Goal: Task Accomplishment & Management: Manage account settings

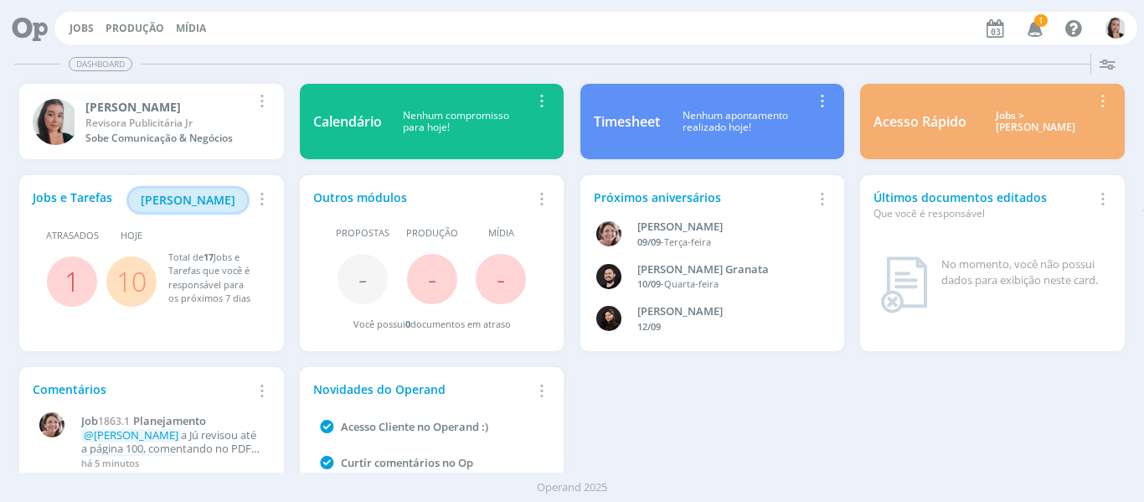
click at [217, 194] on span "Minha Pauta" at bounding box center [188, 200] width 95 height 16
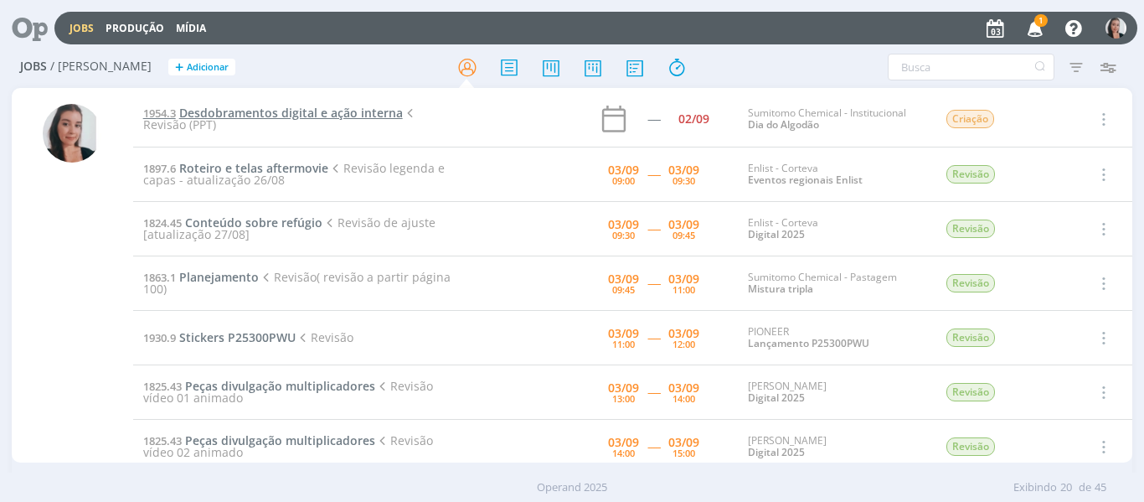
click at [290, 116] on span "Desdobramentos digital e ação interna" at bounding box center [291, 113] width 224 height 16
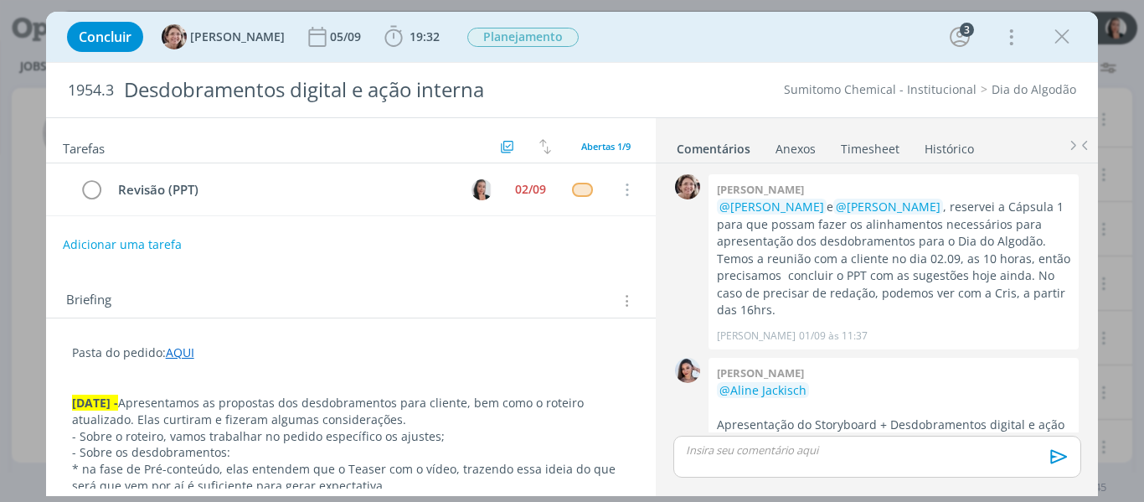
scroll to position [249, 0]
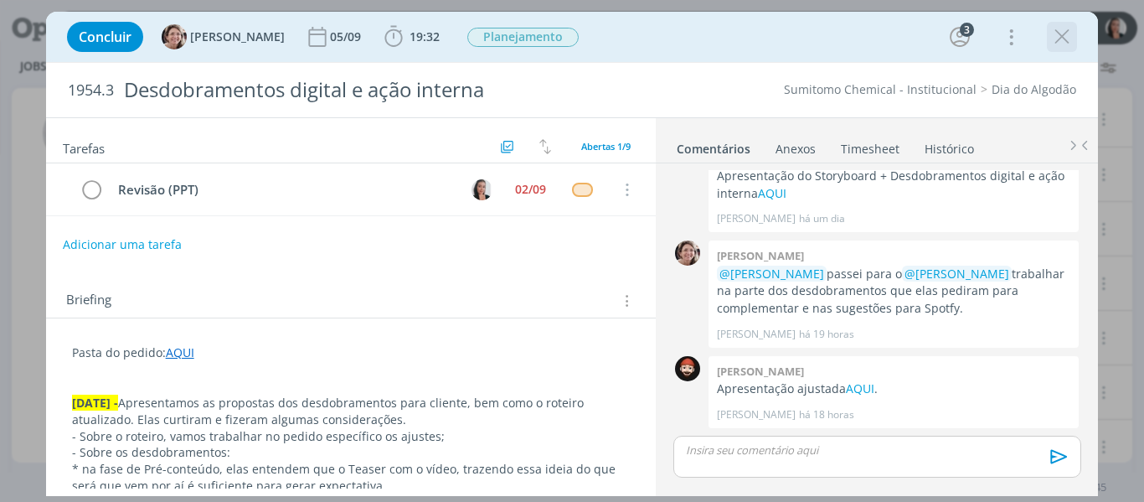
click at [1073, 31] on icon "dialog" at bounding box center [1061, 36] width 25 height 25
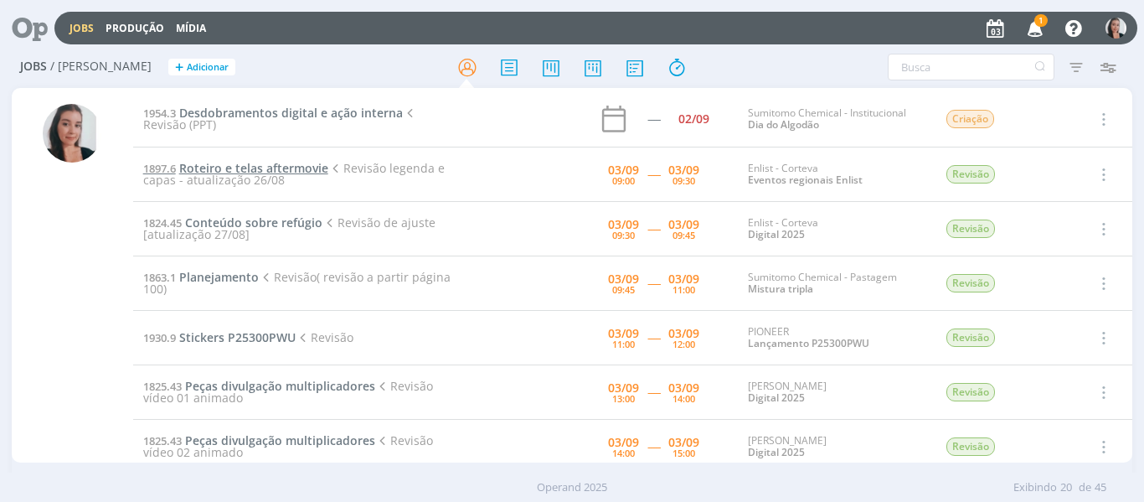
click at [296, 173] on span "Roteiro e telas aftermovie" at bounding box center [253, 168] width 149 height 16
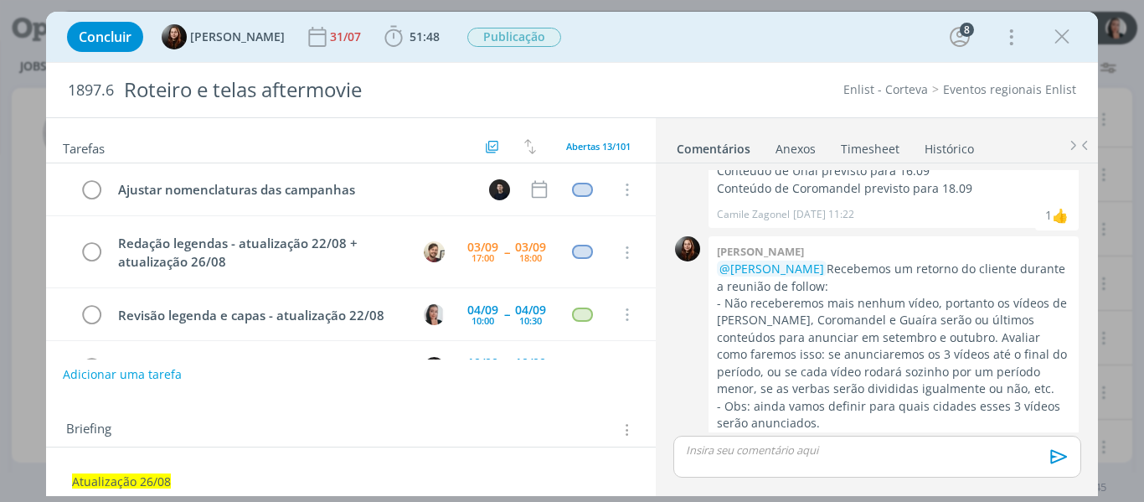
scroll to position [284, 0]
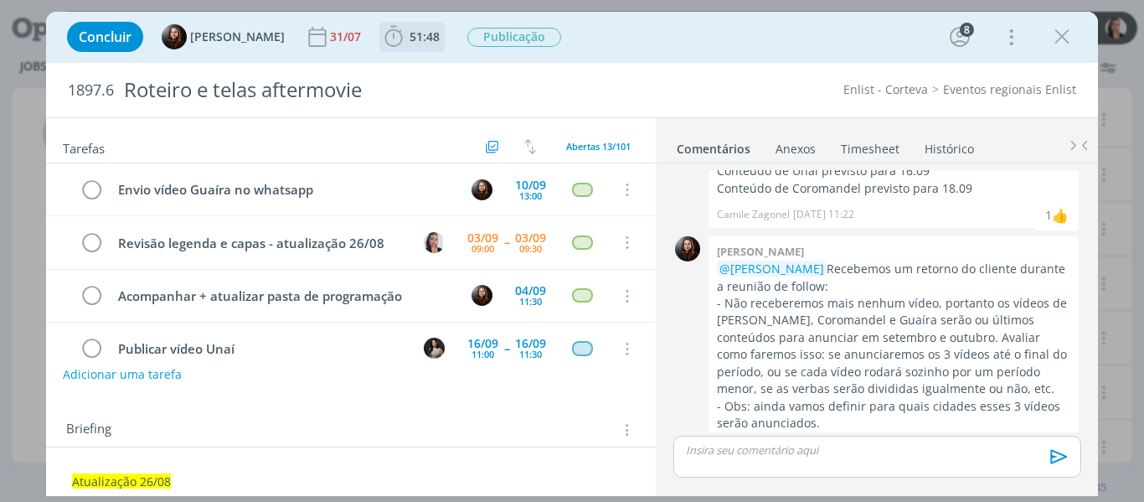
click at [389, 40] on icon "dialog" at bounding box center [393, 36] width 25 height 25
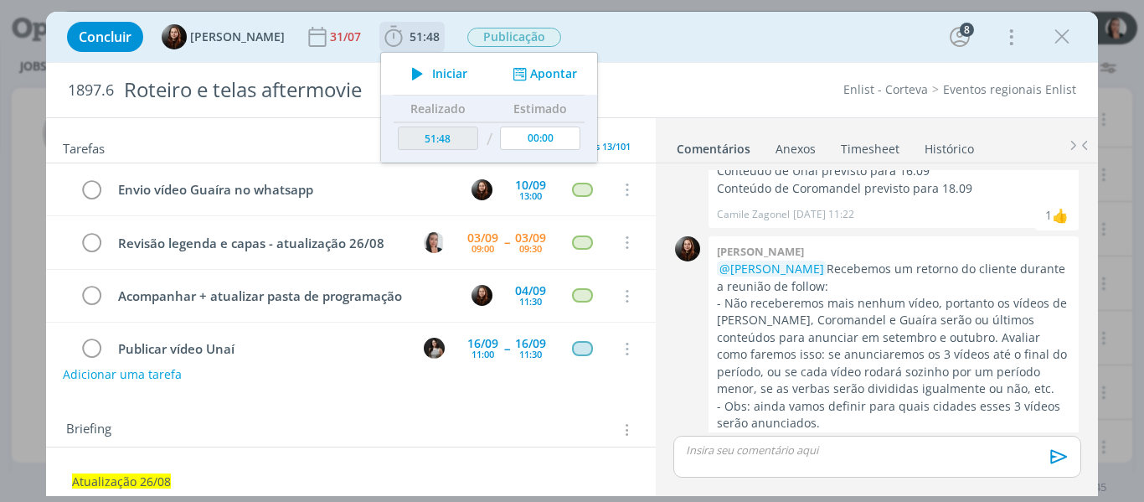
click at [411, 66] on icon "dialog" at bounding box center [417, 74] width 29 height 22
click at [665, 39] on div "Concluir Eduarda Pereira 31/07 51:48 Iniciar Apontar Data * 03/09/2025 Horas * …" at bounding box center [573, 37] width 1028 height 40
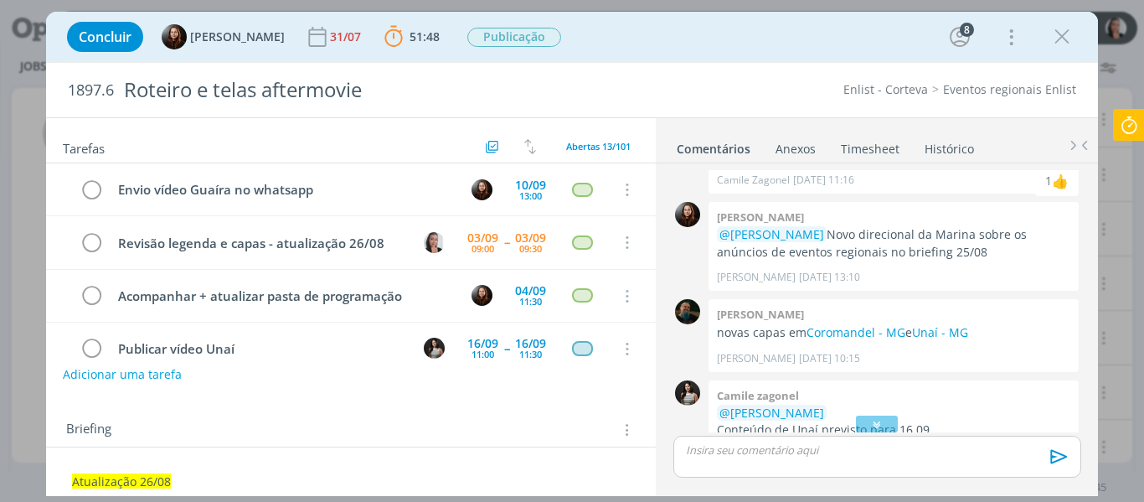
scroll to position [1593, 0]
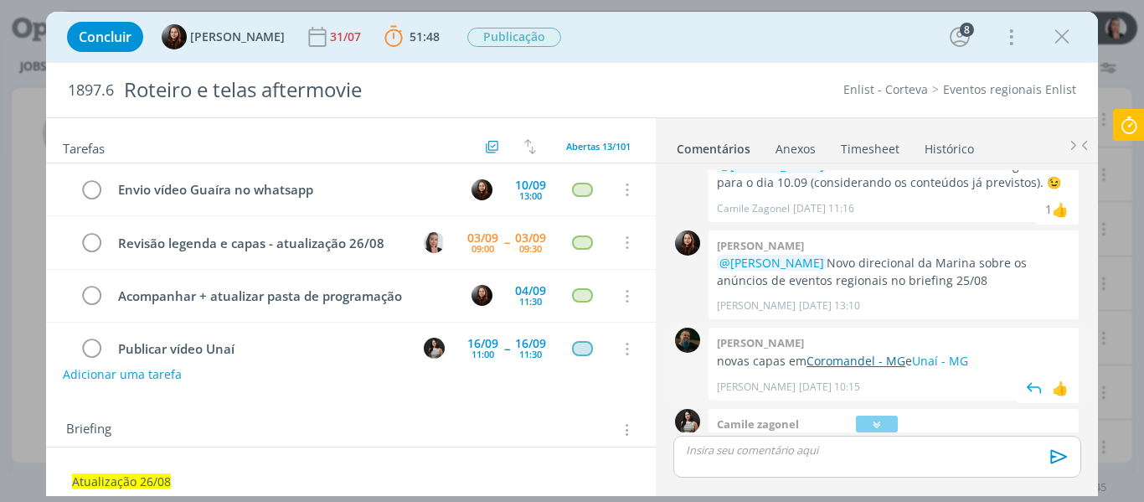
click at [849, 353] on link "Coromandel - MG" at bounding box center [856, 361] width 99 height 16
click at [669, 431] on div "0" at bounding box center [688, 462] width 42 height 106
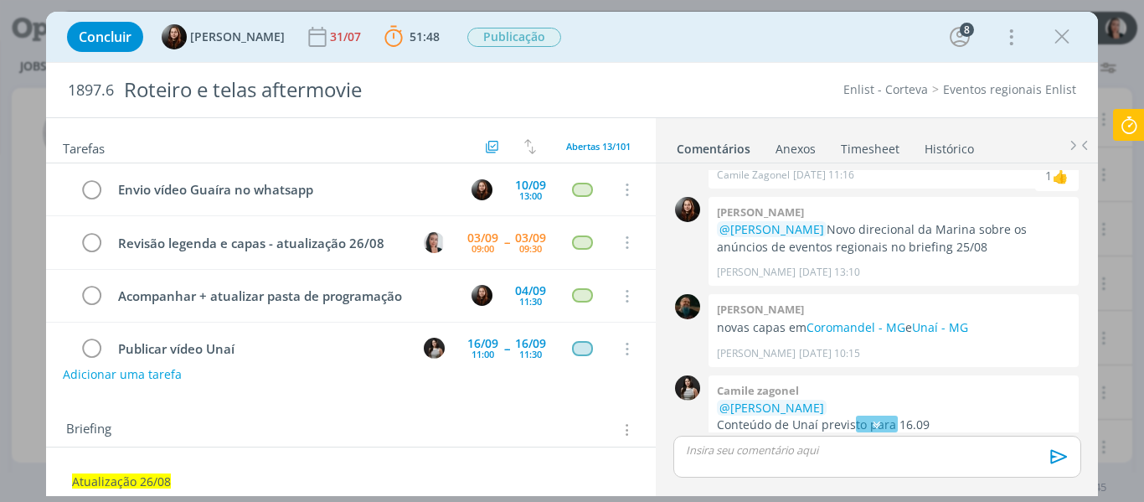
scroll to position [1727, 0]
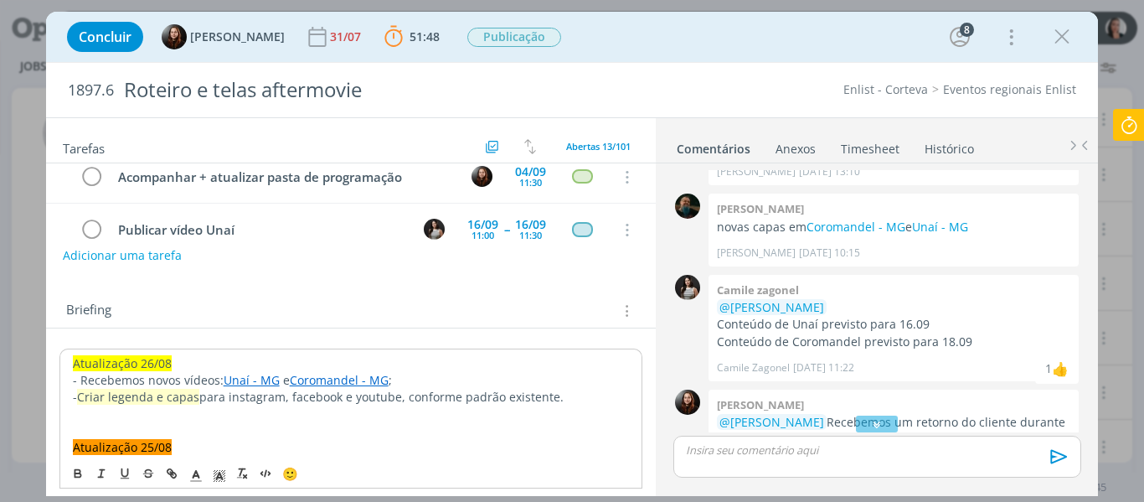
scroll to position [152, 0]
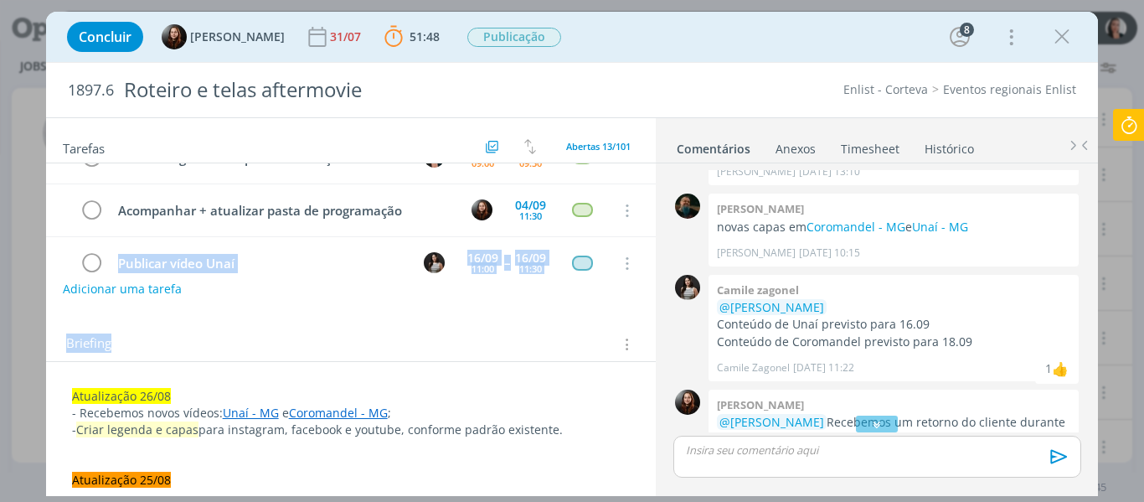
scroll to position [544, 0]
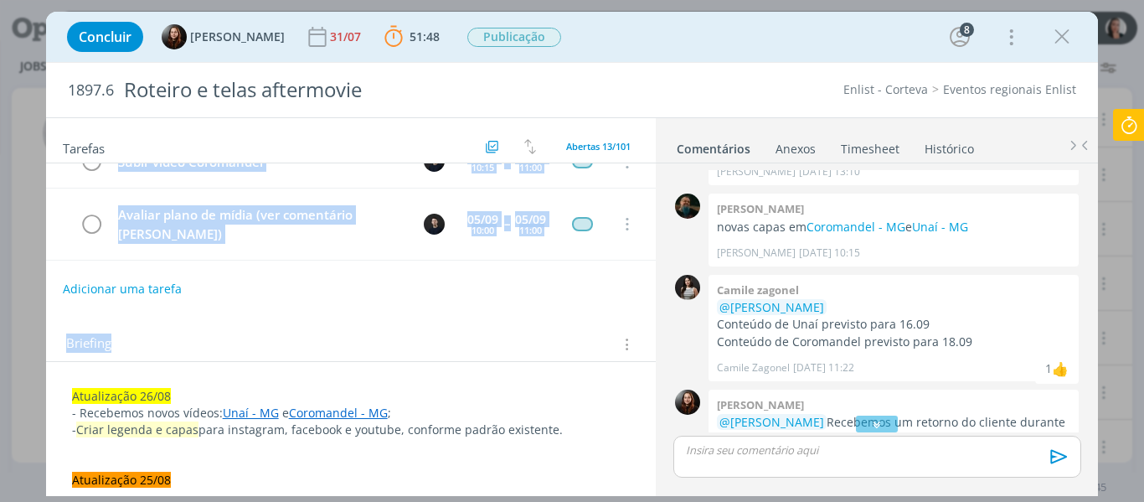
drag, startPoint x: 626, startPoint y: 229, endPoint x: 621, endPoint y: 346, distance: 117.4
click at [621, 346] on div "Tarefas Usar Job de template Ordenar por: Prazo crescente Prazo decrescente Ord…" at bounding box center [351, 303] width 611 height 370
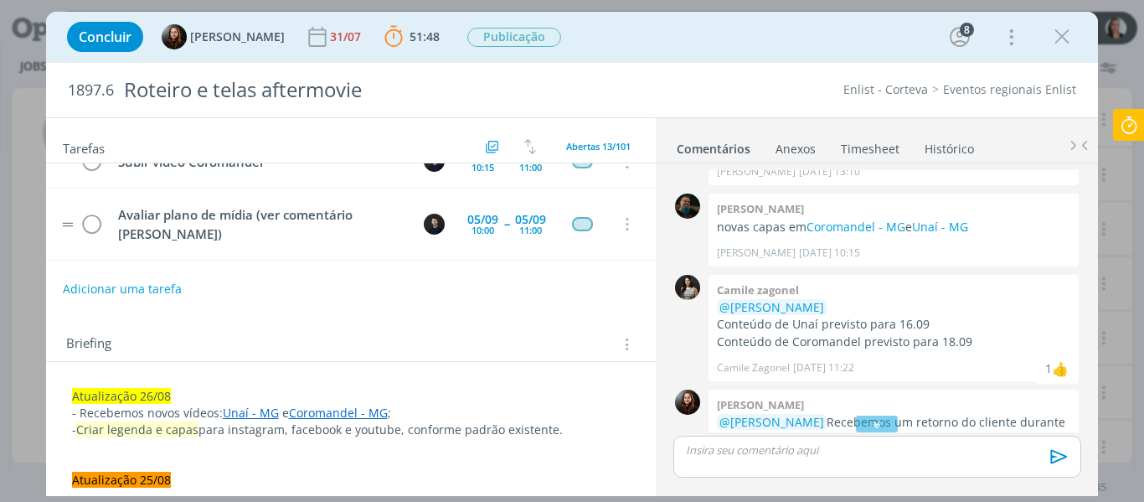
drag, startPoint x: 627, startPoint y: 397, endPoint x: 633, endPoint y: 249, distance: 148.4
click at [633, 249] on div "Tarefas Usar Job de template Ordenar por: Prazo crescente Prazo decrescente Ord…" at bounding box center [351, 303] width 611 height 370
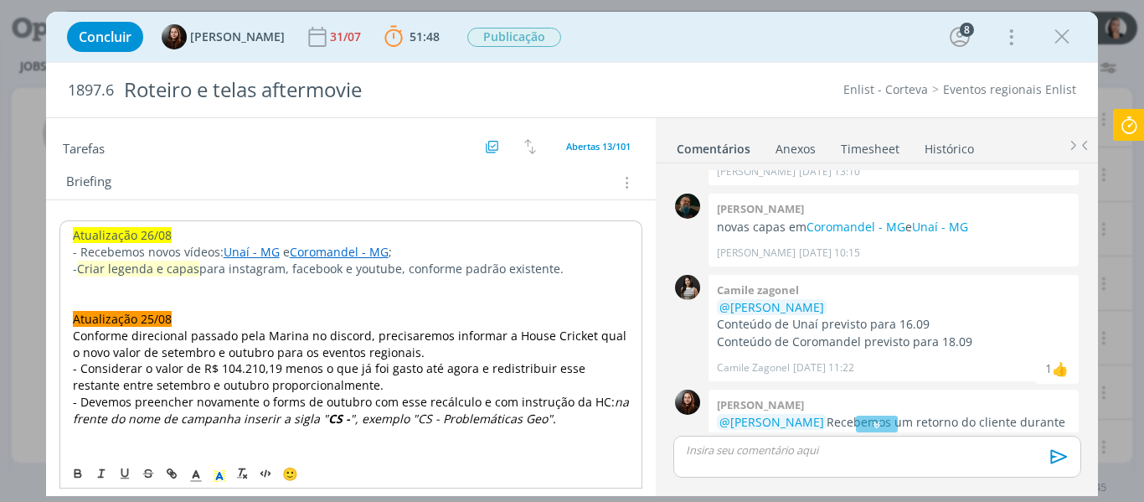
scroll to position [0, 0]
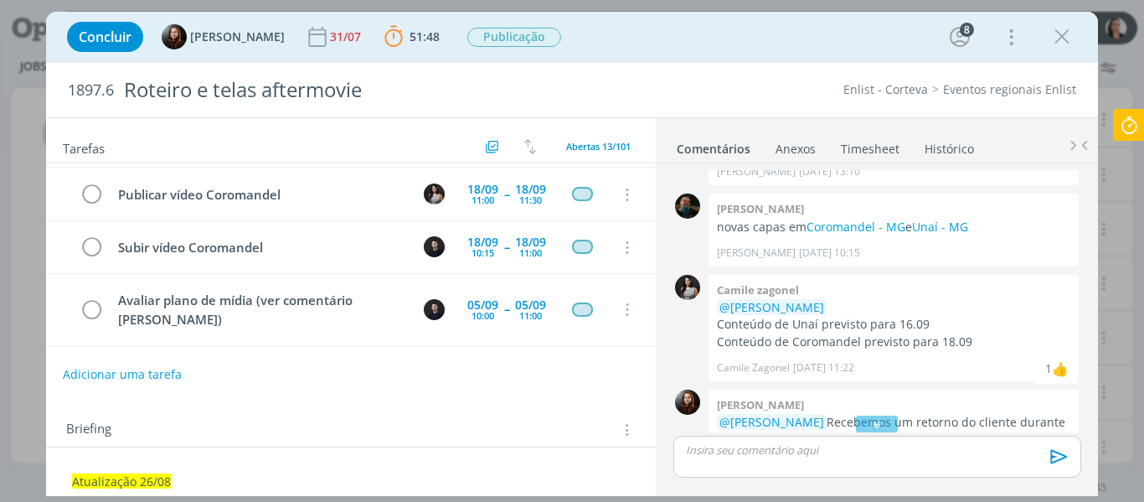
click at [601, 384] on div "Adicionar uma tarefa" at bounding box center [351, 374] width 611 height 30
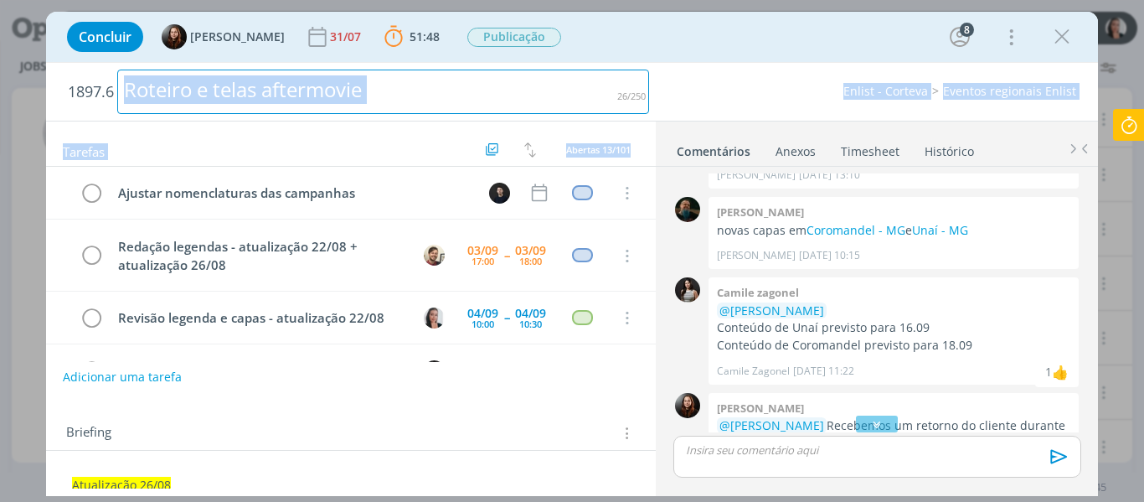
drag, startPoint x: 584, startPoint y: 339, endPoint x: 546, endPoint y: 125, distance: 217.7
click at [546, 125] on div "Tarefas Usar Job de template Ordenar por: Prazo crescente Prazo decrescente Ord…" at bounding box center [351, 304] width 611 height 367
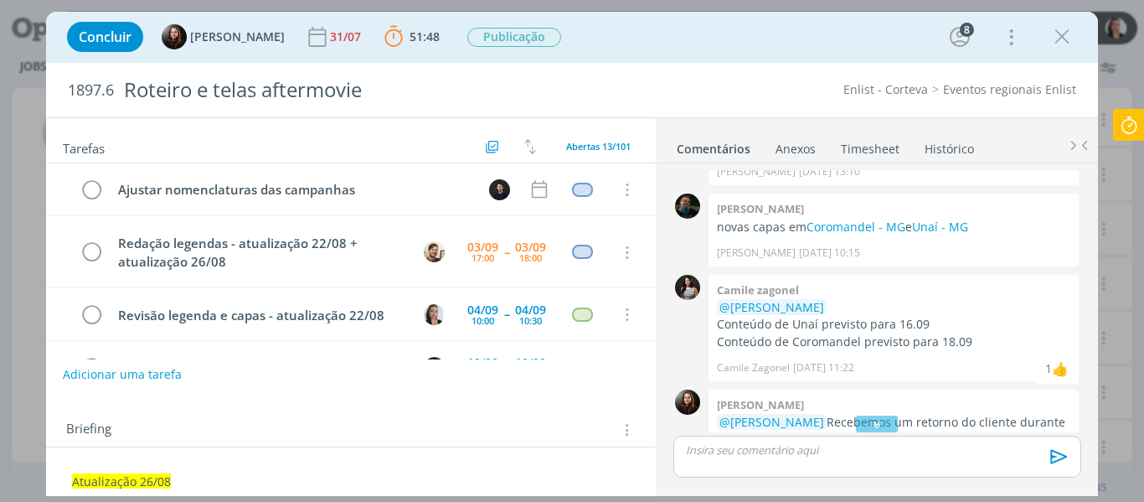
click at [682, 47] on div "Concluir Eduarda Pereira 31/07 51:48 Parar Apontar Data * 03/09/2025 Horas * 00…" at bounding box center [573, 37] width 1028 height 40
drag, startPoint x: 627, startPoint y: 175, endPoint x: 646, endPoint y: 183, distance: 19.9
click at [646, 183] on tr "Ajustar nomenclaturas das campanhas Cancelar" at bounding box center [351, 189] width 611 height 53
click at [883, 420] on div "dialog" at bounding box center [877, 423] width 42 height 17
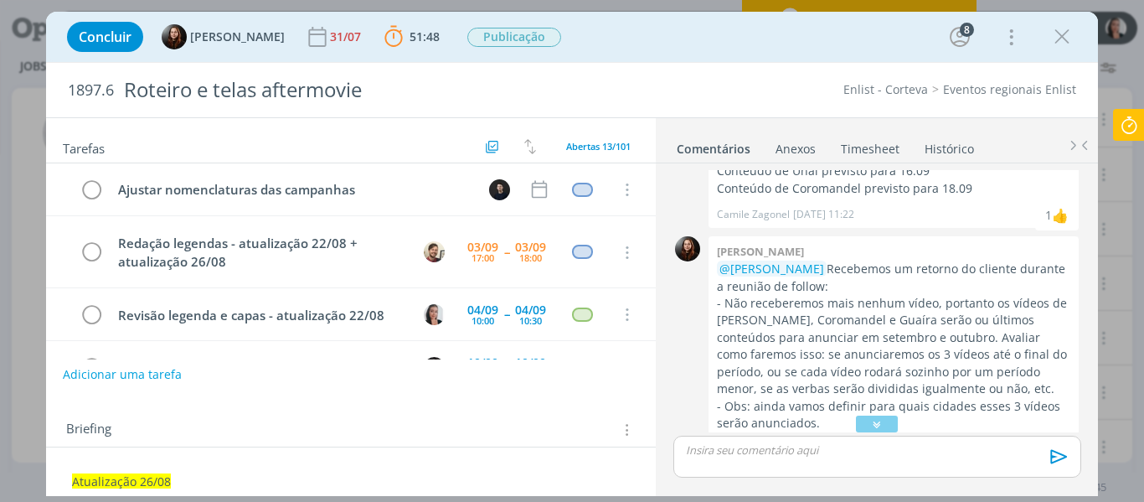
scroll to position [1629, 0]
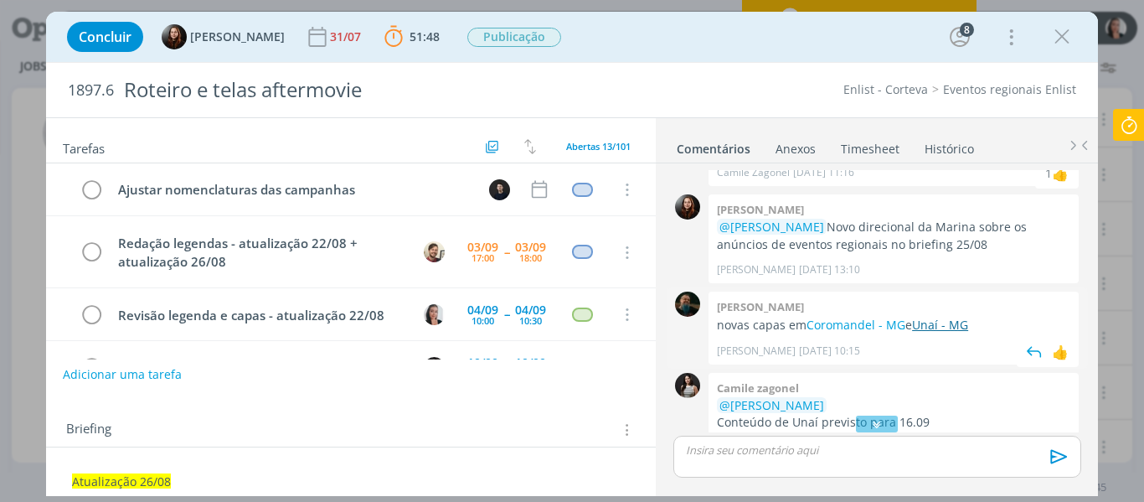
click at [923, 317] on link "Unaí - MG" at bounding box center [940, 325] width 56 height 16
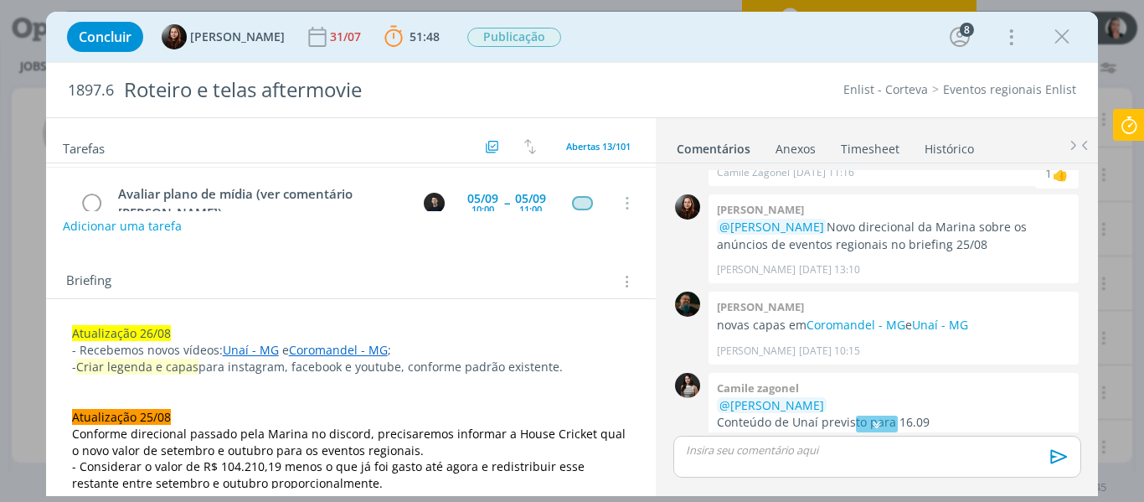
scroll to position [168, 0]
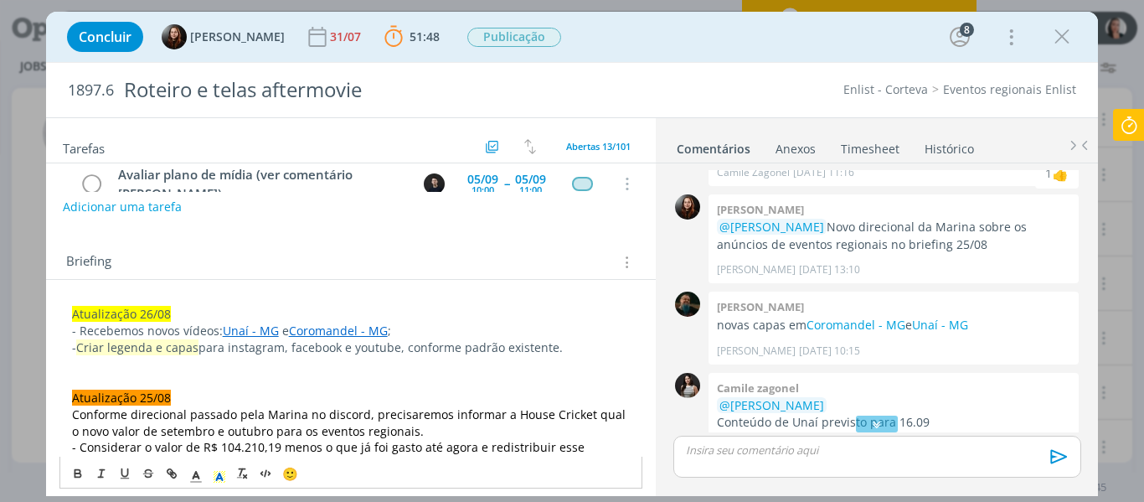
click at [83, 320] on span "Atualização 26/08" at bounding box center [121, 314] width 99 height 16
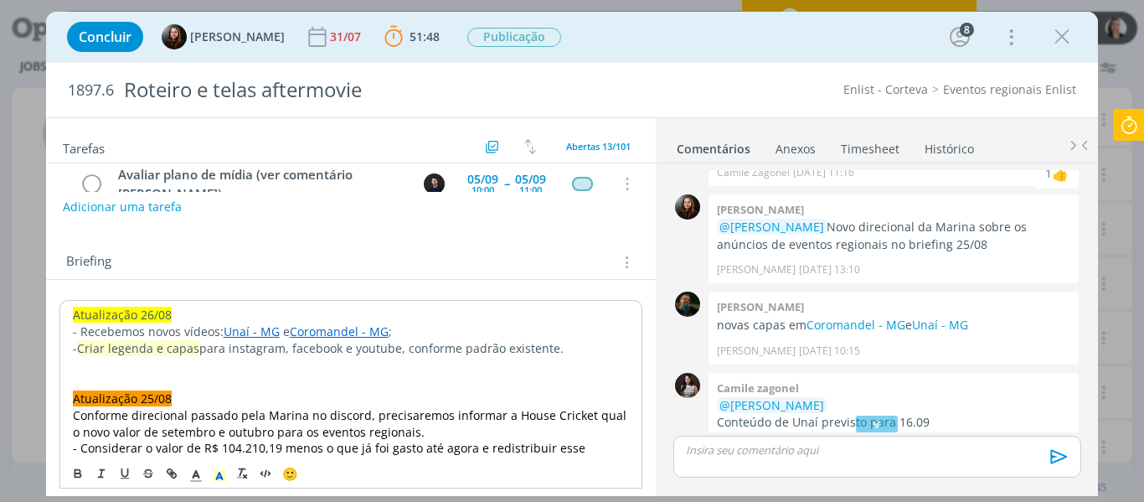
click at [75, 313] on span "Atualização 26/08" at bounding box center [122, 315] width 99 height 16
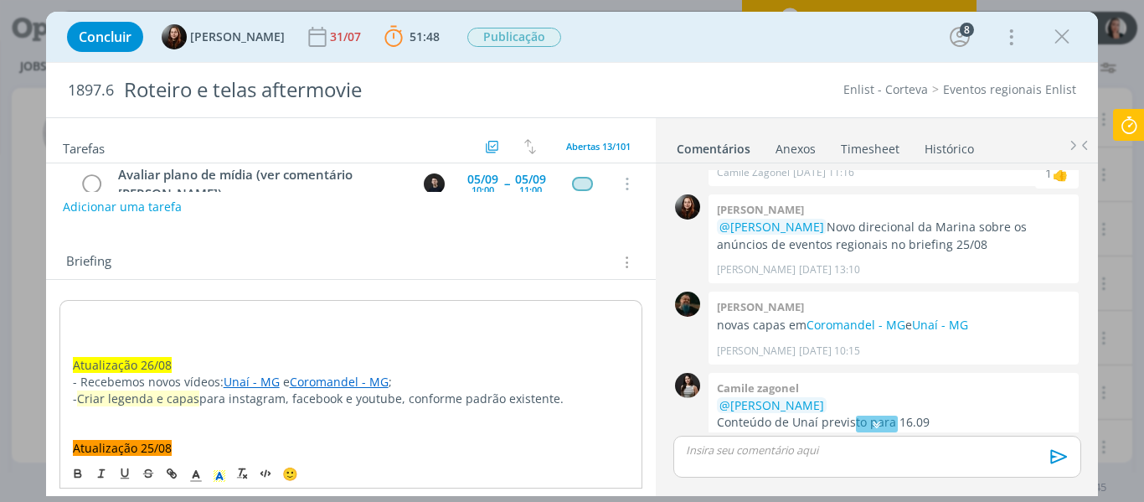
click at [75, 313] on p "dialog" at bounding box center [351, 315] width 557 height 17
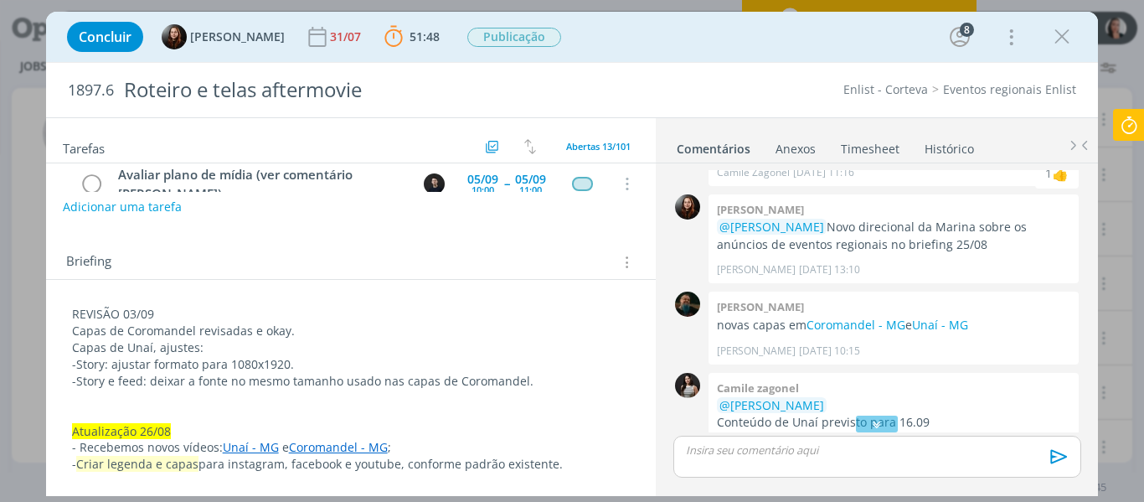
click at [136, 307] on p "REVISÃO 03/09" at bounding box center [351, 314] width 559 height 17
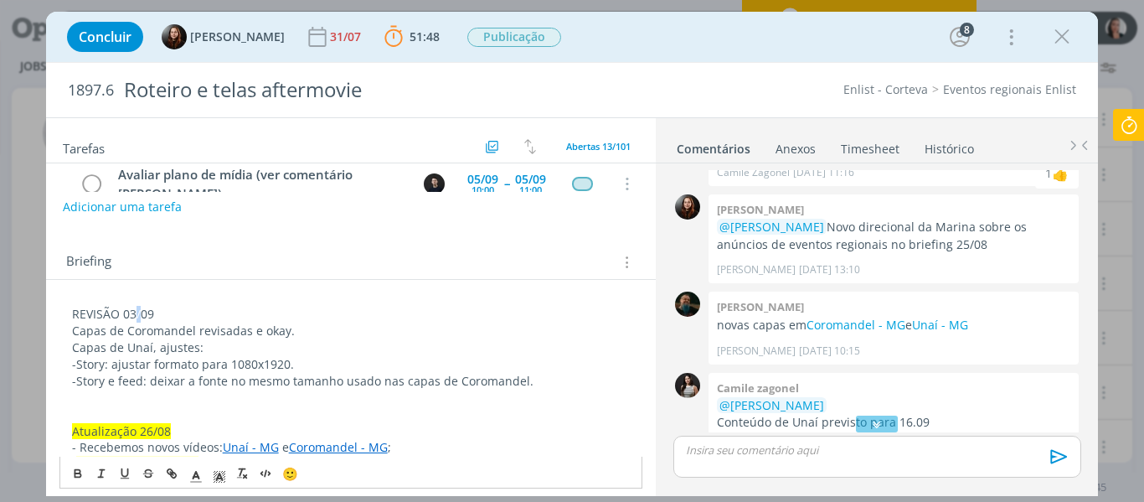
click at [136, 307] on p "REVISÃO 03/09" at bounding box center [351, 314] width 559 height 17
click at [221, 473] on icon "dialog" at bounding box center [219, 475] width 15 height 15
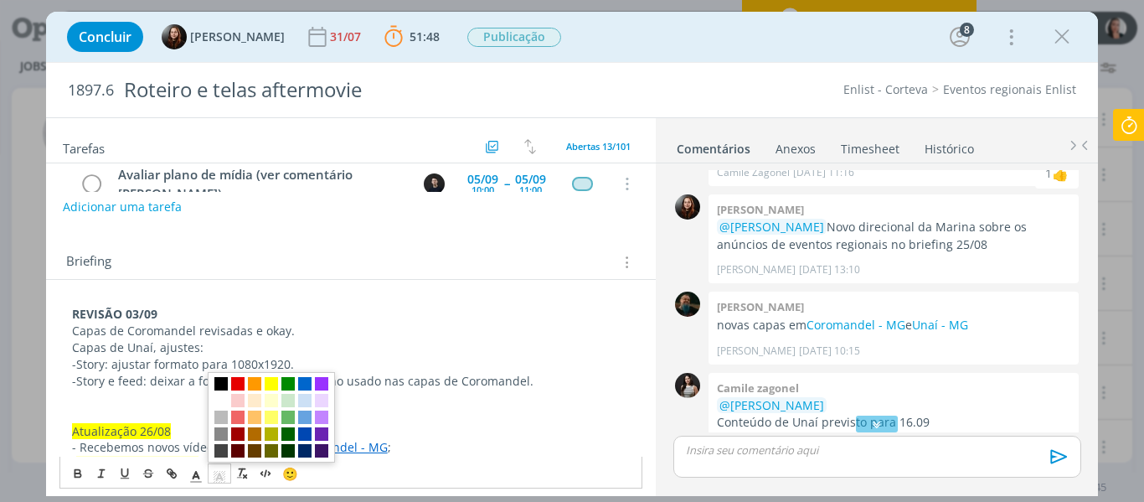
click at [218, 384] on span "dialog" at bounding box center [220, 383] width 13 height 13
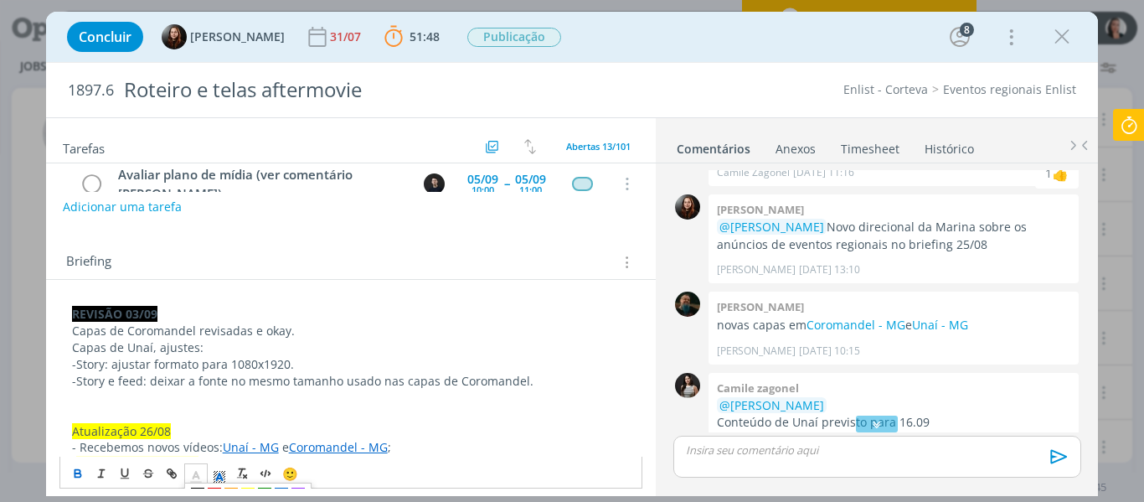
click at [202, 473] on icon "dialog" at bounding box center [195, 475] width 15 height 15
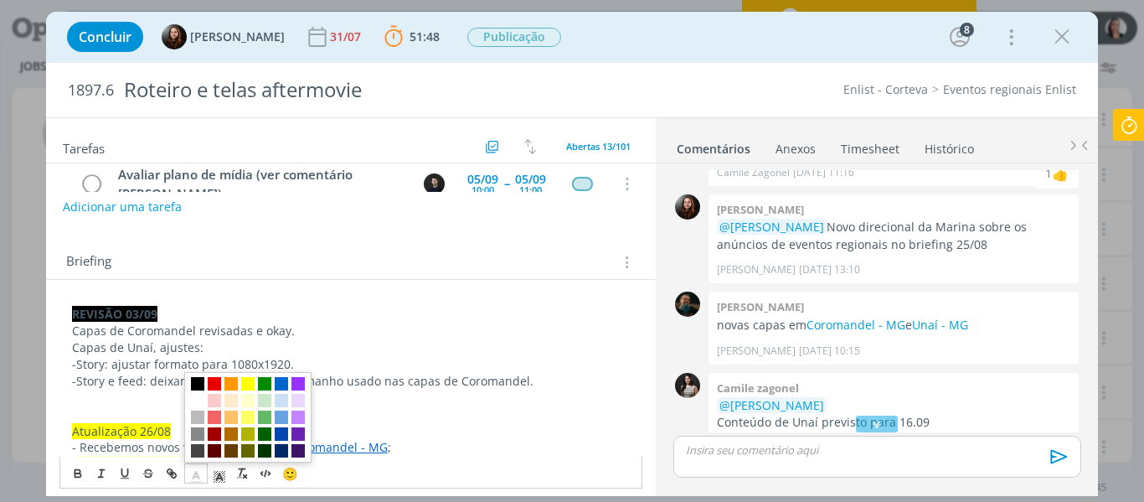
click at [199, 400] on span "dialog" at bounding box center [197, 400] width 13 height 13
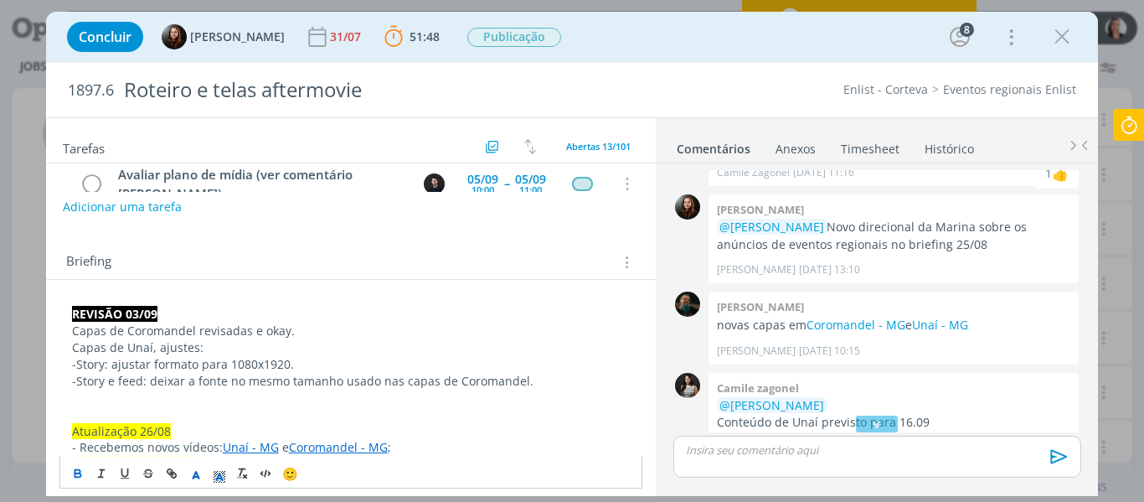
click at [216, 331] on p "Capas de Coromandel revisadas e okay." at bounding box center [351, 330] width 559 height 17
click at [240, 332] on p "Capas de Coromandel revisadas e okay." at bounding box center [351, 330] width 559 height 17
click at [294, 330] on p "Capas de Coromandel revisadas e okay." at bounding box center [351, 330] width 559 height 17
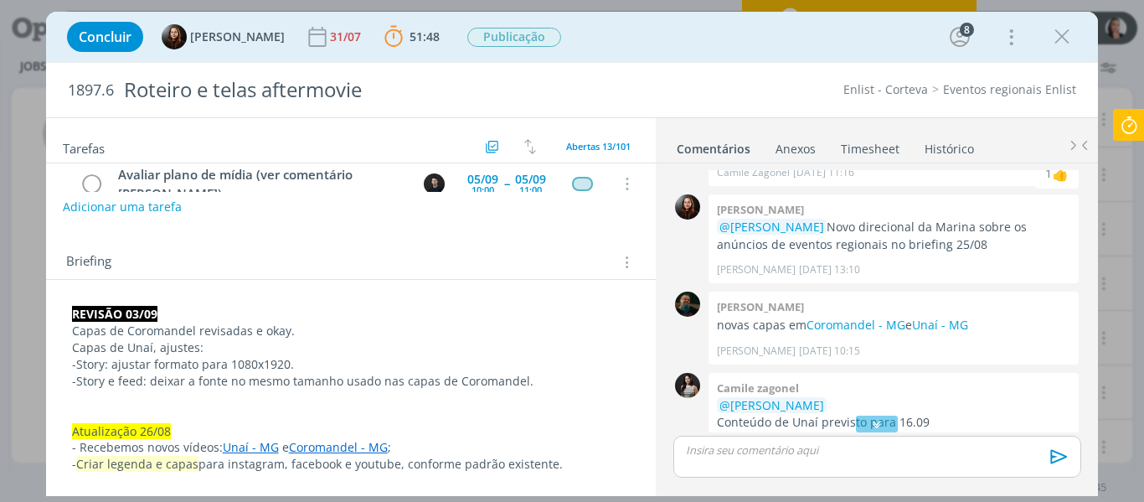
click at [285, 329] on p "Capas de Coromandel revisadas e okay." at bounding box center [351, 330] width 559 height 17
click at [436, 397] on p "dialog" at bounding box center [351, 397] width 559 height 17
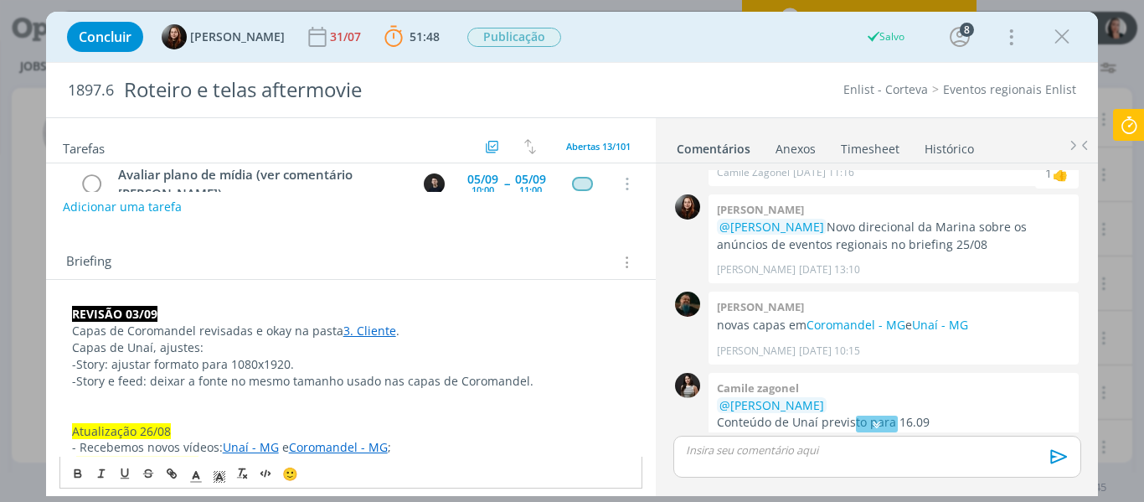
click at [539, 379] on p "-Story e feed: deixar a fonte no mesmo tamanho usado nas capas de Coromandel." at bounding box center [351, 381] width 559 height 17
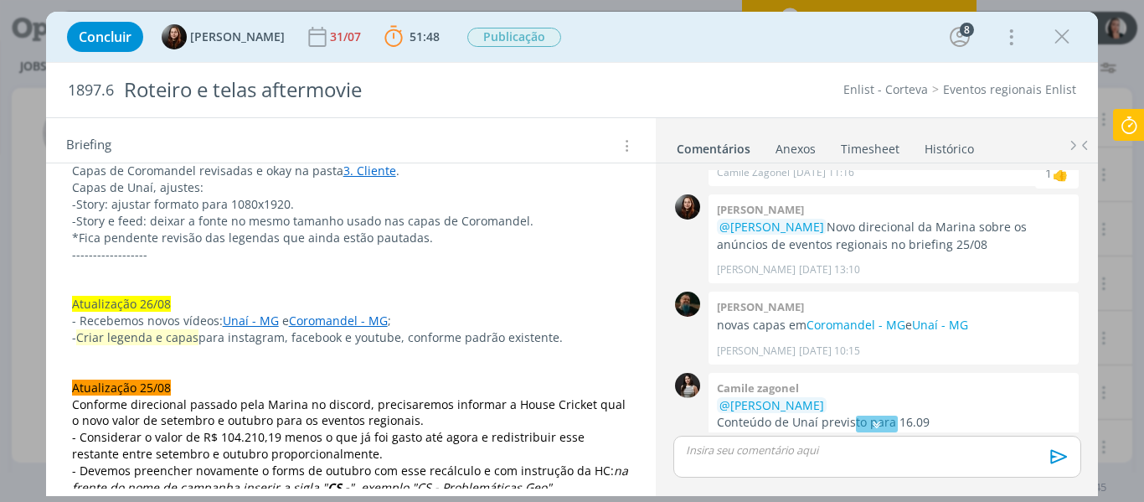
scroll to position [335, 0]
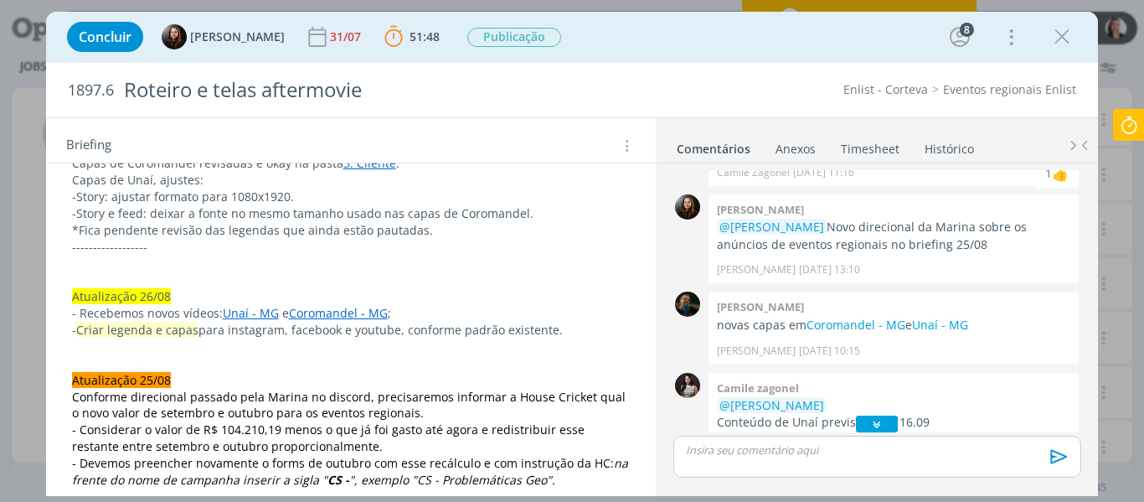
click at [873, 421] on icon "dialog" at bounding box center [878, 423] width 18 height 17
click at [854, 453] on p "dialog" at bounding box center [877, 449] width 380 height 15
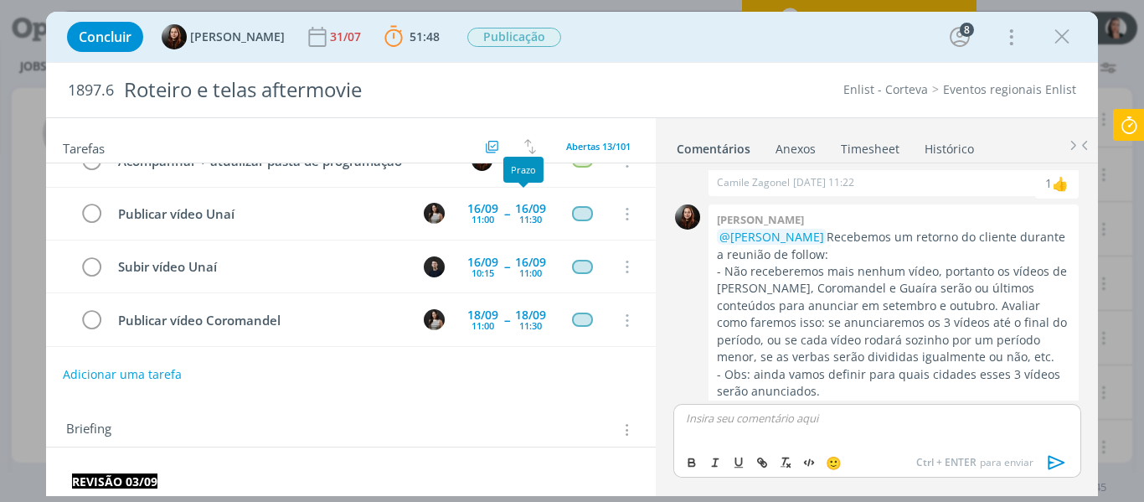
scroll to position [503, 0]
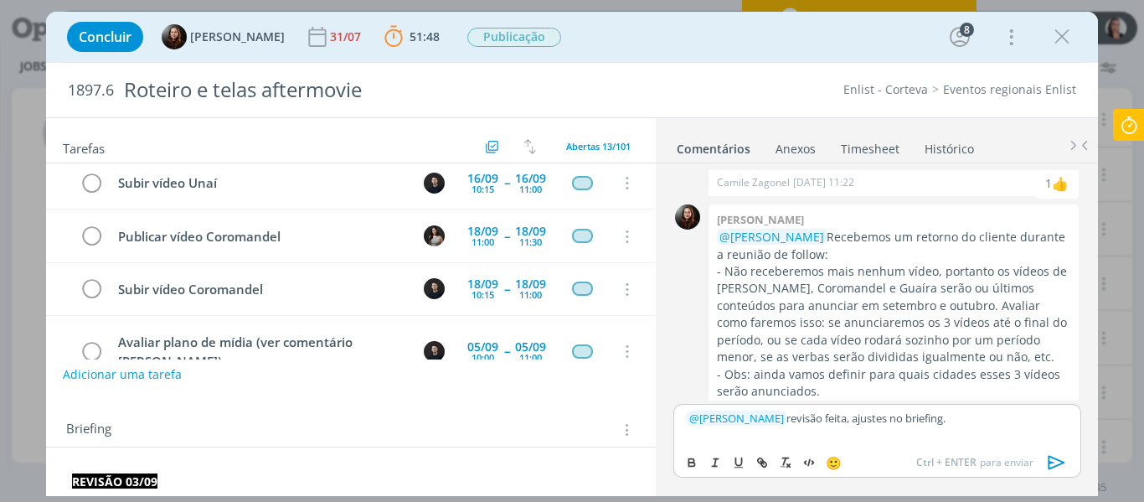
click at [1055, 462] on icon "dialog" at bounding box center [1056, 463] width 17 height 14
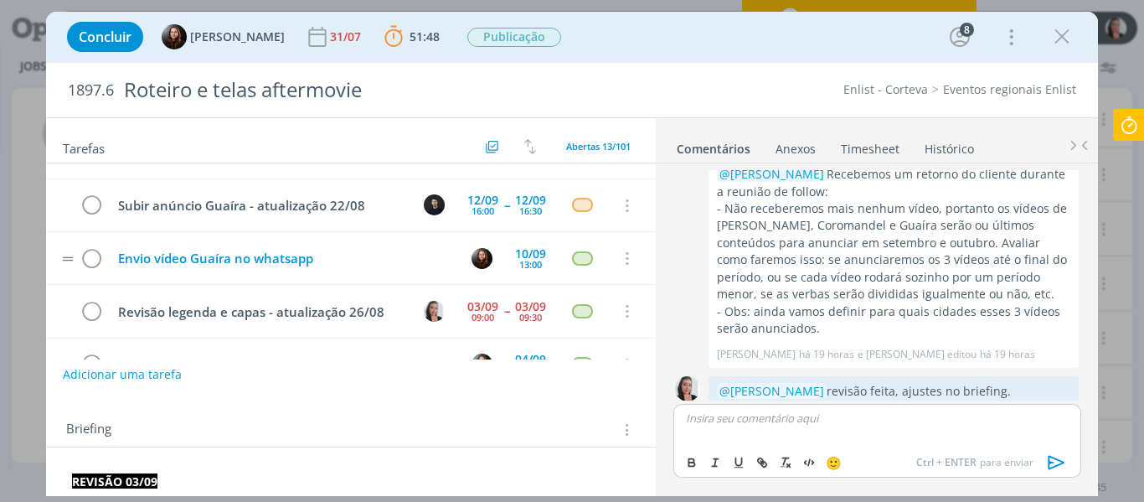
scroll to position [251, 0]
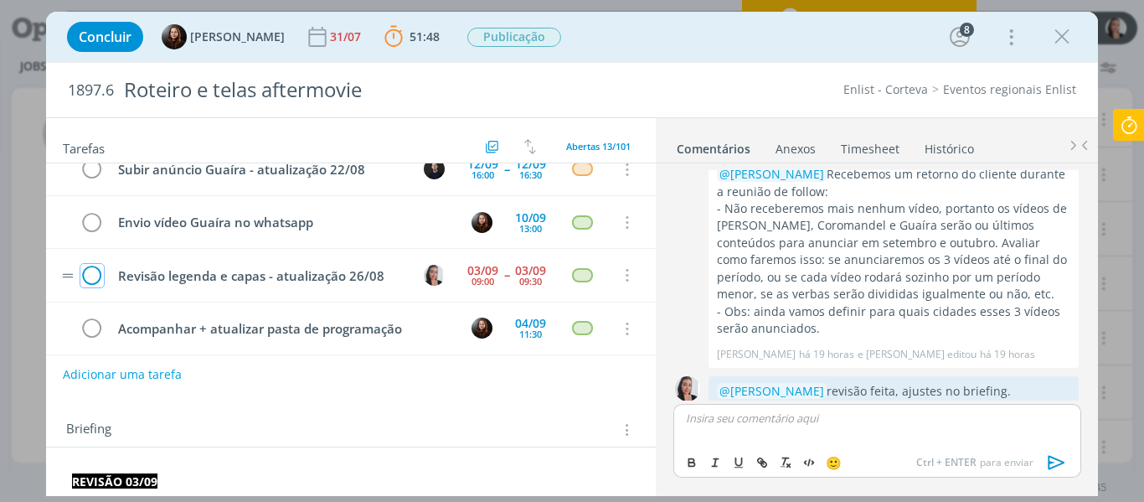
click at [90, 276] on icon "dialog" at bounding box center [91, 275] width 23 height 25
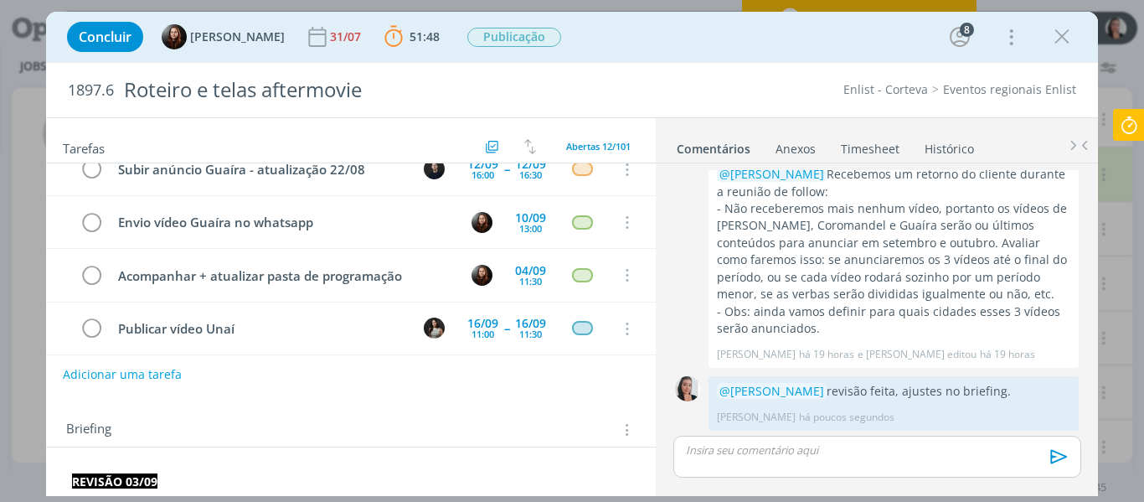
scroll to position [1943, 0]
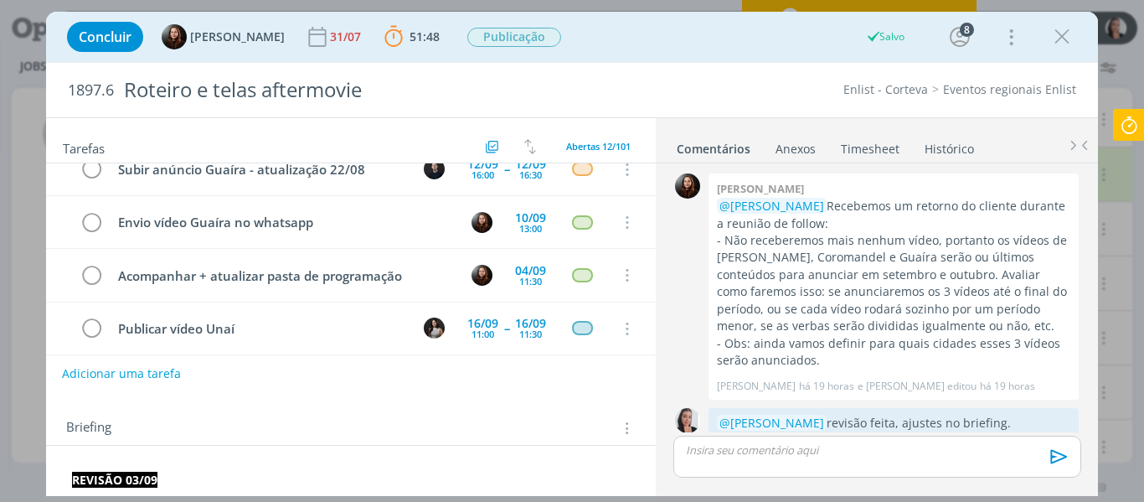
click at [151, 373] on button "Adicionar uma tarefa" at bounding box center [121, 373] width 119 height 28
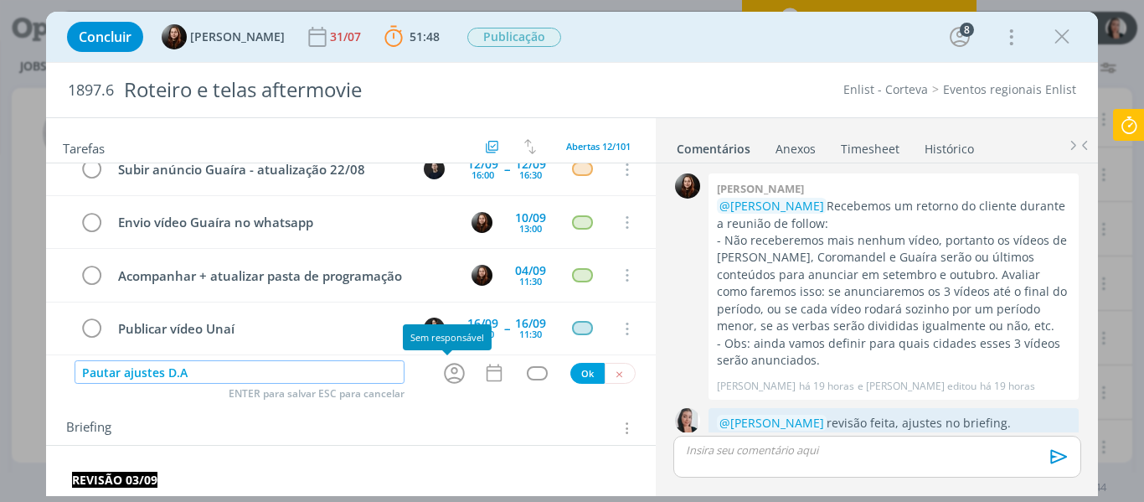
click at [456, 369] on icon "dialog" at bounding box center [454, 373] width 26 height 26
type input "Pautar ajustes D.A"
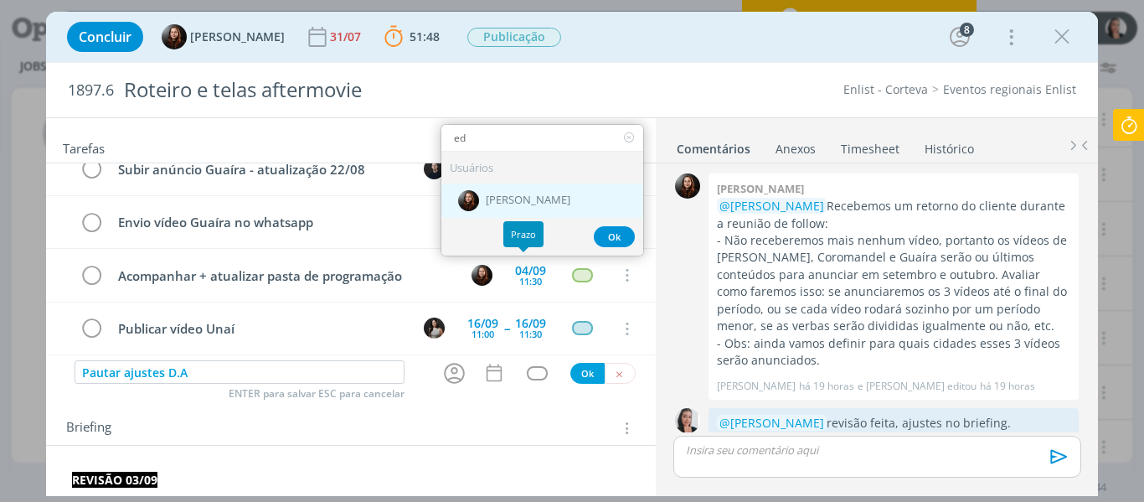
type input "ed"
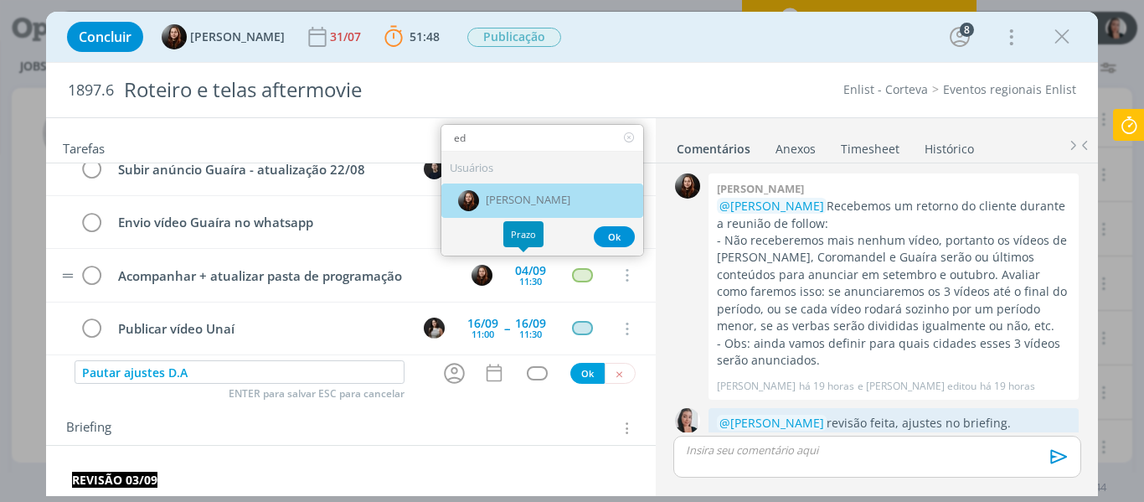
drag, startPoint x: 529, startPoint y: 208, endPoint x: 559, endPoint y: 301, distance: 97.5
click at [529, 207] on div "[PERSON_NAME]" at bounding box center [542, 200] width 202 height 34
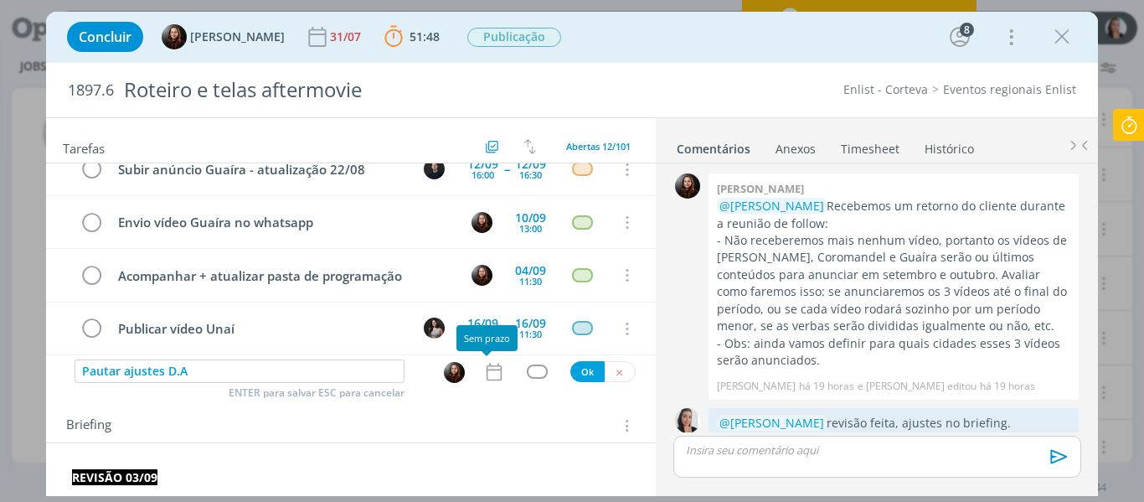
click at [486, 375] on icon "dialog" at bounding box center [494, 372] width 22 height 22
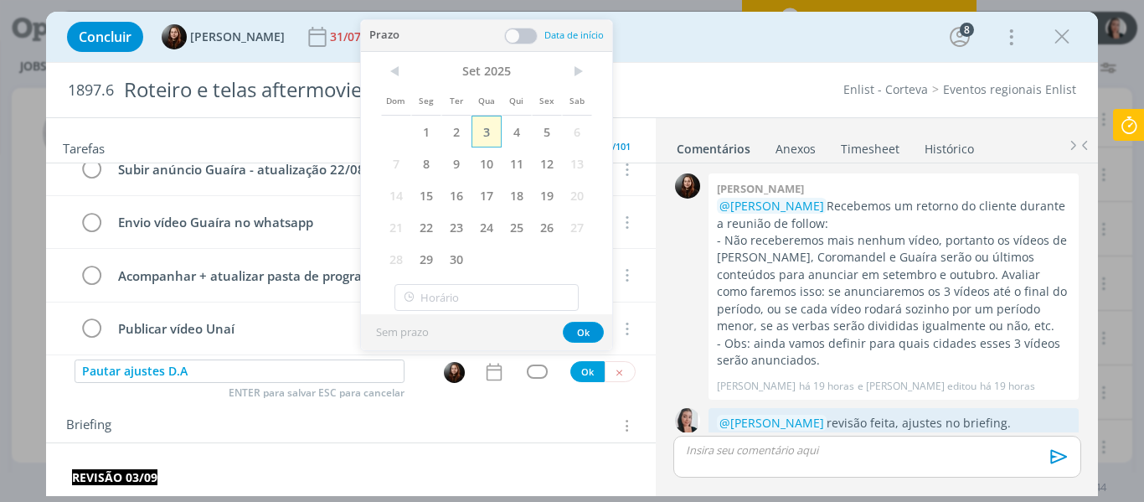
click at [494, 144] on span "3" at bounding box center [487, 132] width 30 height 32
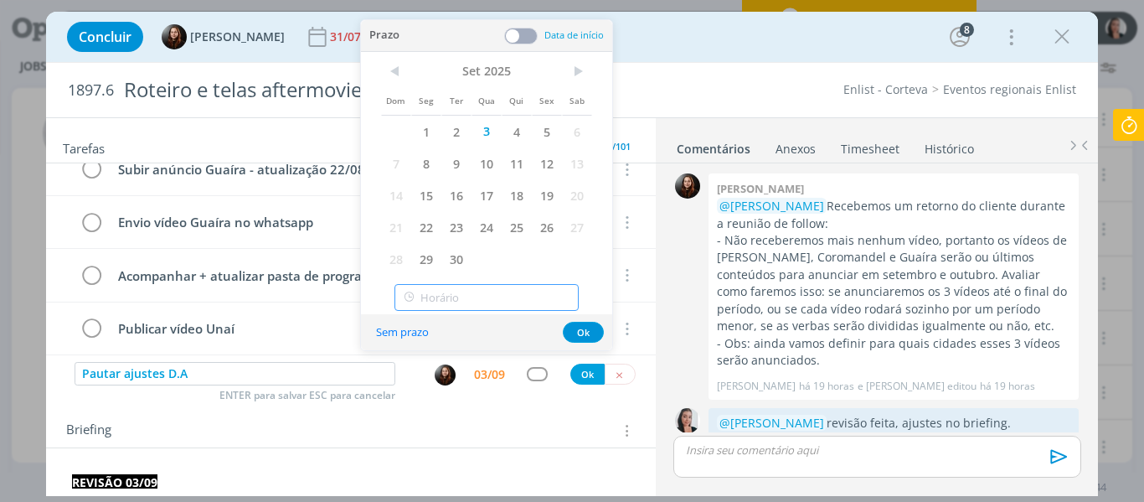
click at [465, 295] on input "text" at bounding box center [486, 297] width 184 height 27
type input "10:00"
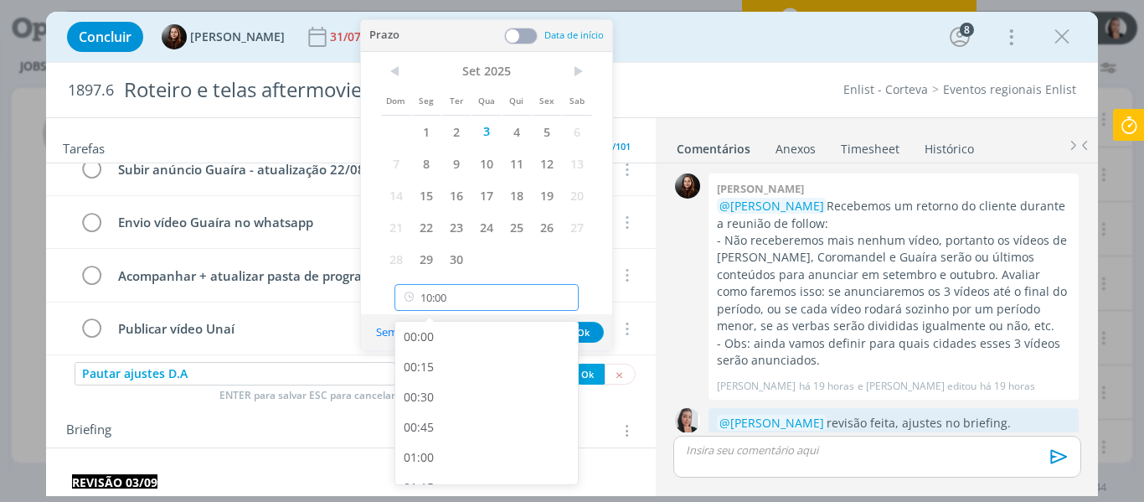
scroll to position [1079, 0]
click at [431, 461] on div "10:00" at bounding box center [489, 464] width 188 height 30
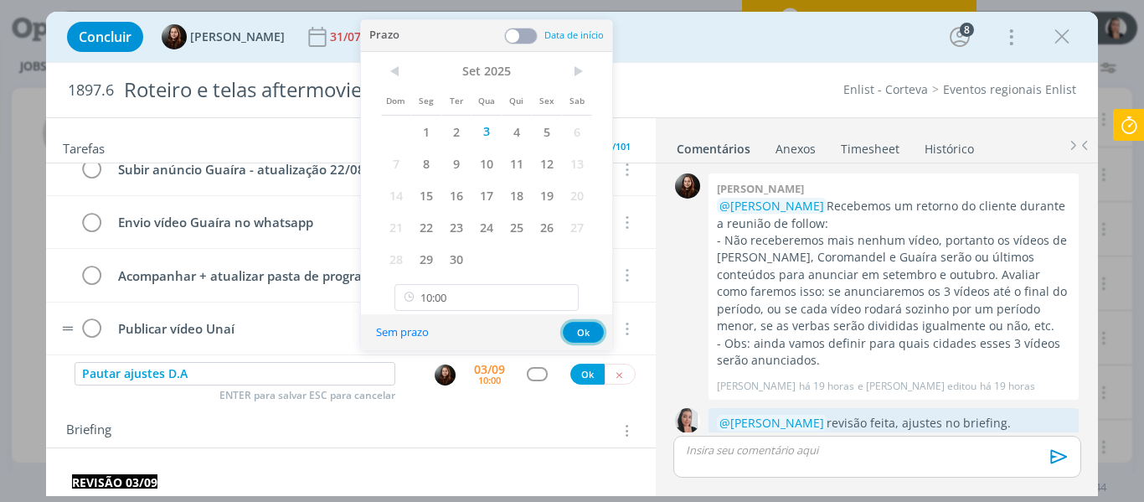
click at [587, 330] on button "Ok" at bounding box center [583, 332] width 41 height 21
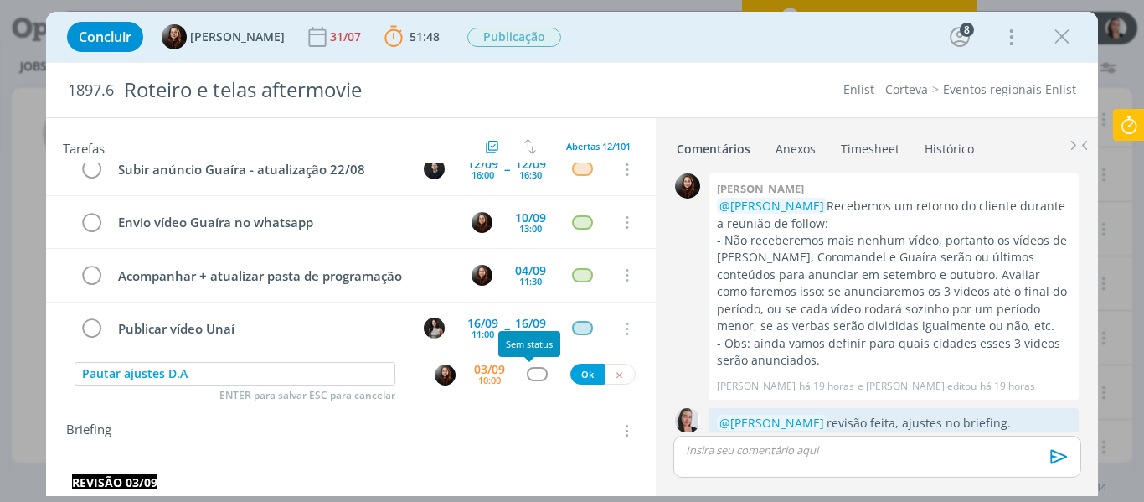
click at [537, 375] on div "dialog" at bounding box center [537, 374] width 21 height 14
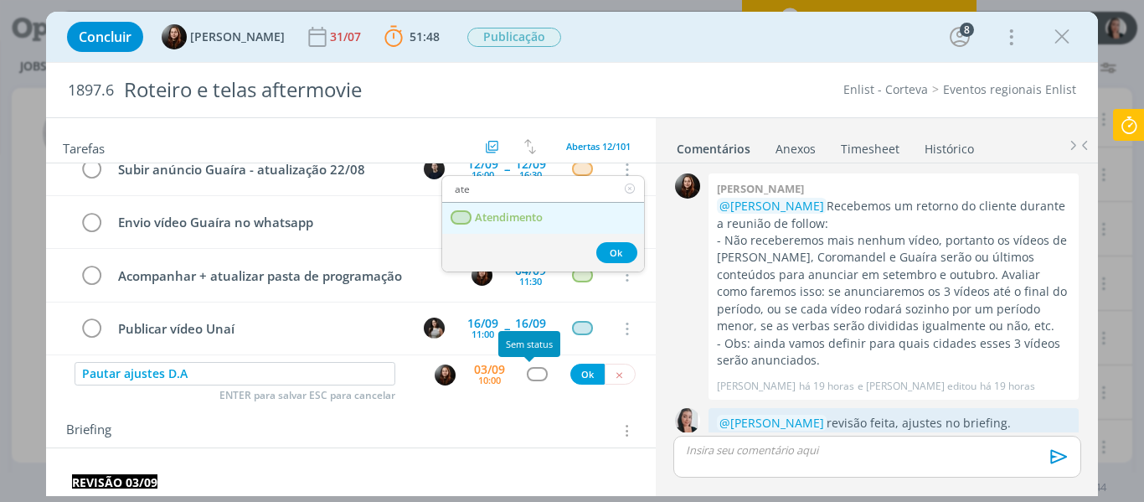
type input "ate"
click at [536, 211] on span "Atendimento" at bounding box center [509, 217] width 68 height 13
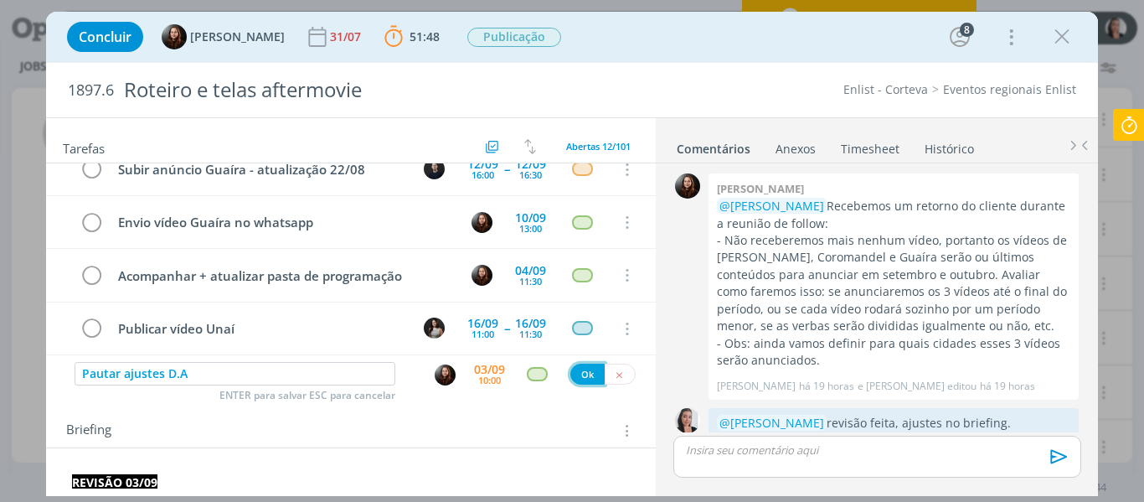
click at [572, 374] on button "Ok" at bounding box center [587, 374] width 34 height 21
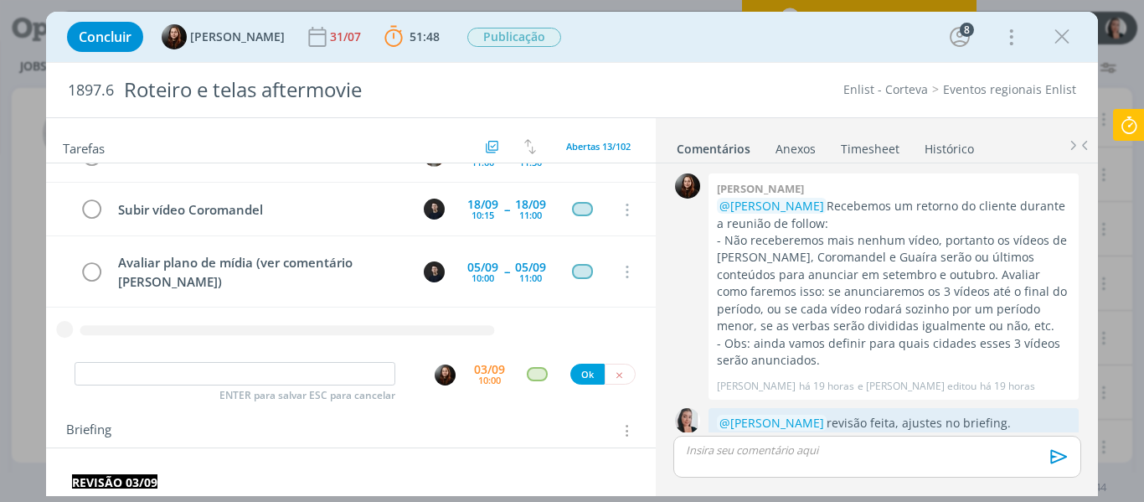
click at [1134, 123] on icon at bounding box center [1129, 125] width 30 height 33
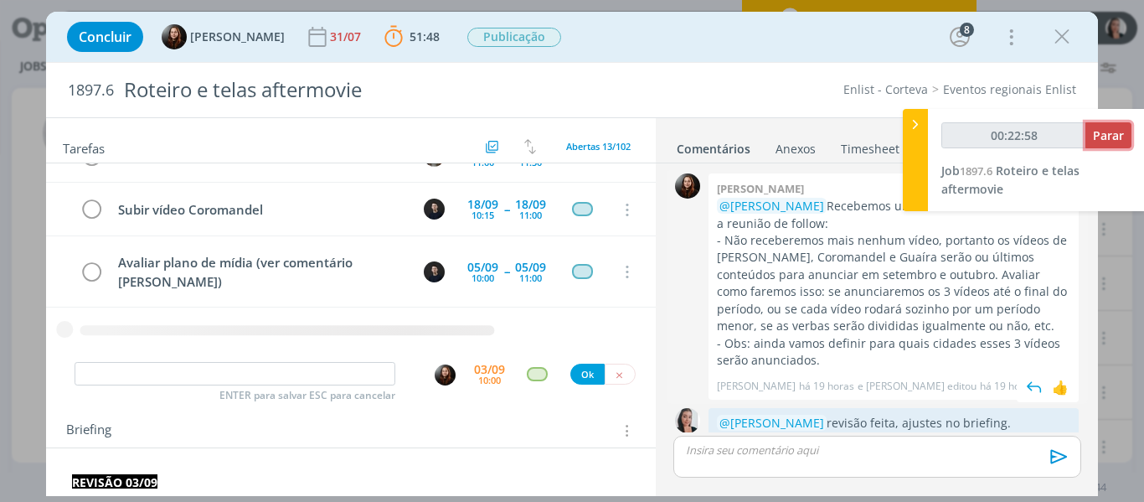
click at [1111, 127] on span "Parar" at bounding box center [1108, 135] width 31 height 16
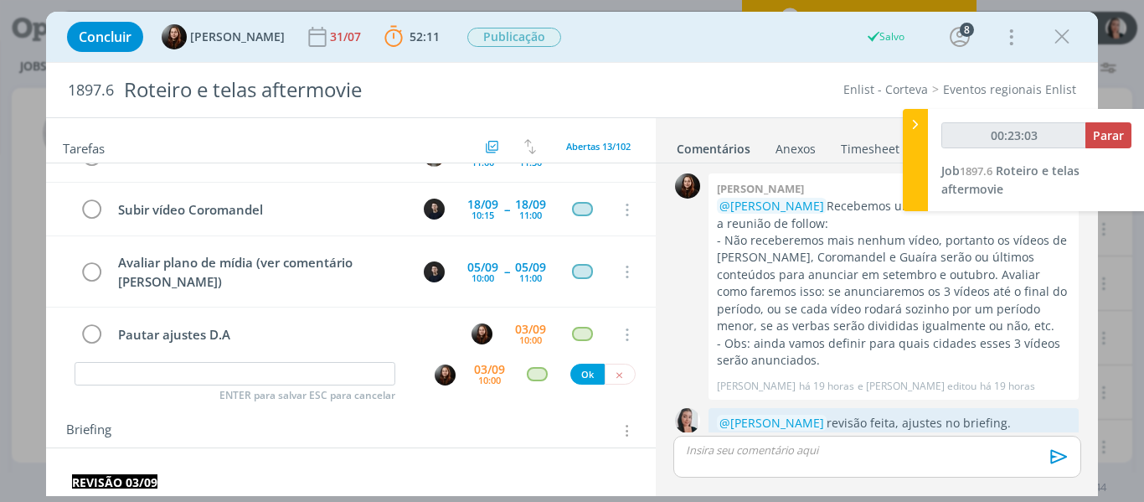
type input "00:23:00"
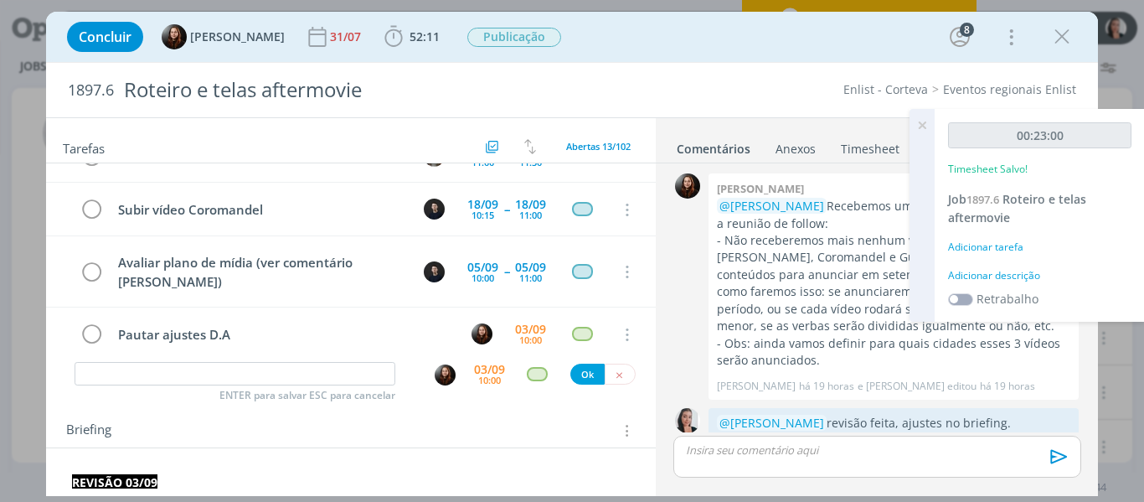
click at [975, 272] on div "Adicionar descrição" at bounding box center [1039, 275] width 183 height 15
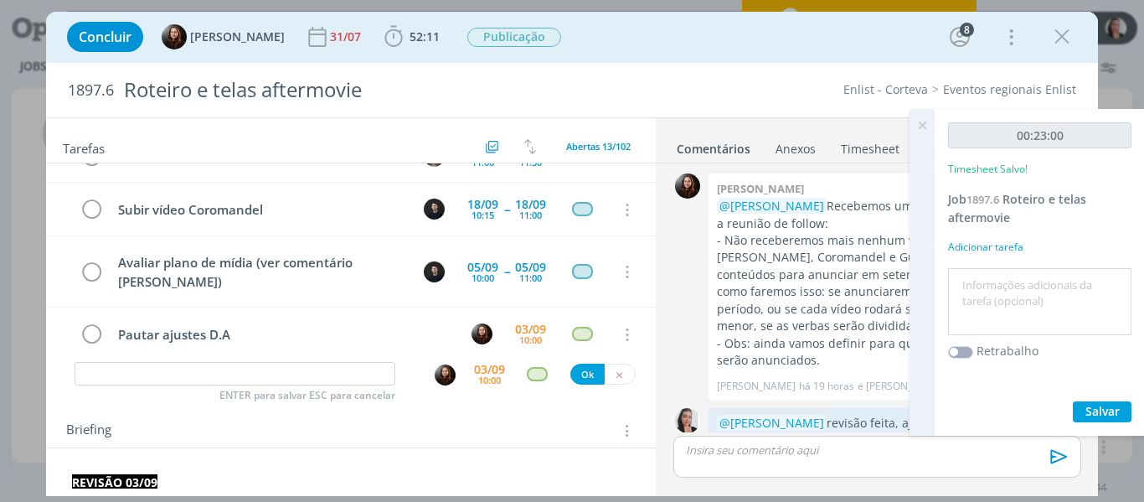
click at [988, 322] on textarea at bounding box center [1039, 301] width 175 height 59
type textarea "revisão capas Coromandel e Unaí"
click at [1127, 406] on button "Salvar" at bounding box center [1102, 411] width 59 height 21
click at [927, 125] on icon at bounding box center [922, 125] width 30 height 33
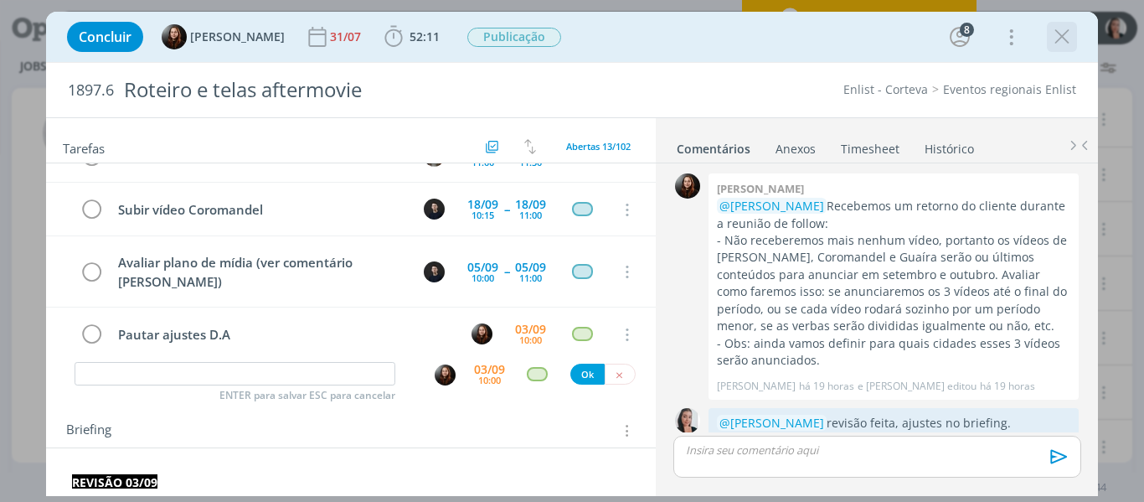
click at [1057, 43] on icon "dialog" at bounding box center [1061, 36] width 25 height 25
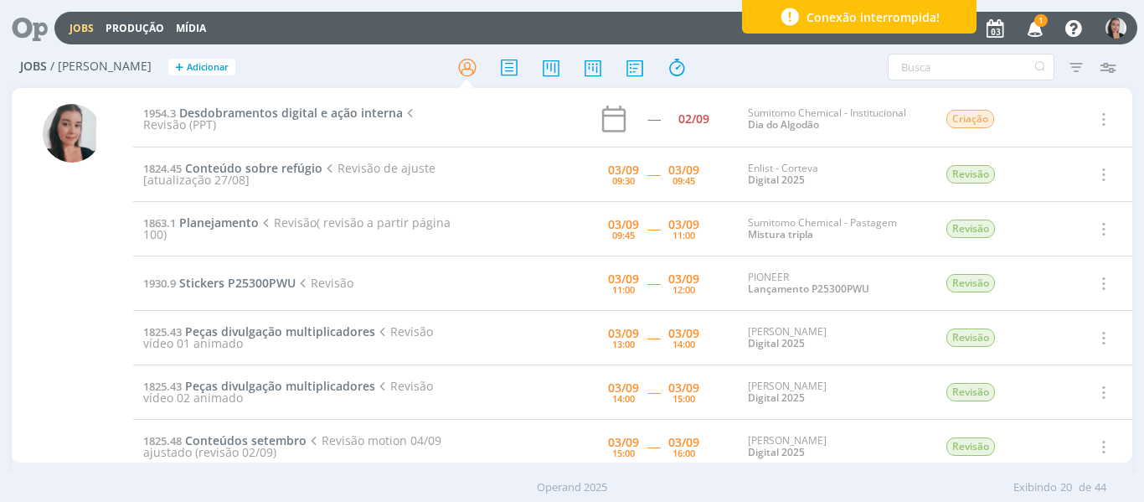
click at [1036, 33] on icon "button" at bounding box center [1035, 27] width 29 height 28
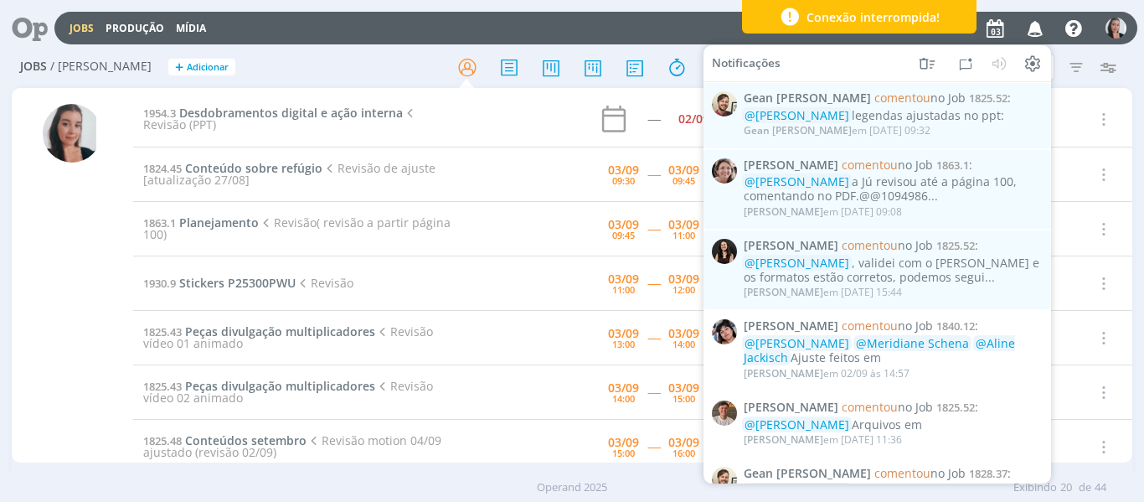
click at [1028, 32] on icon "button" at bounding box center [1035, 27] width 29 height 28
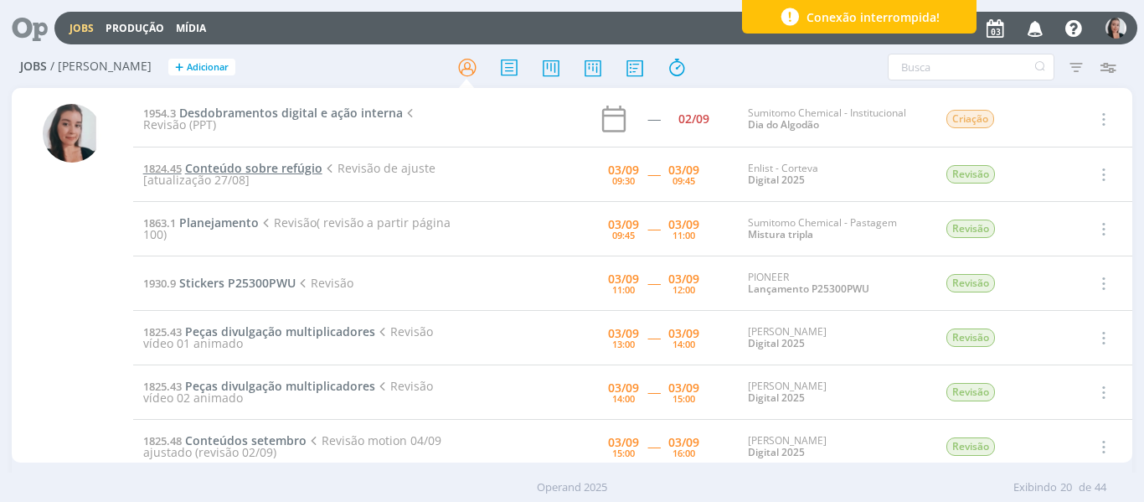
click at [299, 162] on span "Conteúdo sobre refúgio" at bounding box center [253, 168] width 137 height 16
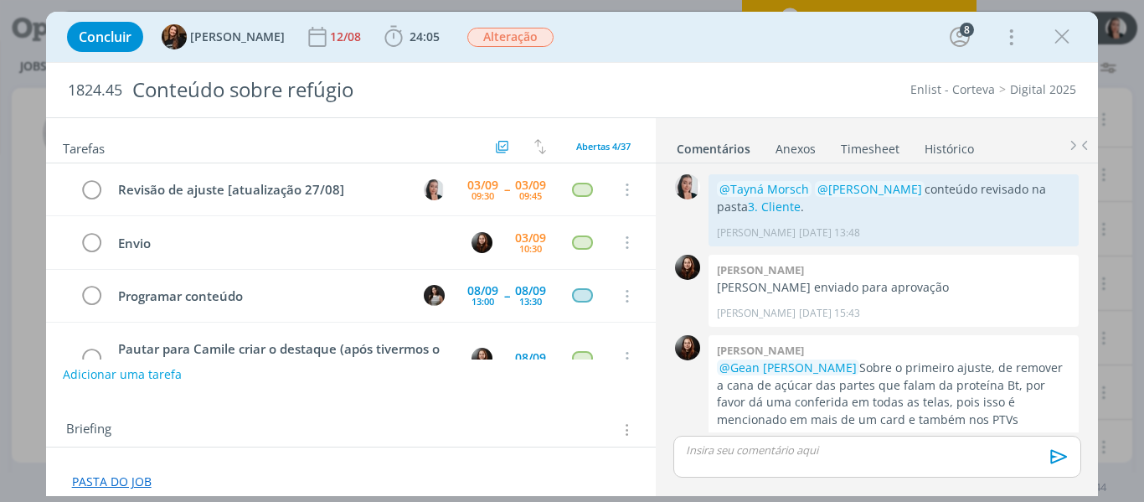
scroll to position [1673, 0]
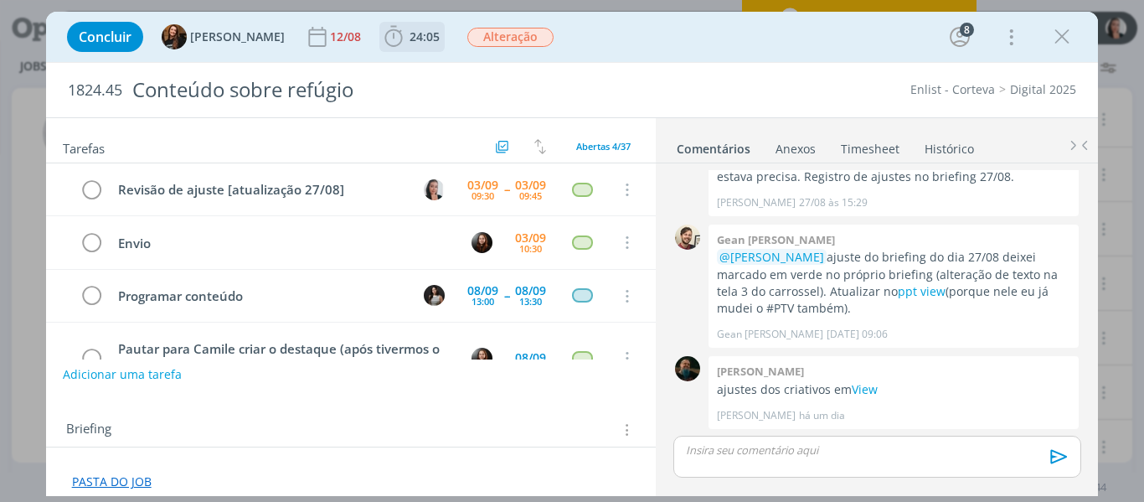
click at [381, 44] on icon "dialog" at bounding box center [393, 36] width 25 height 25
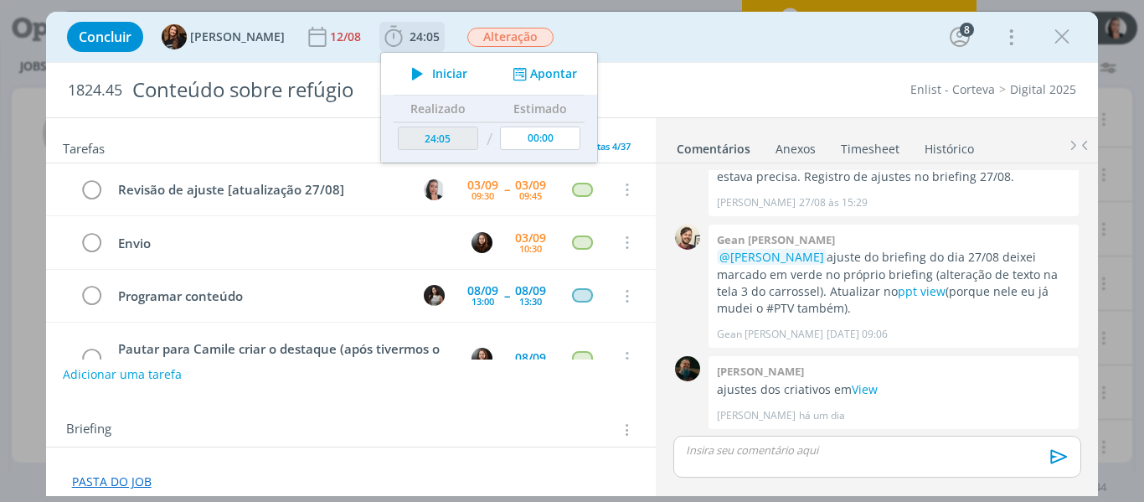
click at [440, 75] on span "Iniciar" at bounding box center [449, 74] width 35 height 12
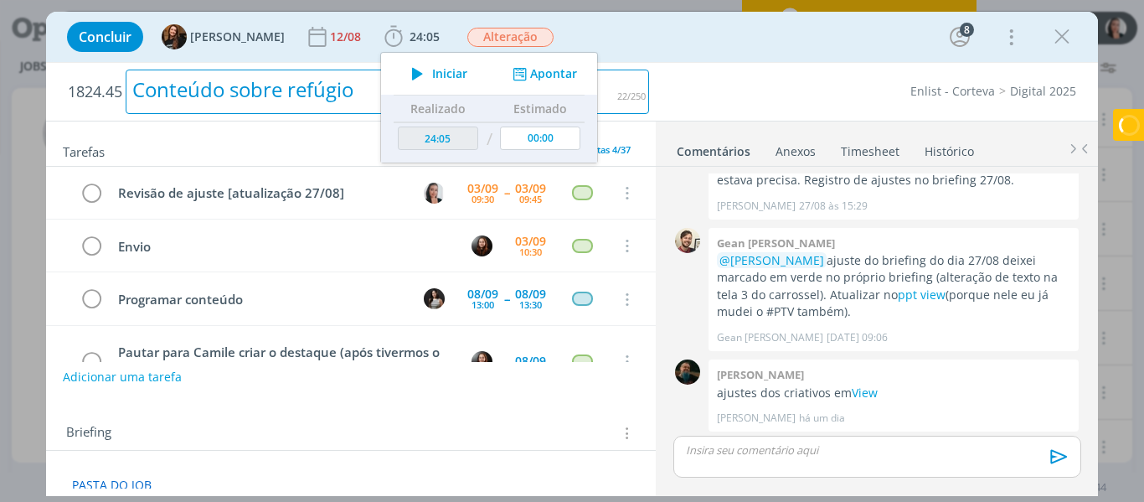
click at [654, 71] on div "1824.45 Conteúdo sobre refúgio" at bounding box center [358, 92] width 598 height 58
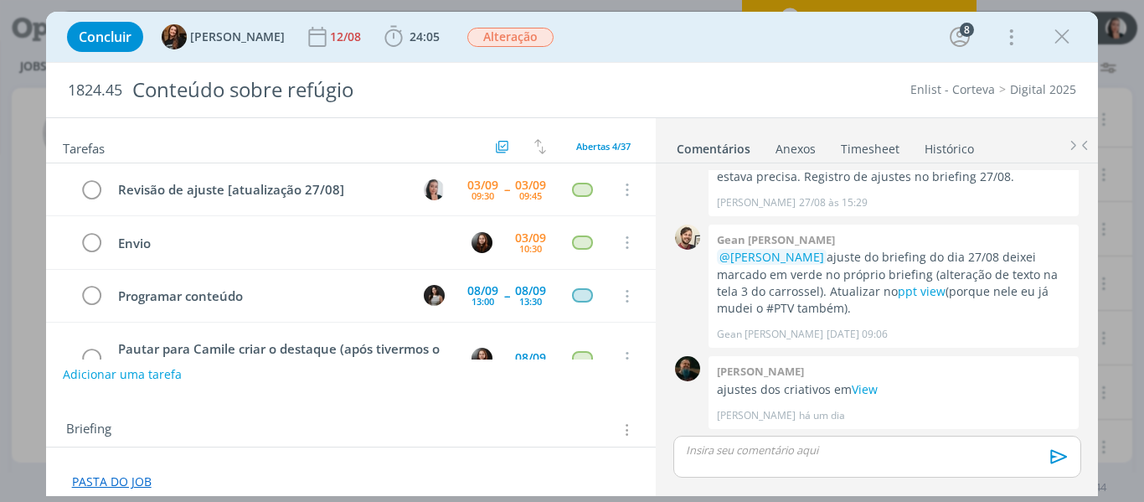
click at [682, 49] on div "Concluir Tayná Morsch 12/08 24:05 Iniciar Apontar Data * 03/09/2025 Horas * 00:…" at bounding box center [573, 37] width 1028 height 40
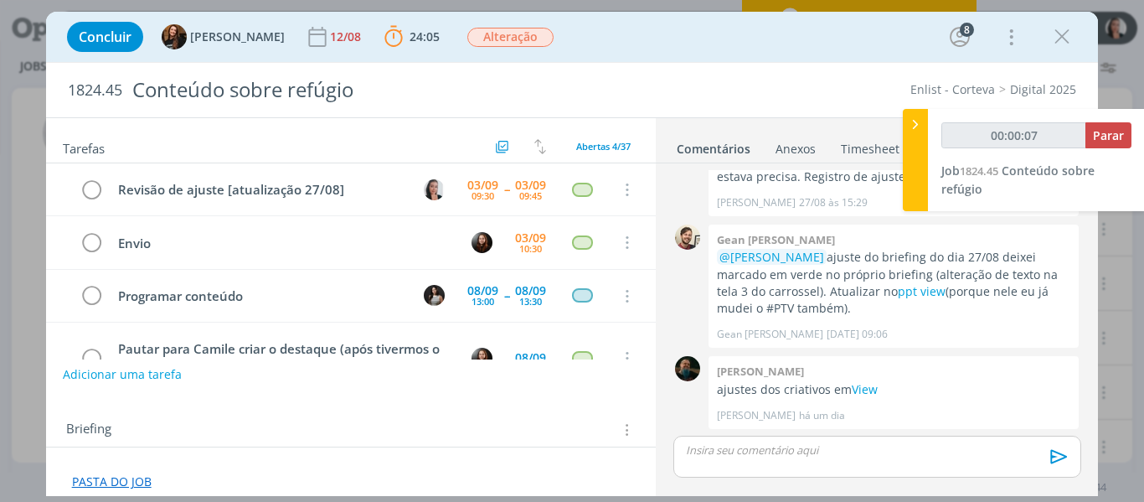
type input "00:00:08"
click at [916, 150] on div at bounding box center [915, 160] width 25 height 102
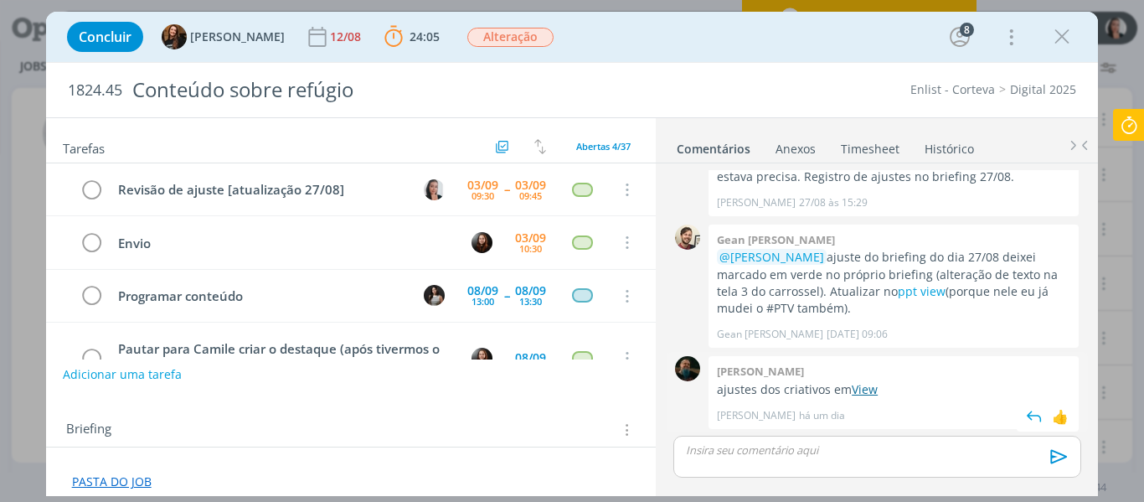
click at [866, 387] on link "View" at bounding box center [865, 389] width 26 height 16
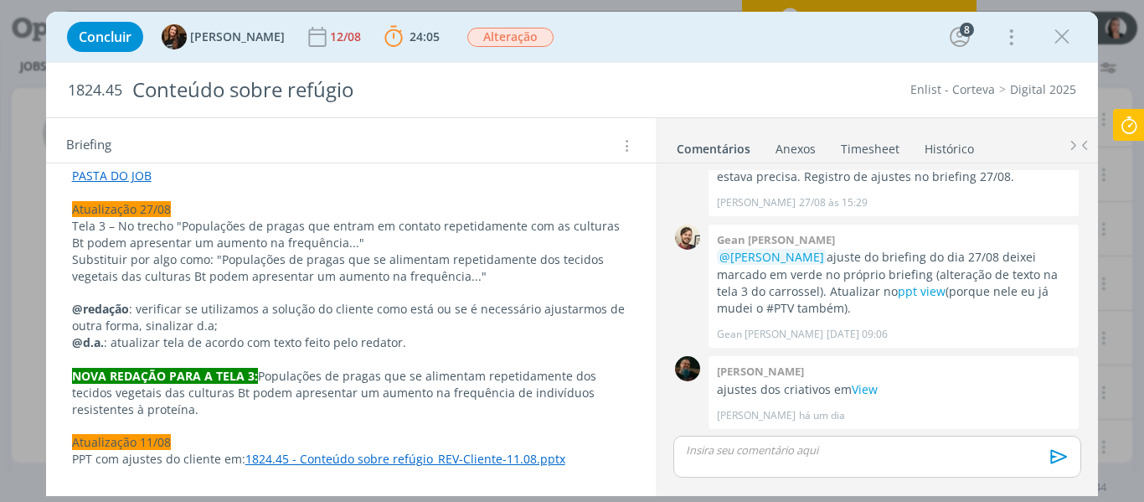
scroll to position [335, 0]
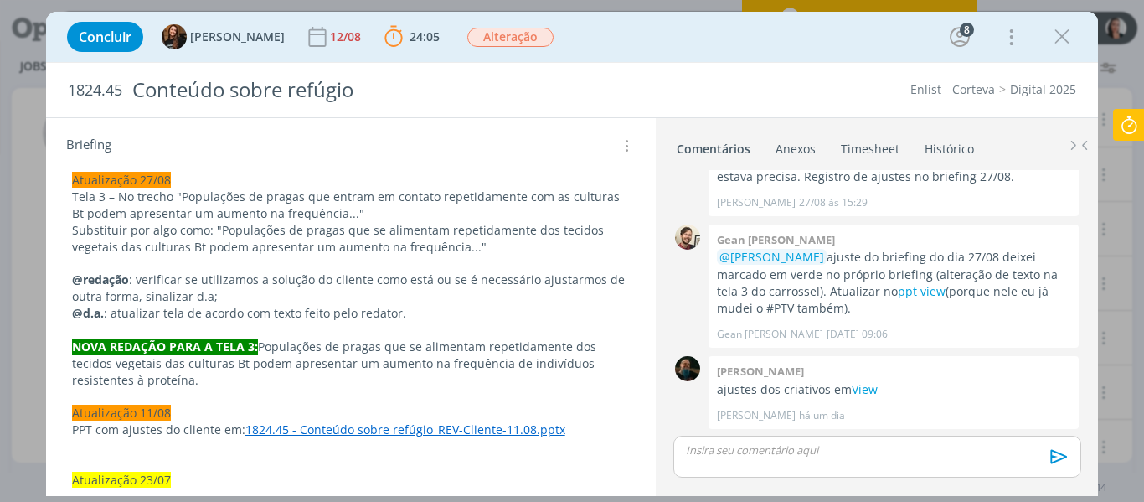
drag, startPoint x: 260, startPoint y: 344, endPoint x: 262, endPoint y: 378, distance: 33.6
click at [262, 378] on p "NOVA REDAÇÃO PARA A TELA 3: Populações de pragas que se alimentam repetidamente…" at bounding box center [351, 363] width 559 height 50
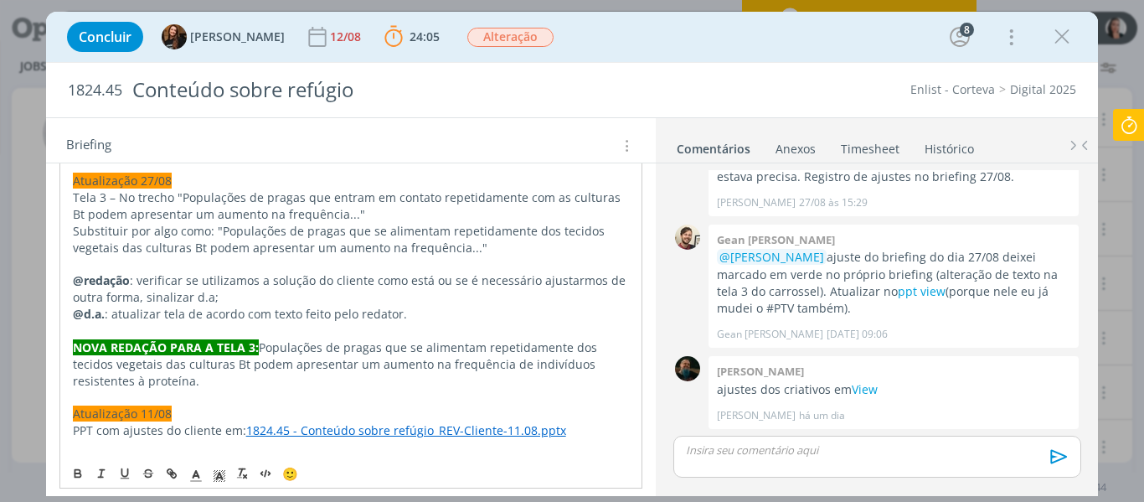
copy p "Populações de pragas que se alimentam repetidamente dos tecidos vegetais das cu…"
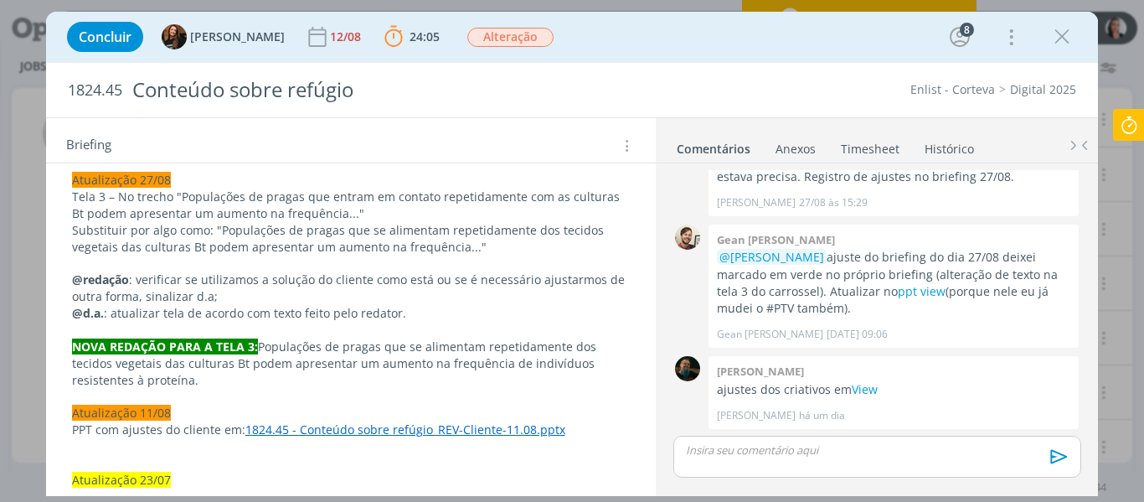
click at [1137, 124] on icon at bounding box center [1129, 125] width 30 height 33
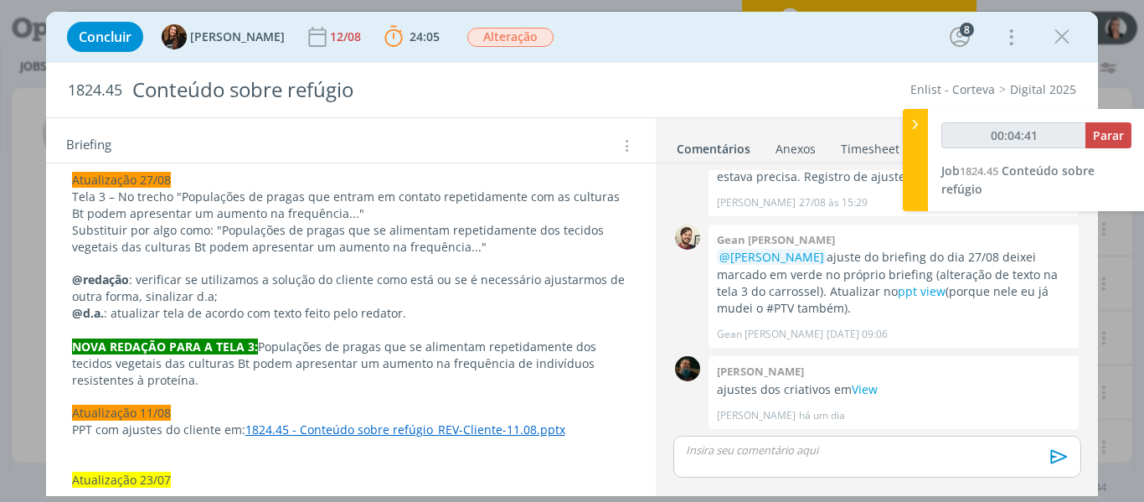
type input "00:04:42"
click at [914, 145] on div at bounding box center [915, 160] width 25 height 102
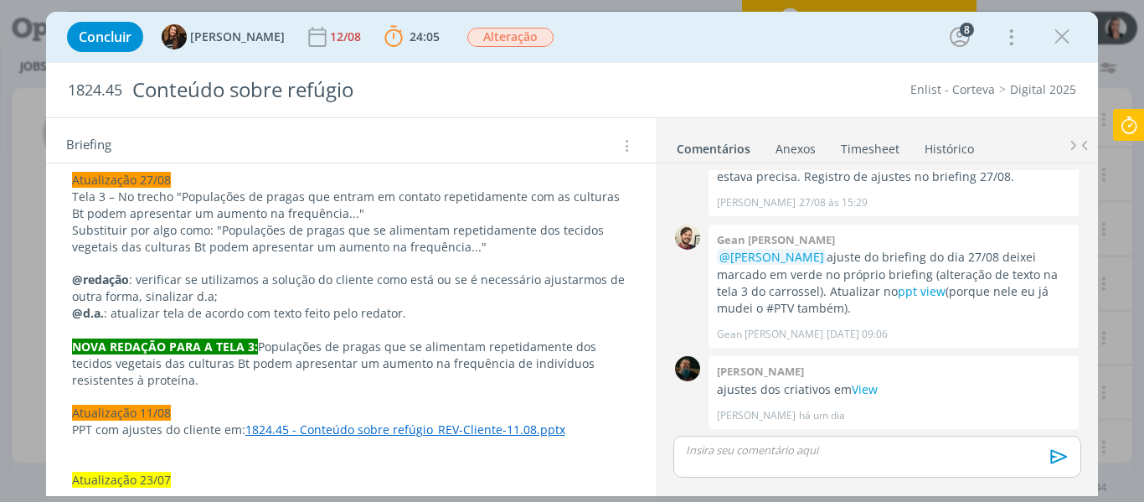
drag, startPoint x: 763, startPoint y: 456, endPoint x: 758, endPoint y: 446, distance: 10.5
click at [762, 456] on p "dialog" at bounding box center [877, 449] width 380 height 15
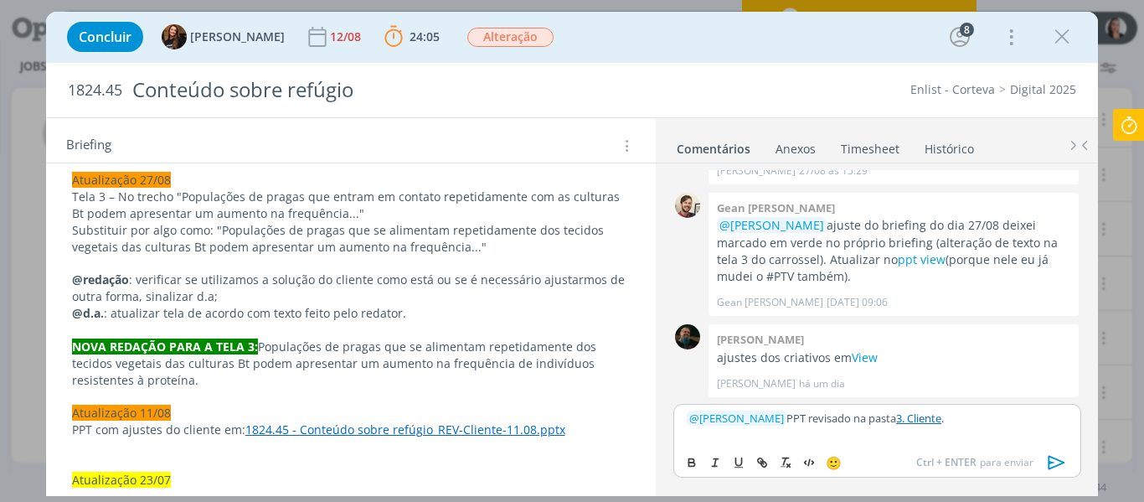
click at [1060, 470] on icon "dialog" at bounding box center [1056, 462] width 25 height 25
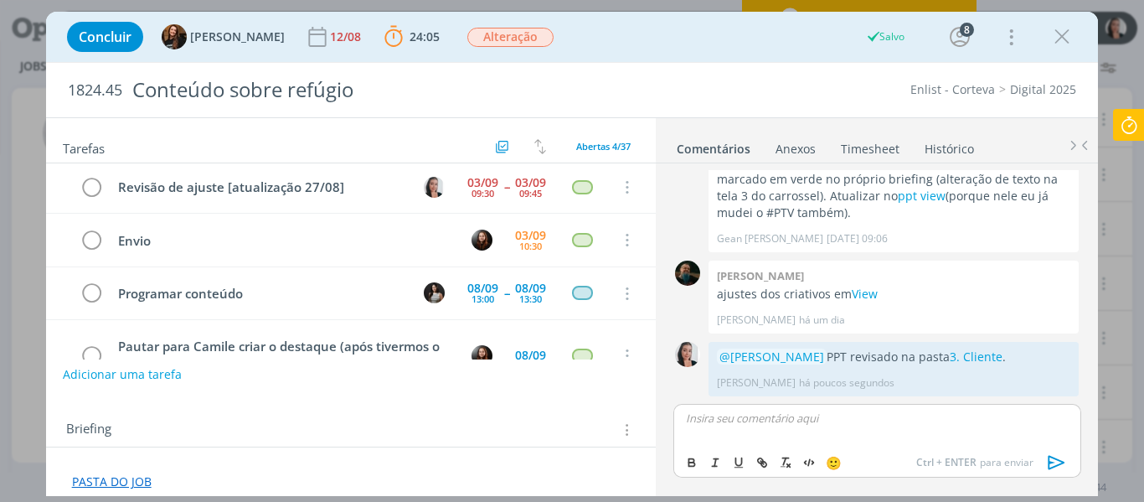
scroll to position [0, 0]
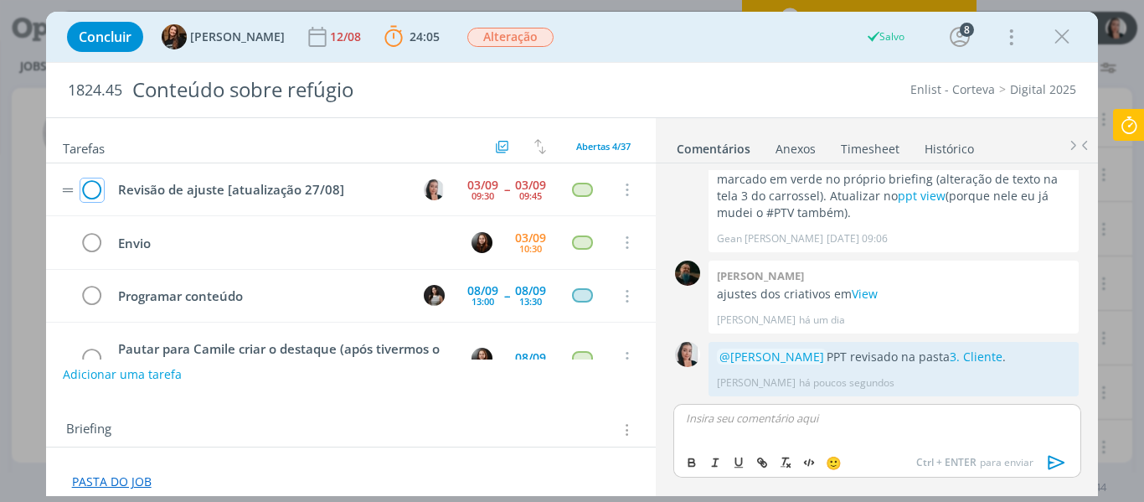
click at [92, 187] on icon "dialog" at bounding box center [91, 190] width 23 height 25
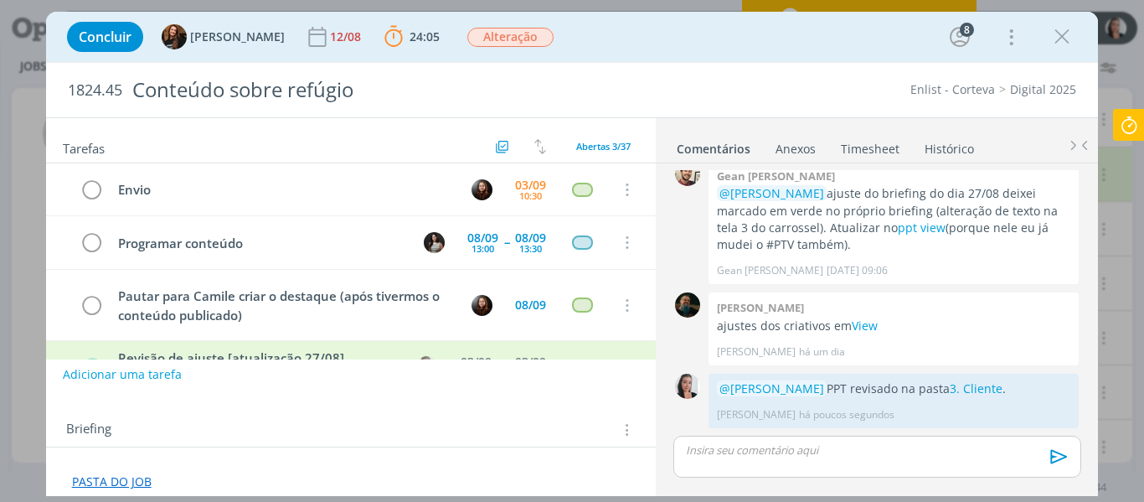
scroll to position [1736, 0]
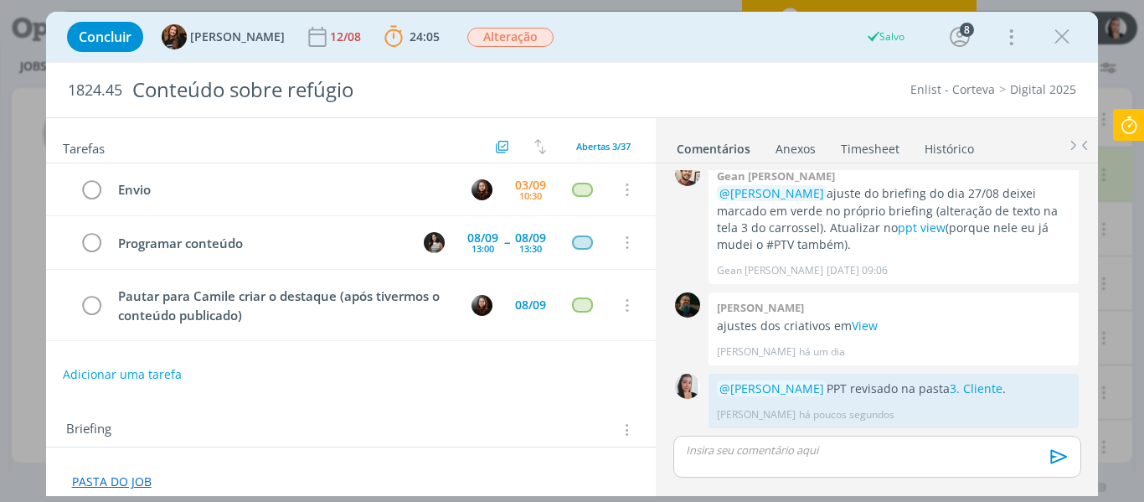
click at [1127, 126] on icon at bounding box center [1129, 125] width 30 height 33
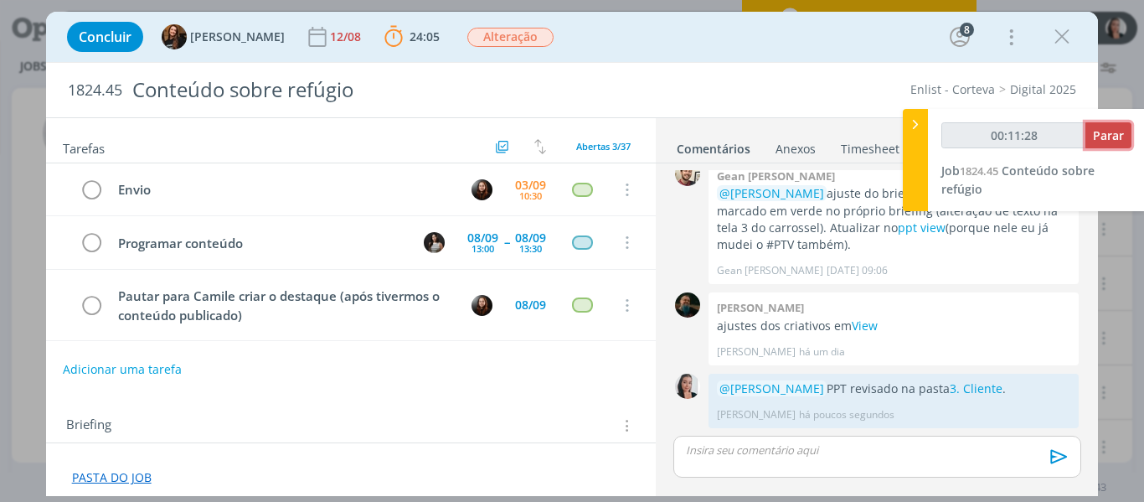
click at [1106, 128] on span "Parar" at bounding box center [1108, 135] width 31 height 16
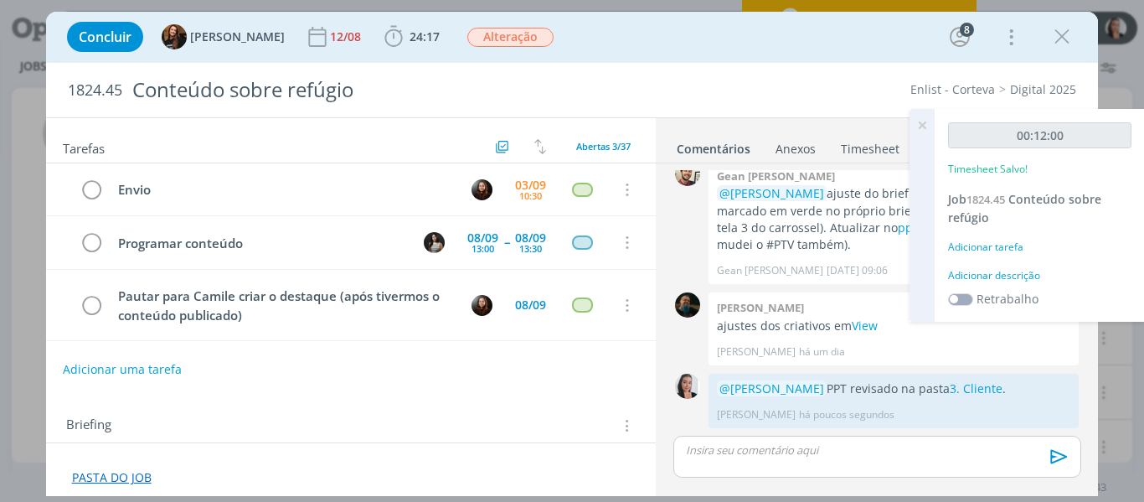
click at [1027, 268] on div "Adicionar descrição" at bounding box center [1039, 275] width 183 height 15
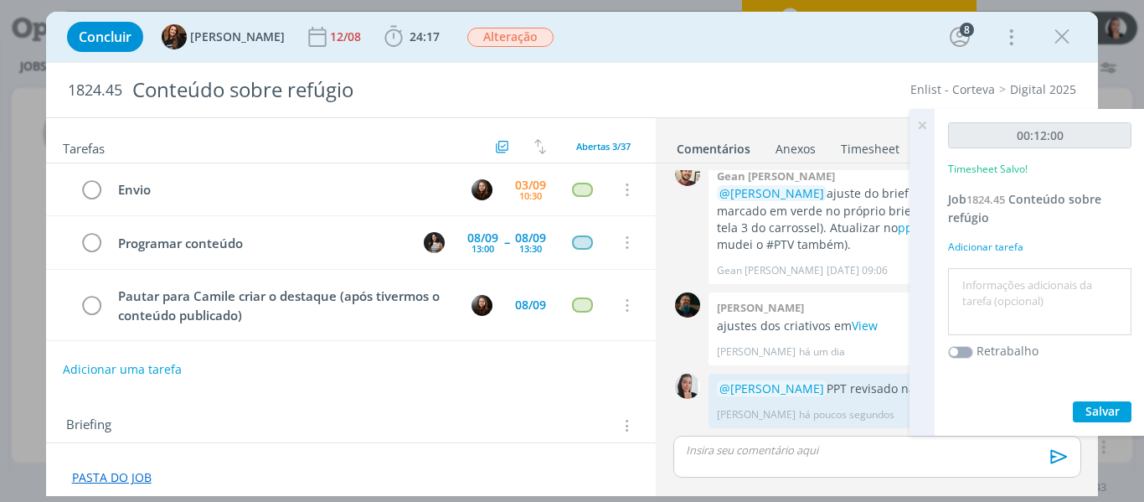
click at [1018, 286] on textarea at bounding box center [1039, 301] width 175 height 59
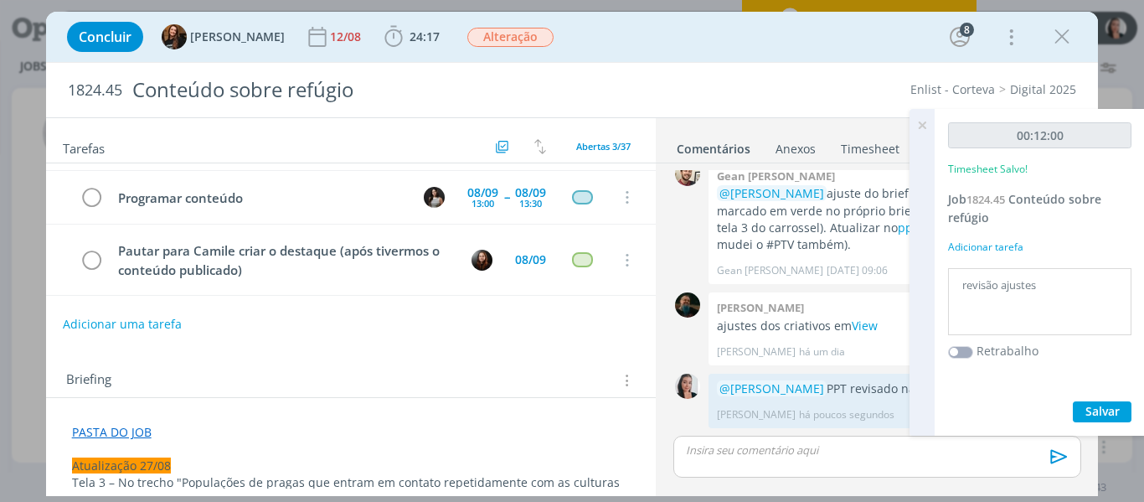
scroll to position [168, 0]
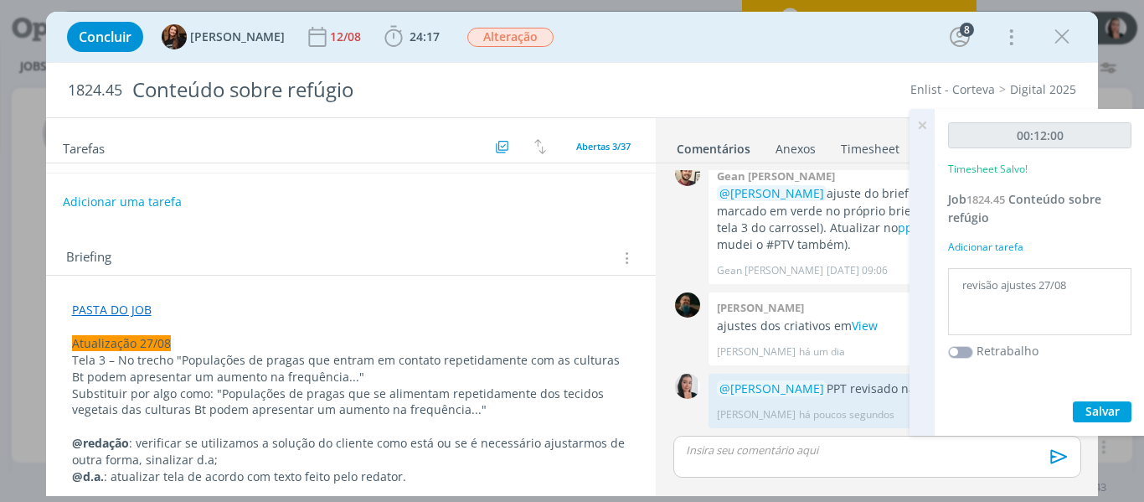
type textarea "revisão ajustes 27/08"
click at [1119, 414] on span "Salvar" at bounding box center [1102, 411] width 34 height 16
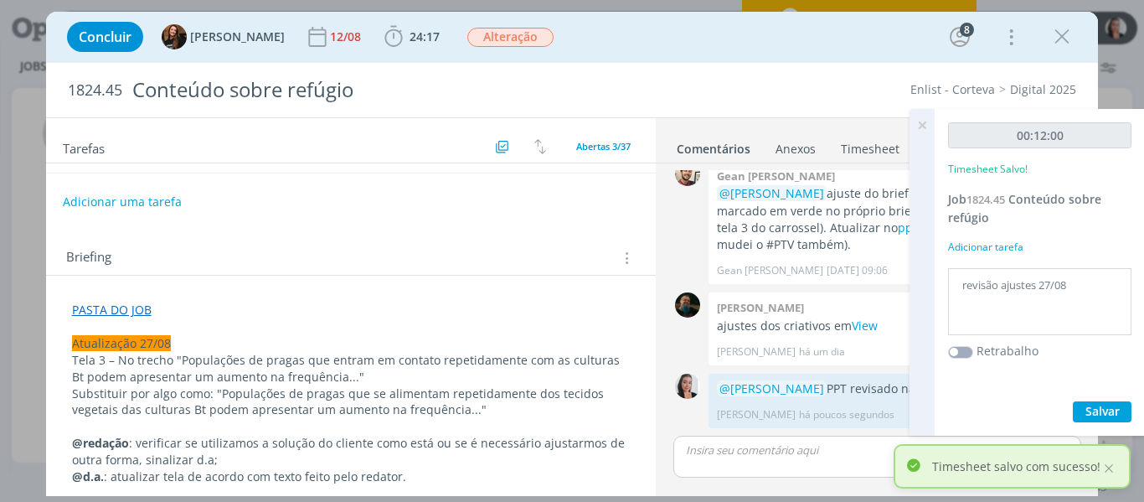
click at [920, 127] on icon at bounding box center [922, 125] width 30 height 33
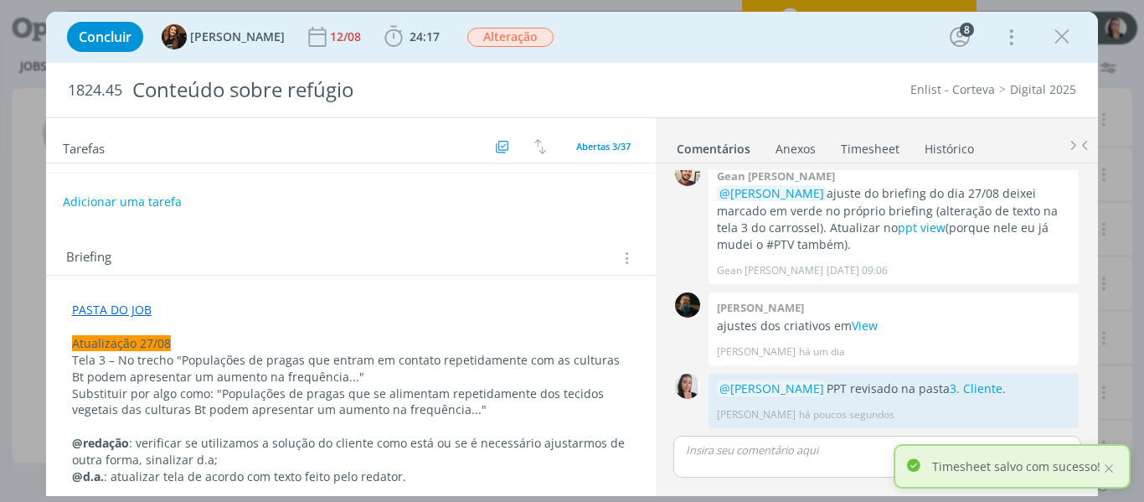
click at [1070, 33] on icon "dialog" at bounding box center [1061, 36] width 25 height 25
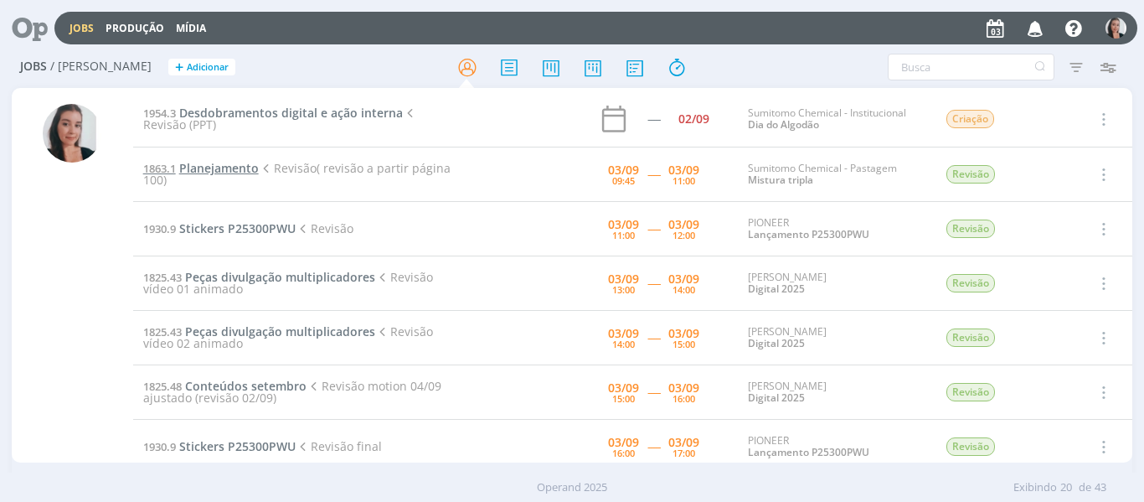
click at [211, 166] on span "Planejamento" at bounding box center [219, 168] width 80 height 16
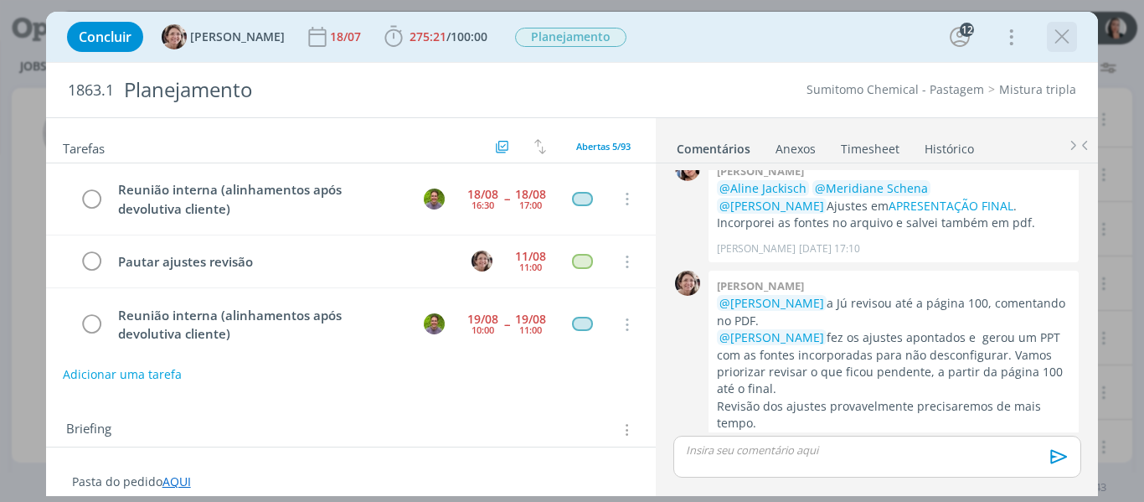
scroll to position [120, 0]
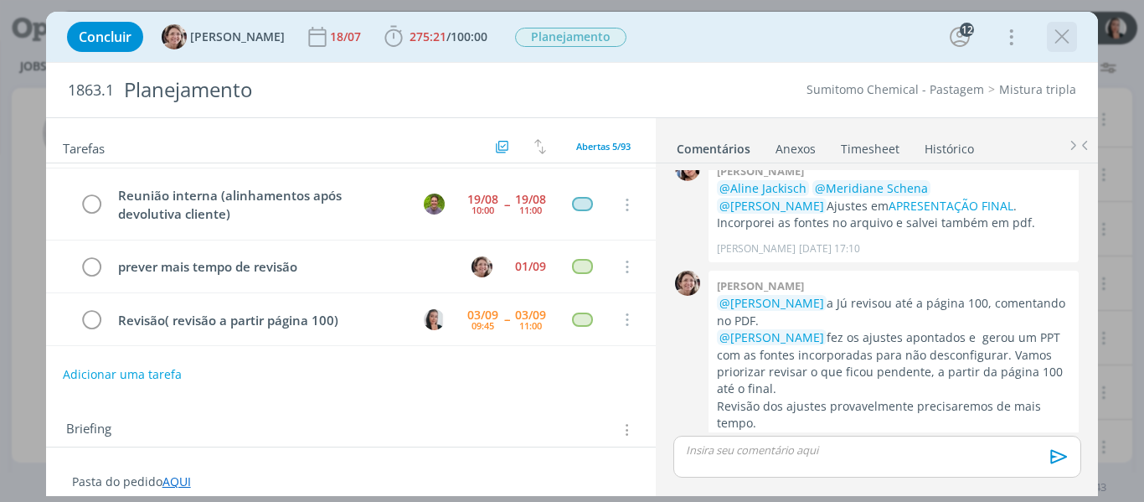
click at [1064, 41] on icon "dialog" at bounding box center [1061, 36] width 25 height 25
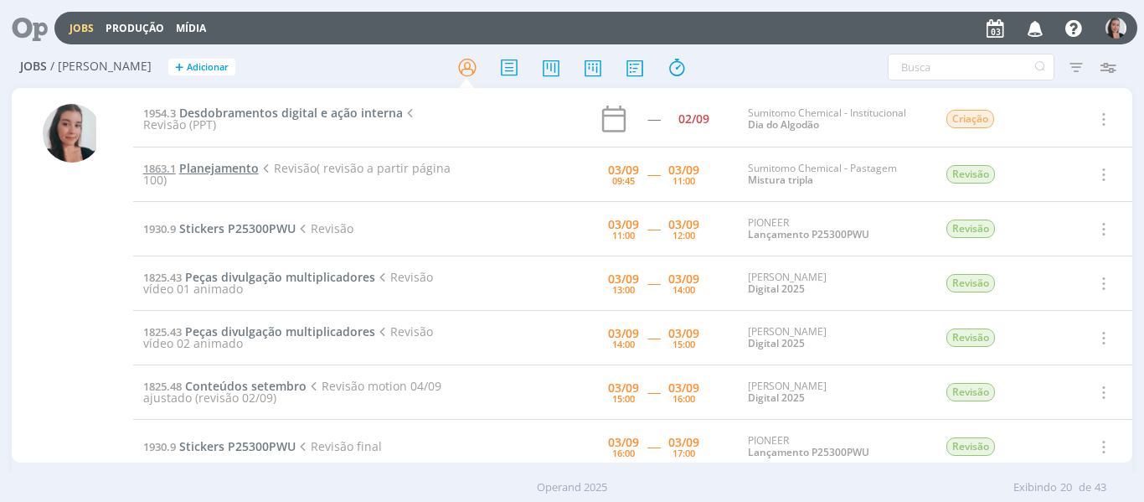
click at [233, 165] on span "Planejamento" at bounding box center [219, 168] width 80 height 16
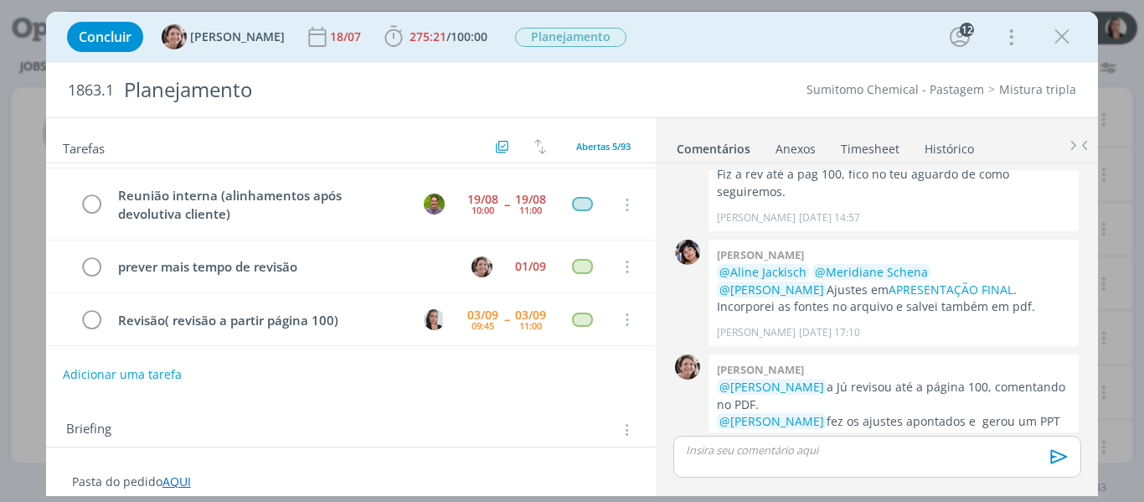
scroll to position [84, 0]
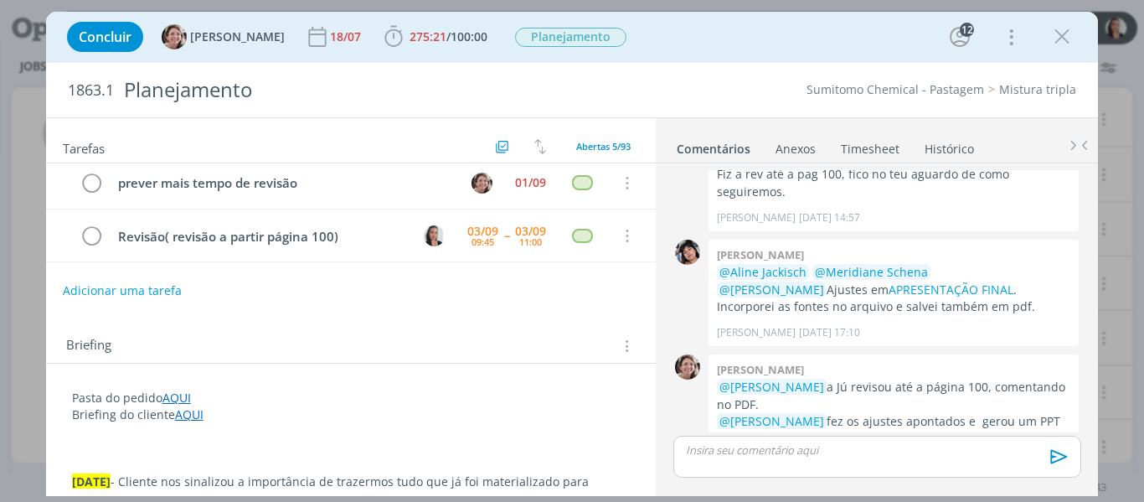
click at [180, 400] on link "AQUI" at bounding box center [176, 397] width 28 height 16
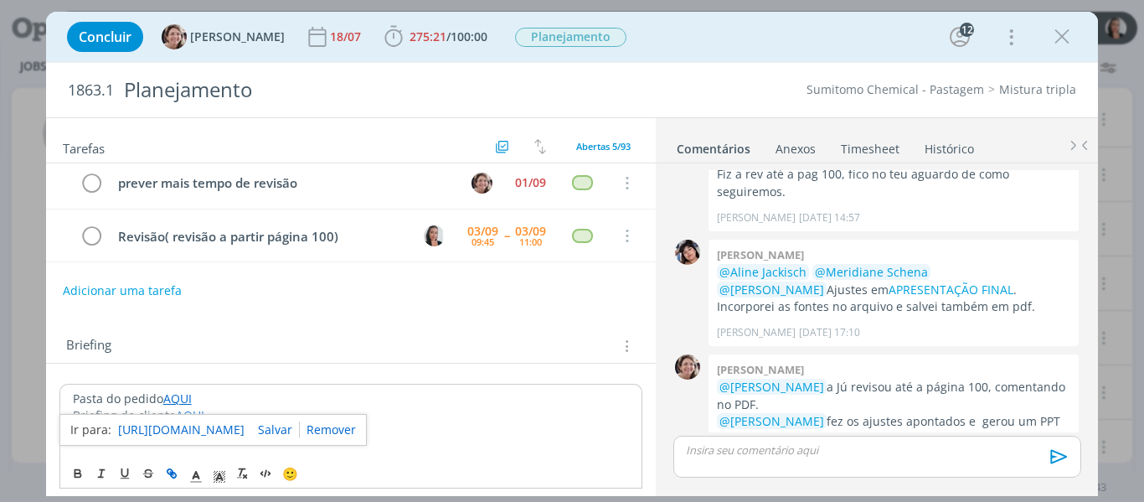
click at [185, 424] on link "https://sobeae.sharepoint.com/:f:/s/SOBEAE/EuugPl01CpxOqANOCUEvO6wBAM9cFob903WC…" at bounding box center [181, 430] width 126 height 22
click at [381, 42] on icon "dialog" at bounding box center [393, 36] width 25 height 25
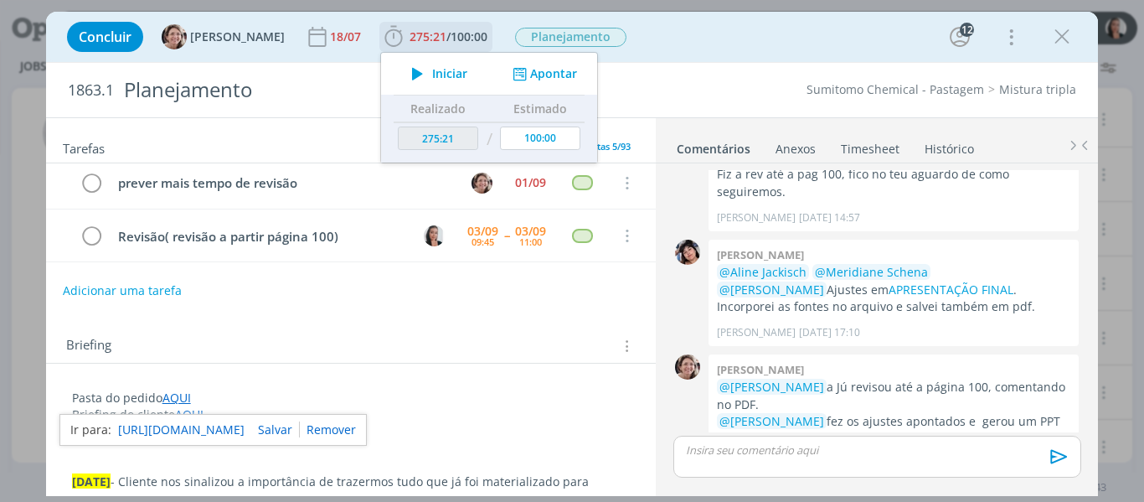
click at [432, 73] on span "Iniciar" at bounding box center [449, 74] width 35 height 12
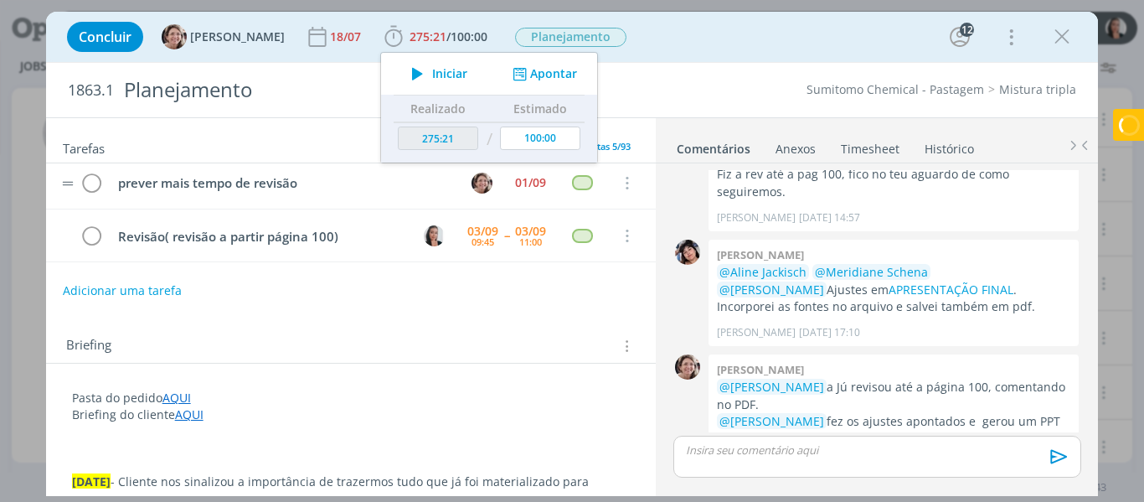
click at [692, 53] on div "Concluir Aline Jackisch 18/07 275:21 / 100:00 Iniciar Apontar Data * 03/09/2025…" at bounding box center [573, 37] width 1028 height 40
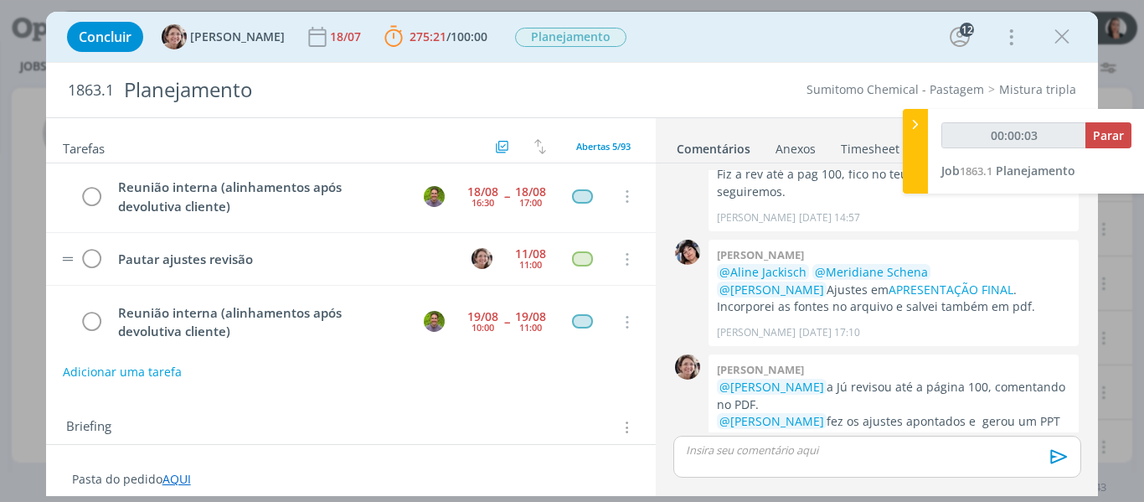
scroll to position [0, 0]
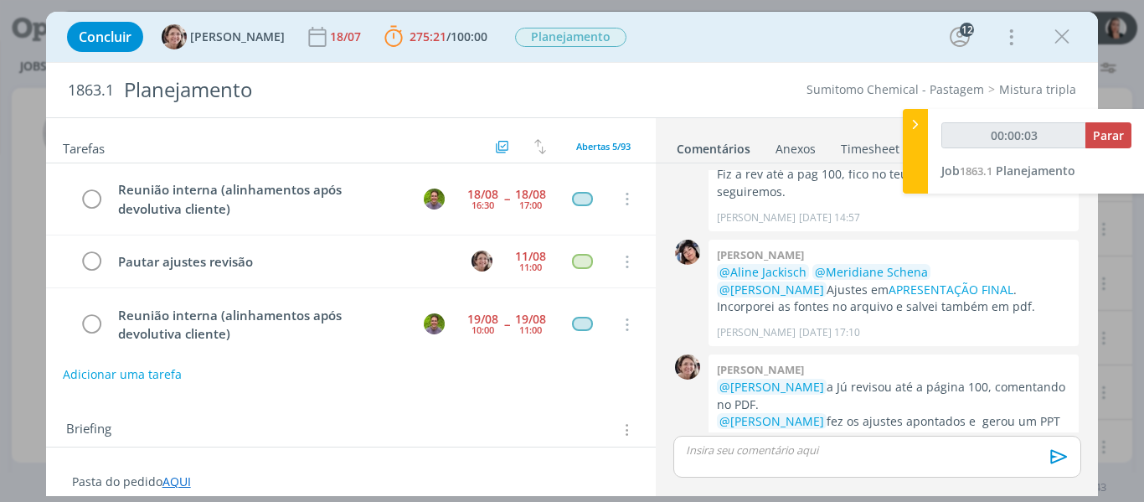
type input "00:00:04"
click at [922, 141] on div at bounding box center [915, 151] width 25 height 85
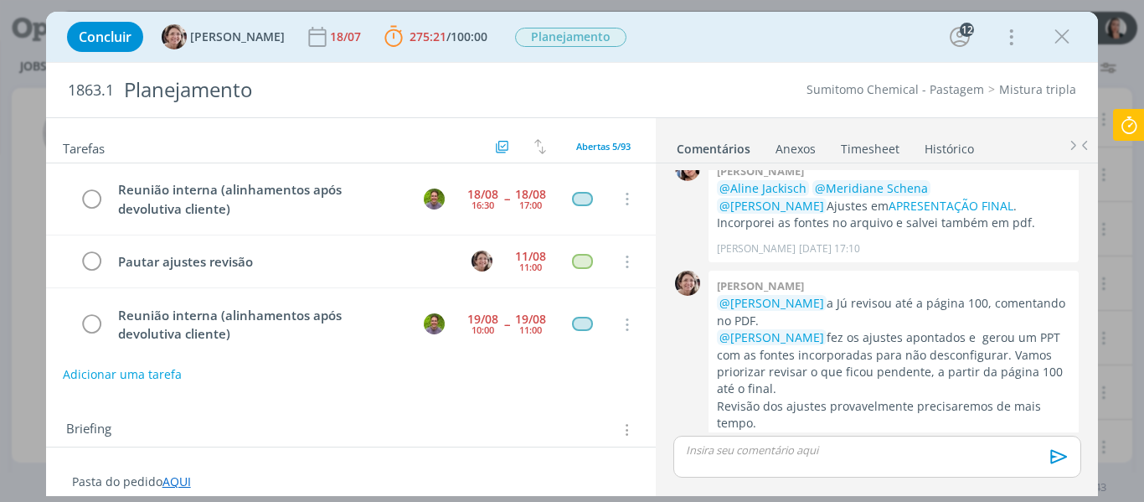
click at [673, 44] on div "Concluir Aline Jackisch 18/07 275:21 / 100:00 Parar Apontar Data * 03/09/2025 H…" at bounding box center [573, 37] width 1028 height 40
click at [179, 484] on link "AQUI" at bounding box center [176, 481] width 28 height 16
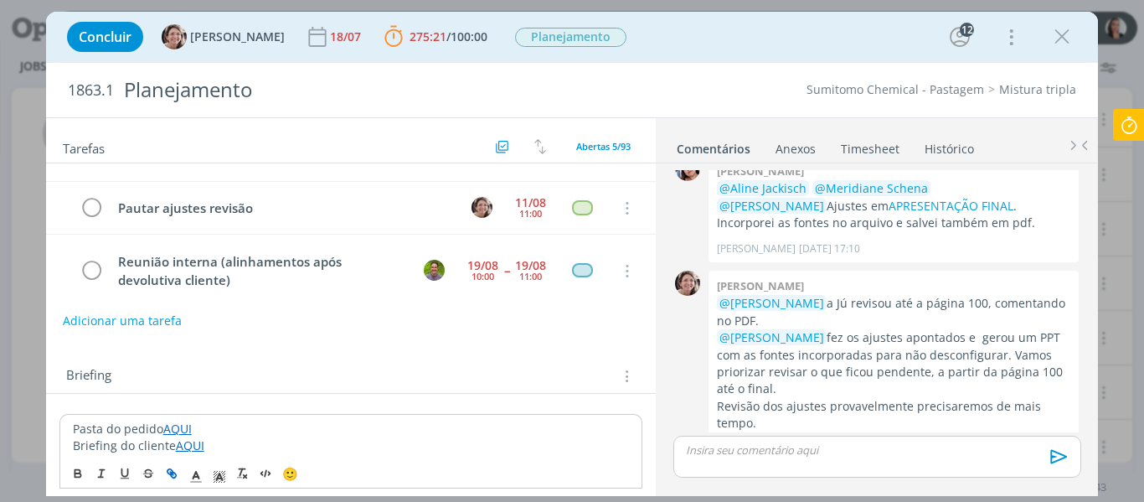
scroll to position [84, 0]
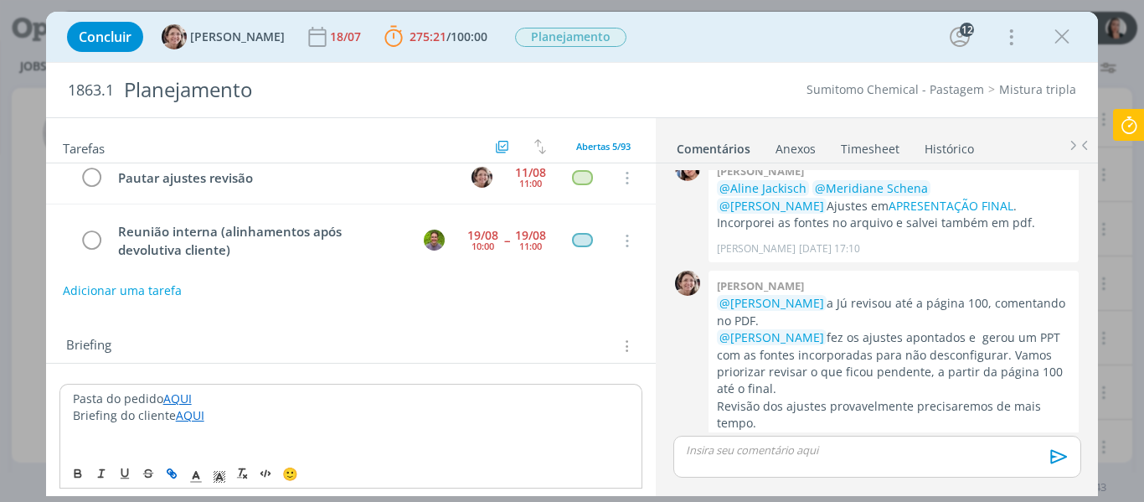
click at [185, 398] on link "AQUI" at bounding box center [177, 398] width 28 height 16
click at [192, 427] on link "https://sobeae.sharepoint.com/:f:/s/SOBEAE/EuugPl01CpxOqANOCUEvO6wBAM9cFob903WC…" at bounding box center [181, 431] width 126 height 22
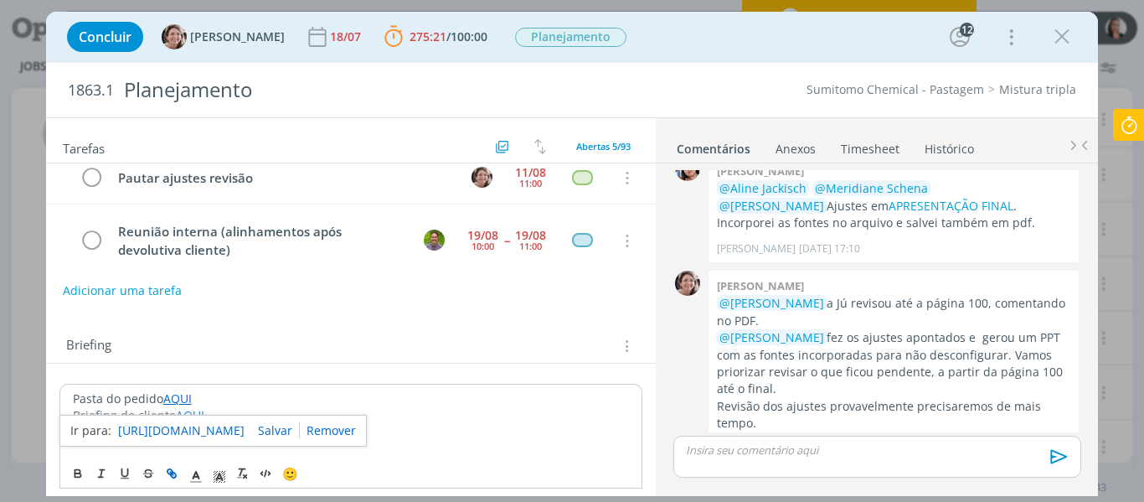
click at [743, 448] on p "dialog" at bounding box center [877, 449] width 380 height 15
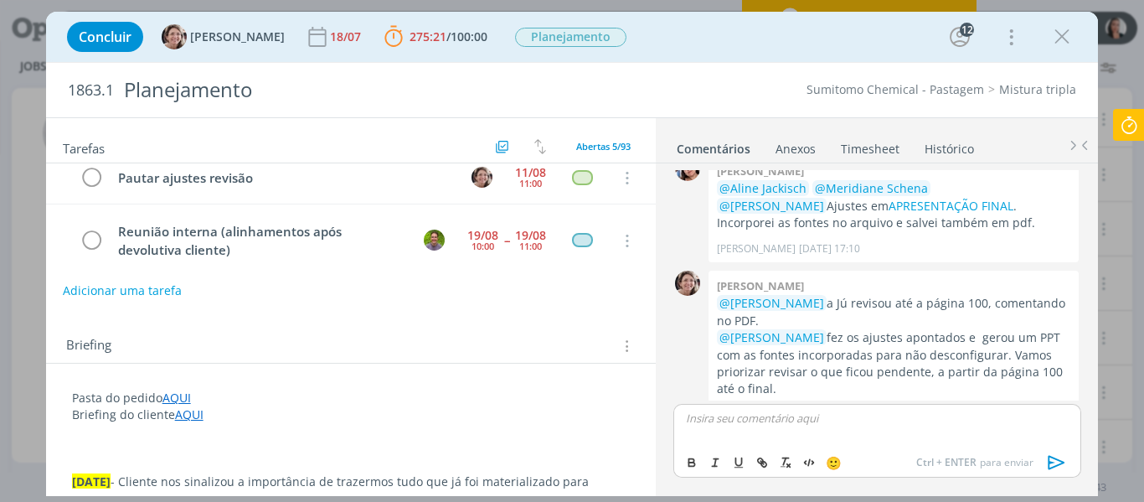
scroll to position [2528, 0]
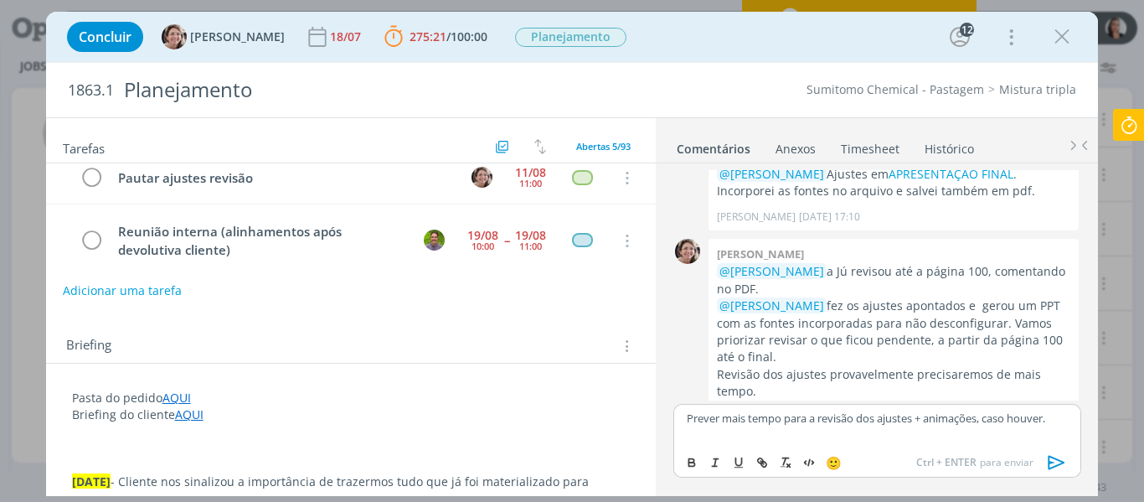
click at [981, 421] on p "Prever mais tempo para a revisão dos ajustes + animações, caso houver." at bounding box center [877, 417] width 380 height 15
click at [687, 415] on p "Prever mais tempo para a revisão dos ajustes + animações do PPT, caso houver." at bounding box center [877, 424] width 380 height 31
click at [734, 419] on p "Revisão do slide 100 até o fimPrever mais tempo para a revisão dos ajustes + an…" at bounding box center [877, 424] width 380 height 31
click at [731, 415] on p "Revisão do slide 100 até o fimPrever mais tempo para a revisão dos ajustes + an…" at bounding box center [877, 424] width 380 height 31
click at [848, 414] on p "Revisão feita (slide 100 até o fimPrever mais tempo para a revisão dos ajustes …" at bounding box center [877, 424] width 380 height 31
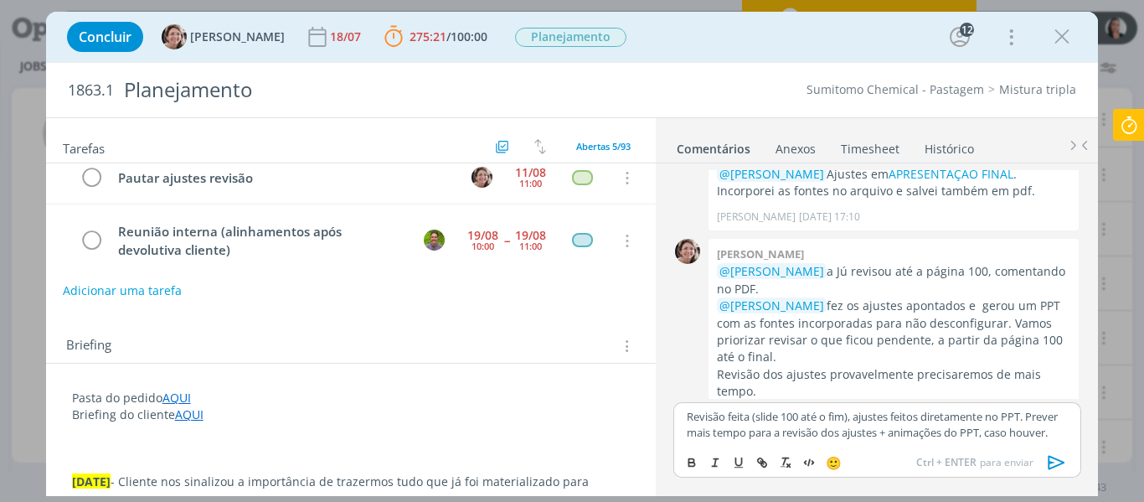
scroll to position [2545, 0]
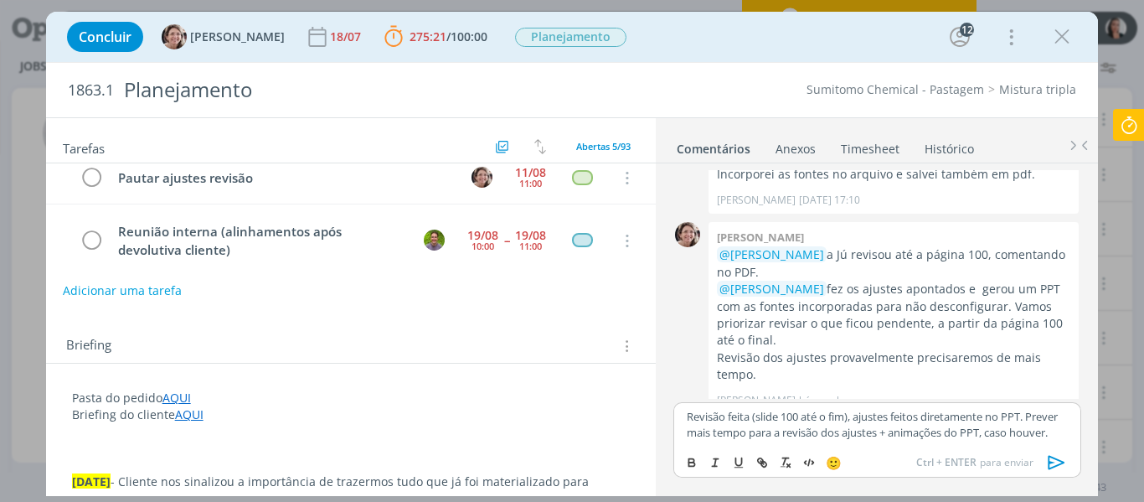
click at [861, 151] on link "Timesheet" at bounding box center [870, 145] width 60 height 24
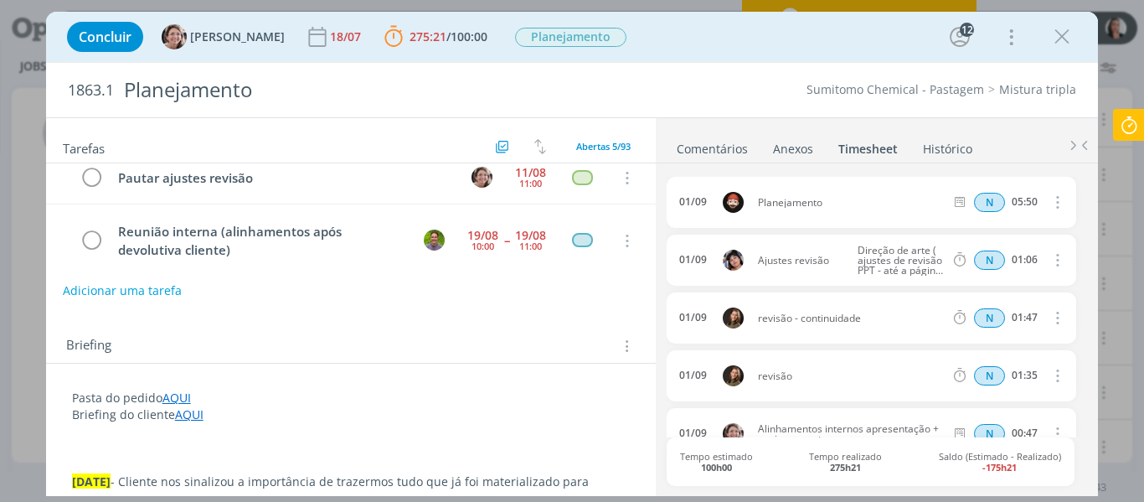
click at [694, 149] on link "Comentários" at bounding box center [712, 145] width 73 height 24
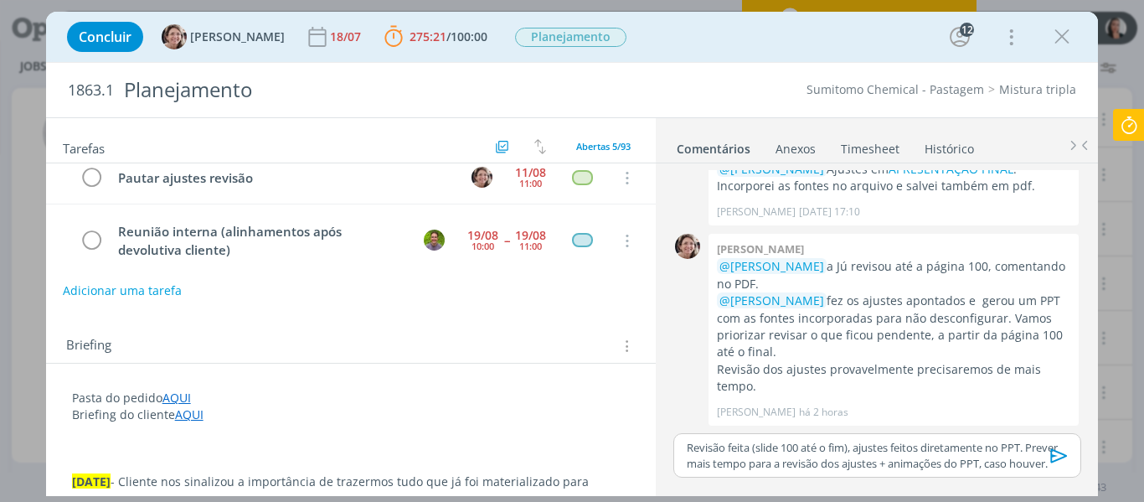
click at [1127, 120] on icon at bounding box center [1129, 125] width 30 height 33
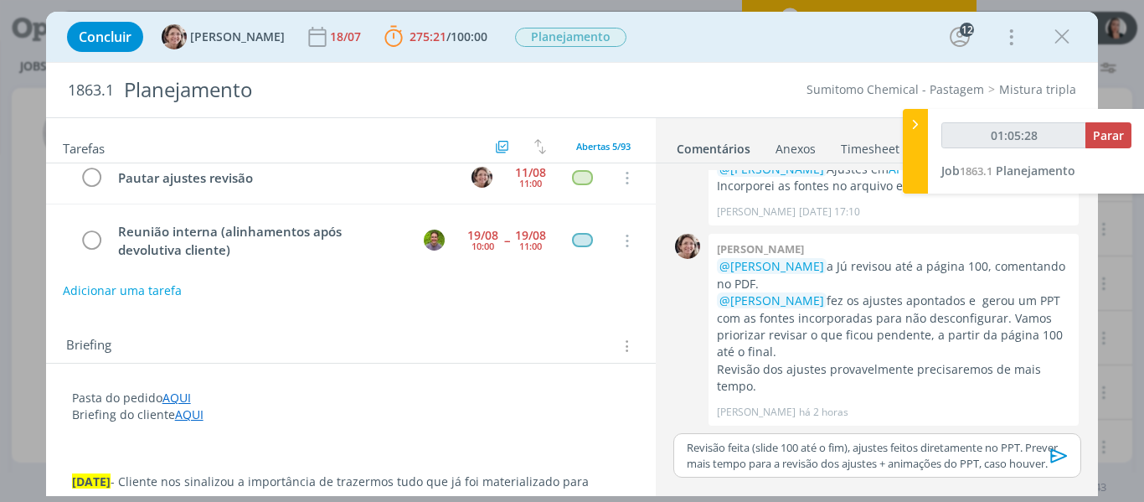
type input "01:05:29"
click at [914, 138] on div at bounding box center [915, 151] width 25 height 85
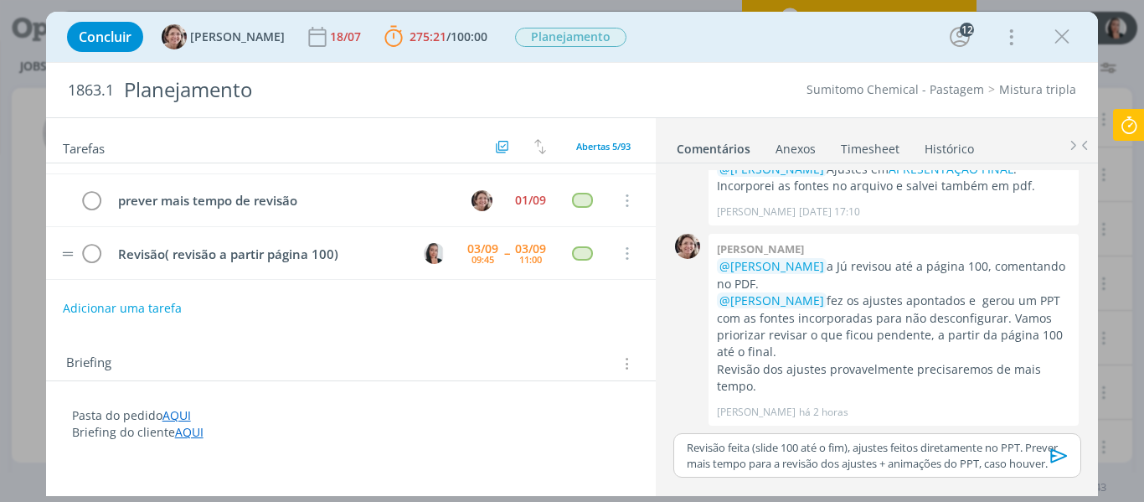
scroll to position [0, 0]
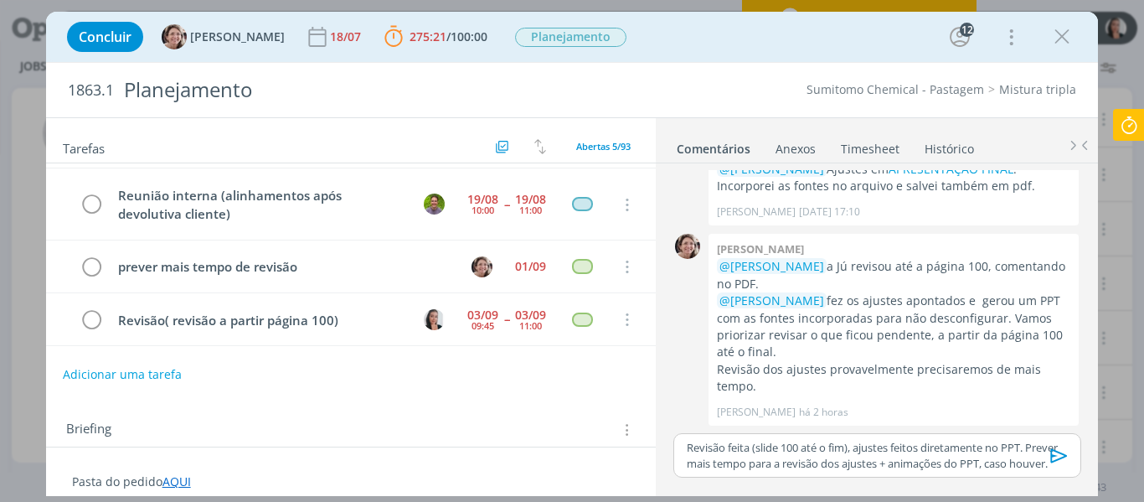
click at [804, 48] on div "Concluir Aline Jackisch 18/07 275:21 / 100:00 Parar Apontar Data * 03/09/2025 H…" at bounding box center [573, 37] width 1028 height 40
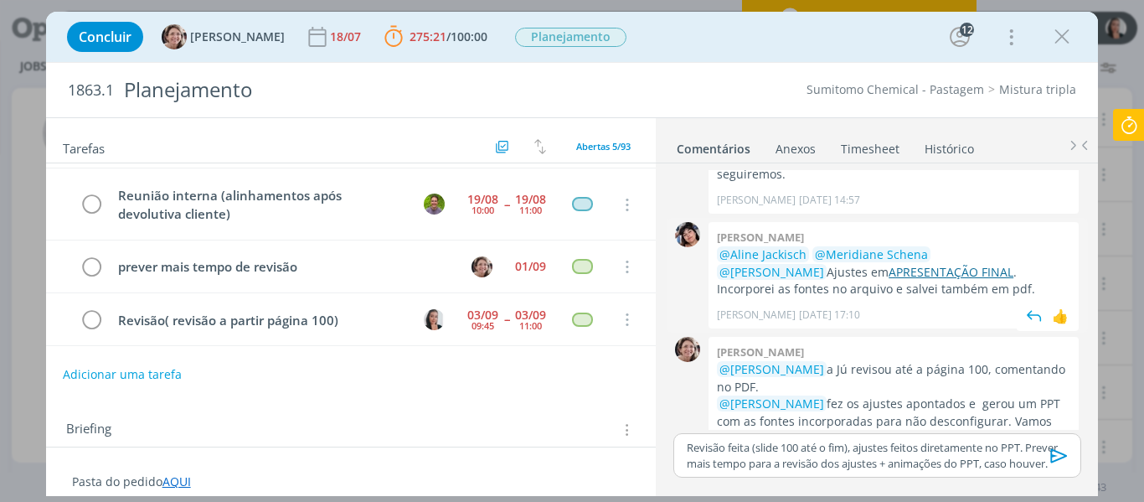
click at [889, 264] on link "APRESENTAÇÃO FINAL" at bounding box center [951, 272] width 125 height 16
click at [689, 440] on p "Revisão feita (slide 100 até o fim), ajustes feitos diretamente no PPT. Prever …" at bounding box center [877, 455] width 380 height 31
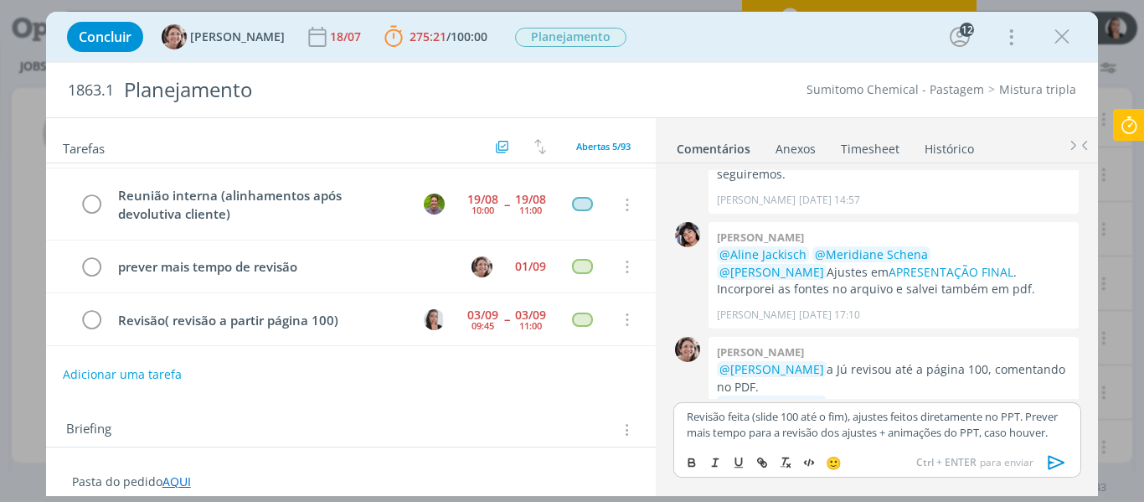
scroll to position [2545, 0]
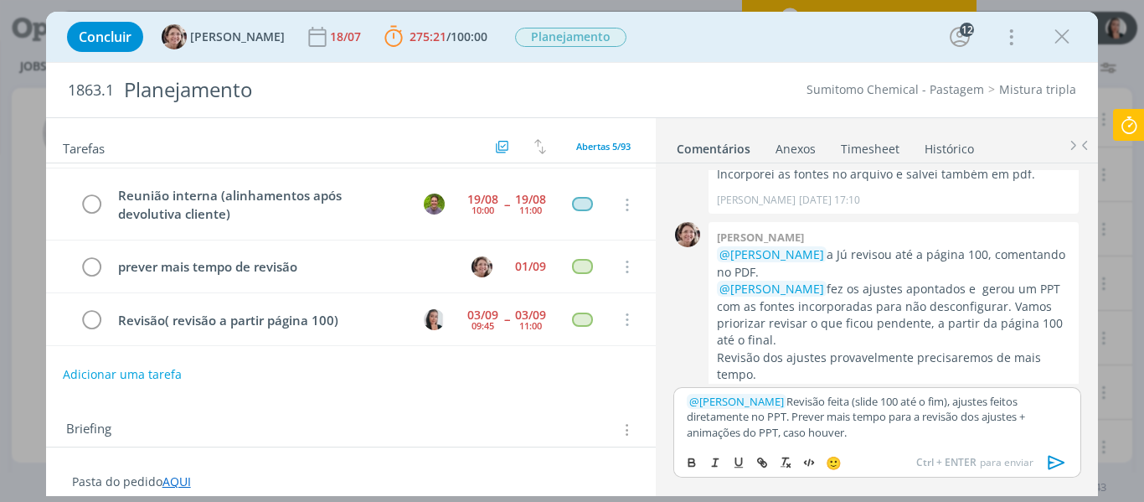
click at [905, 410] on p "﻿ @ Aline Jackisch ﻿ Revisão feita (slide 100 até o fim), ajustes feitos direta…" at bounding box center [877, 417] width 380 height 46
click at [969, 409] on p "﻿ @ Aline Jackisch ﻿ Revisão feita (slide 100 até o fim), ajustes feitos direta…" at bounding box center [877, 417] width 380 height 46
click at [994, 405] on p "﻿ @ Aline Jackisch ﻿ Revisão feita (slide 100 até o fim), ajustes feitos direta…" at bounding box center [877, 417] width 380 height 46
click at [872, 428] on p "﻿ @ Aline Jackisch ﻿ Revisão feita (slide 100 até o fim), ajustes feitos direta…" at bounding box center [877, 417] width 380 height 46
click at [854, 425] on p "﻿ @ Aline Jackisch ﻿ Revisão feita (slide 100 até o fim), ajustes feitos direta…" at bounding box center [877, 417] width 380 height 46
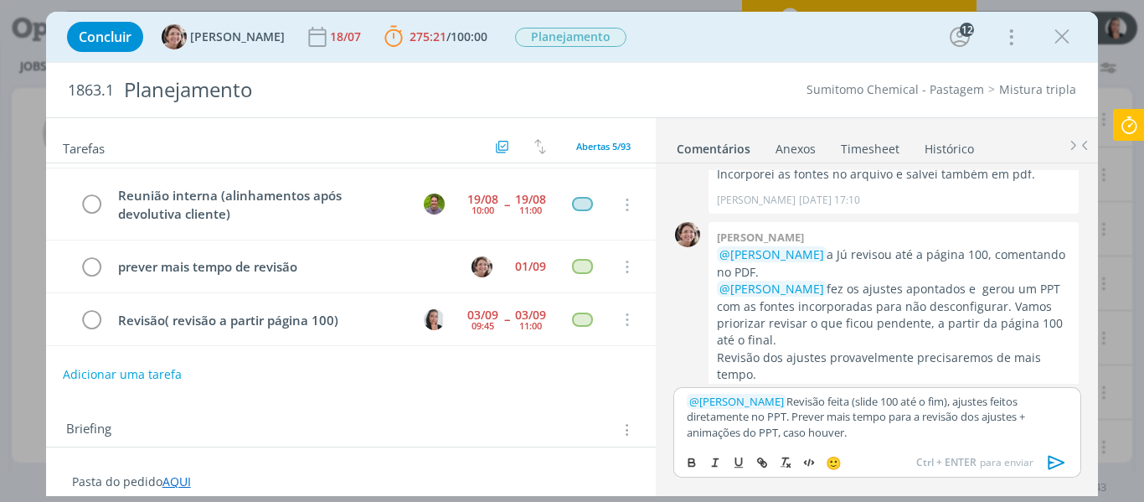
click at [881, 425] on p "﻿ @ Aline Jackisch ﻿ Revisão feita (slide 100 até o fim), ajustes feitos direta…" at bounding box center [877, 417] width 380 height 46
click at [944, 421] on p "﻿ @ Aline Jackisch ﻿ Revisão feita (slide 100 até o fim), ajustes feitos direta…" at bounding box center [877, 417] width 380 height 46
drag, startPoint x: 1008, startPoint y: 421, endPoint x: 1023, endPoint y: 420, distance: 15.1
click at [1008, 421] on p "﻿ @ Aline Jackisch ﻿ Revisão feita (slide 100 até o fim), ajustes feitos direta…" at bounding box center [877, 417] width 380 height 46
click at [997, 415] on p "﻿ @ Aline Jackisch ﻿ Revisão feita (slide 100 até o fim), ajustes feitos direta…" at bounding box center [877, 417] width 380 height 46
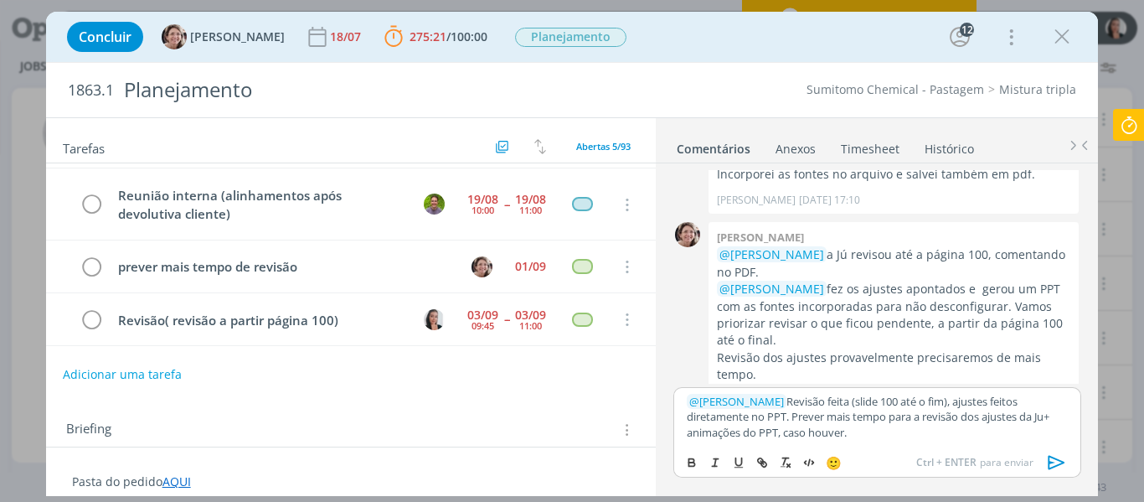
click at [758, 415] on p "﻿ @ Aline Jackisch ﻿ Revisão feita (slide 100 até o fim), ajustes feitos direta…" at bounding box center [877, 417] width 380 height 46
click at [972, 404] on p "﻿ @ Aline Jackisch ﻿ Revisão feita (slide 100 até o fim), ajustes feitos direta…" at bounding box center [877, 417] width 380 height 46
click at [759, 426] on p "﻿ @ Aline Jackisch ﻿ Revisão feita (slide 100 até o fim), ajustes feitos direta…" at bounding box center [877, 417] width 380 height 46
click at [952, 418] on p "﻿ @ Aline Jackisch ﻿ Revisão feita (slide 100 até o fim), ajustes feitos direta…" at bounding box center [877, 417] width 380 height 46
click at [948, 425] on p "﻿ @ Aline Jackisch ﻿ Revisão feita (slide 100 até o fim), ajustes feitos direta…" at bounding box center [877, 417] width 380 height 46
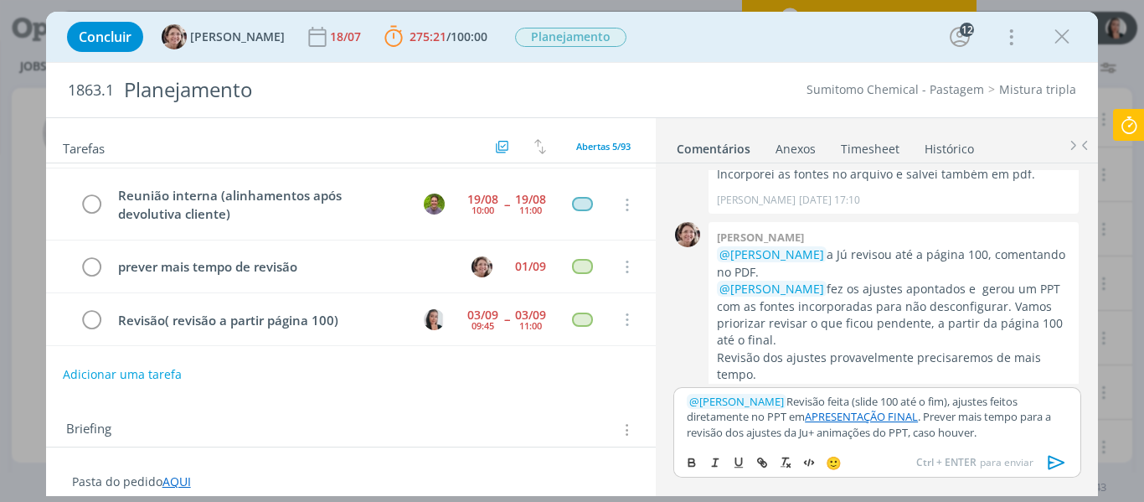
click at [920, 419] on p "﻿ @ Aline Jackisch ﻿ Revisão feita (slide 100 até o fim), ajustes feitos direta…" at bounding box center [877, 417] width 380 height 46
click at [741, 415] on p "﻿ @ Aline Jackisch ﻿ Revisão feita (slide 100 até o fim), ajustes feitos direta…" at bounding box center [877, 417] width 380 height 46
click at [964, 420] on p "﻿ @ Aline Jackisch ﻿ Revisão feita (slide 100 até o fim), ajustes feitos direta…" at bounding box center [877, 417] width 380 height 46
click at [999, 425] on p "﻿ @ Aline Jackisch ﻿ Revisão feita (slide 100 até o fim), ajustes feitos direta…" at bounding box center [877, 417] width 380 height 46
click at [1063, 465] on icon "dialog" at bounding box center [1056, 462] width 25 height 25
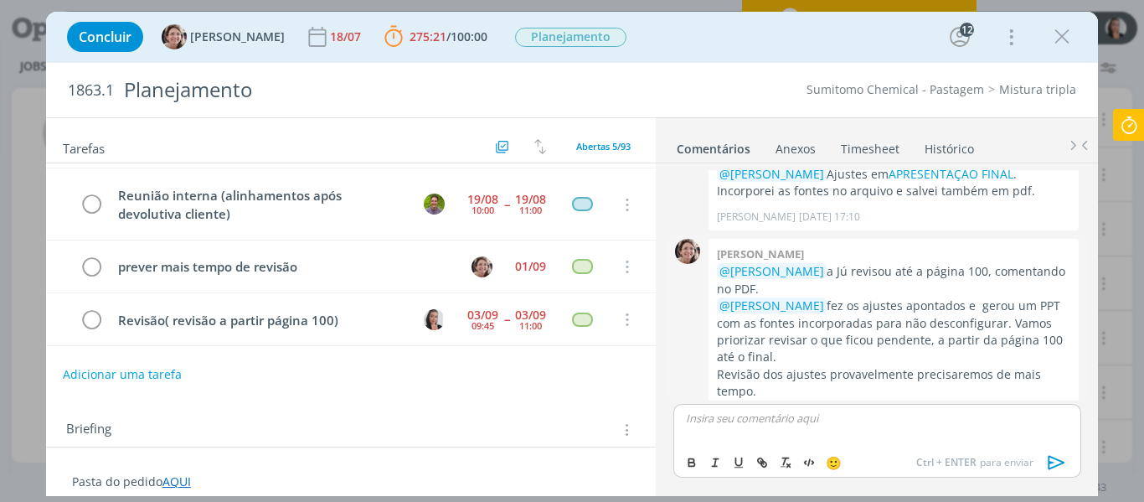
scroll to position [2643, 0]
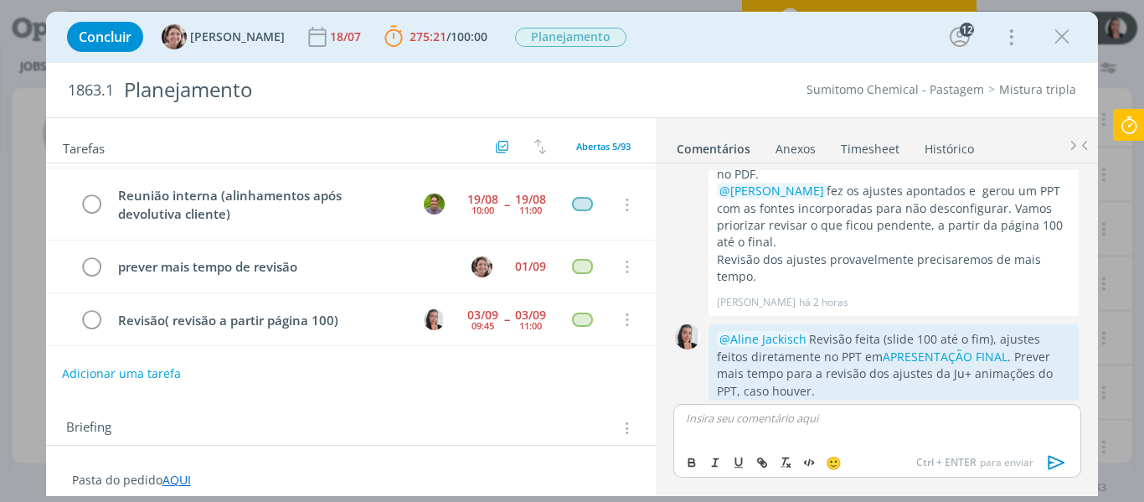
click at [156, 377] on button "Adicionar uma tarefa" at bounding box center [121, 373] width 119 height 28
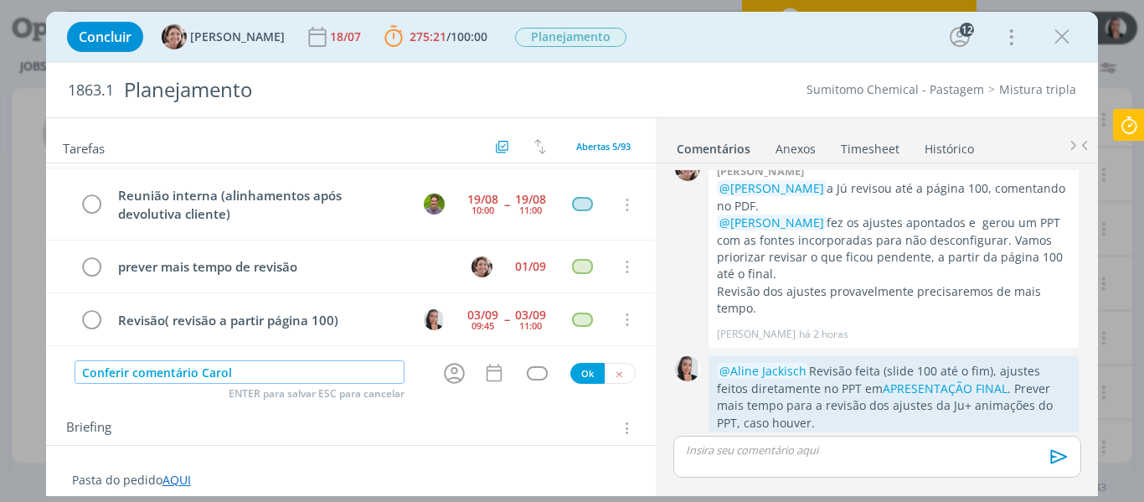
click at [203, 375] on input "Conferir comentário Carol" at bounding box center [240, 371] width 331 height 23
click at [450, 381] on icon "dialog" at bounding box center [454, 373] width 21 height 21
type input "Conferir comentário revisão Carol"
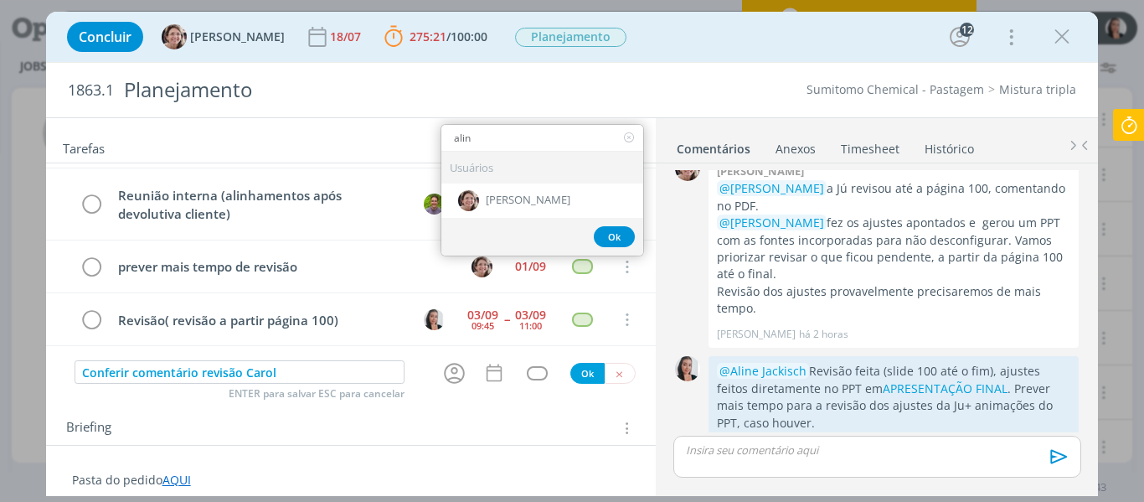
type input "alin"
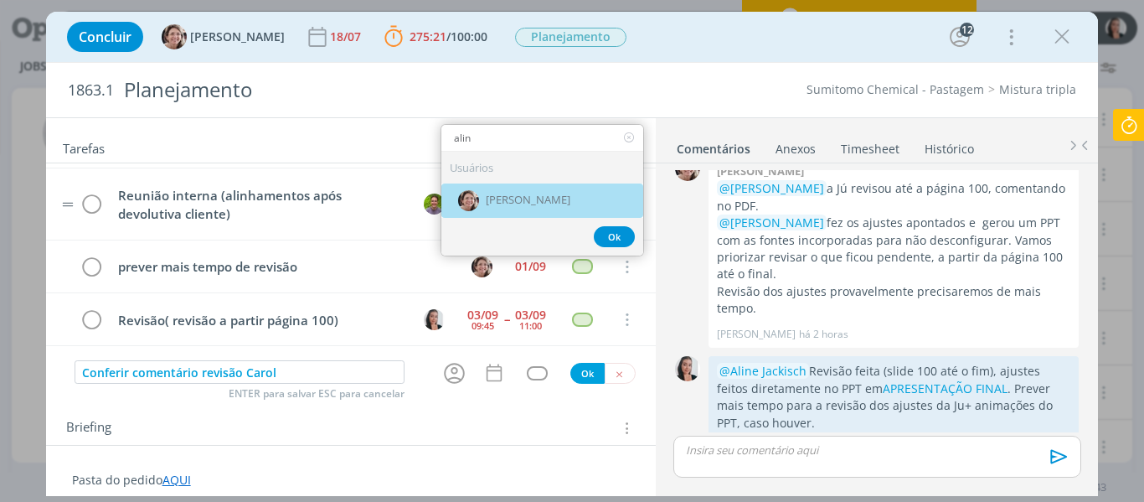
drag, startPoint x: 518, startPoint y: 196, endPoint x: 559, endPoint y: 183, distance: 42.9
click at [521, 195] on span "[PERSON_NAME]" at bounding box center [528, 199] width 85 height 13
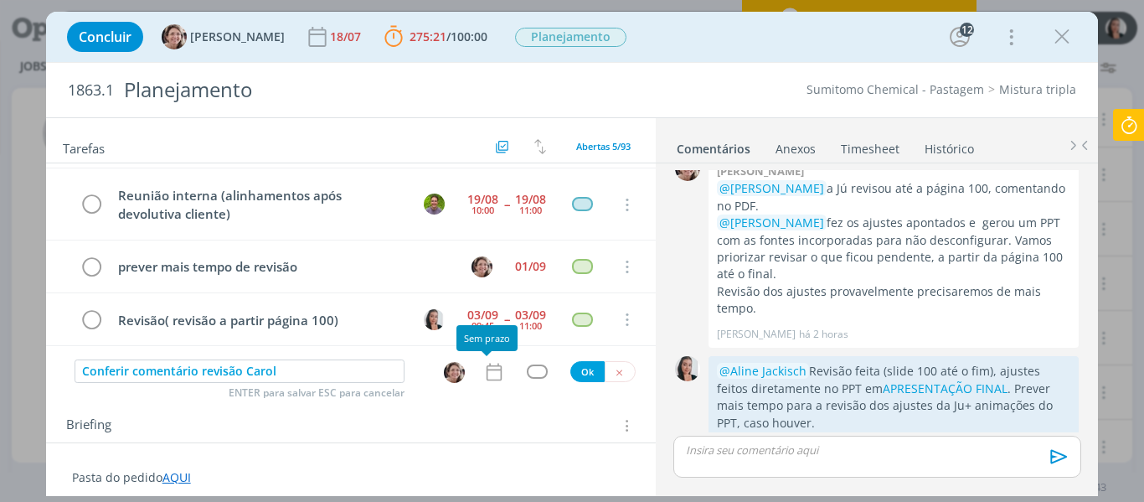
click at [490, 369] on icon "dialog" at bounding box center [494, 372] width 22 height 22
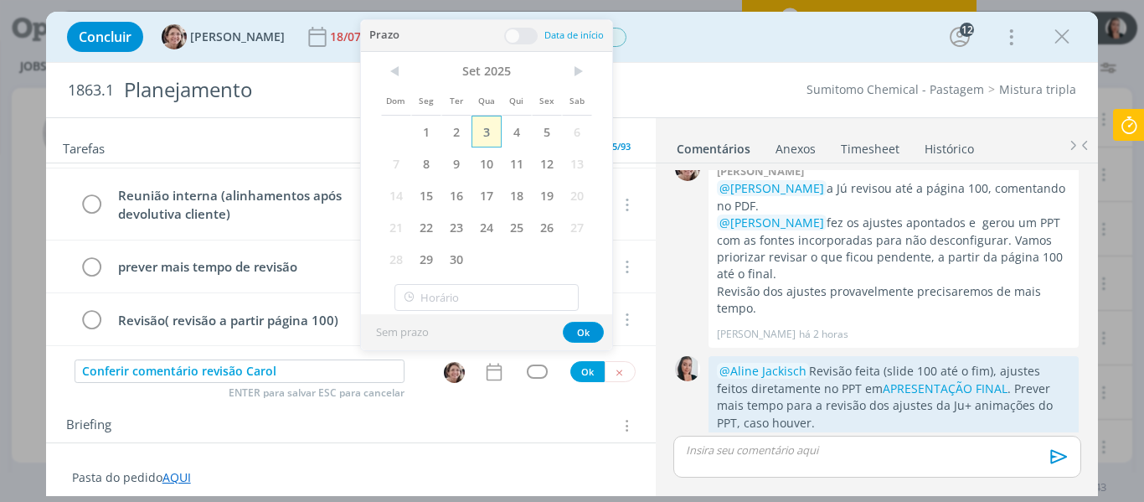
click at [491, 131] on span "3" at bounding box center [487, 132] width 30 height 32
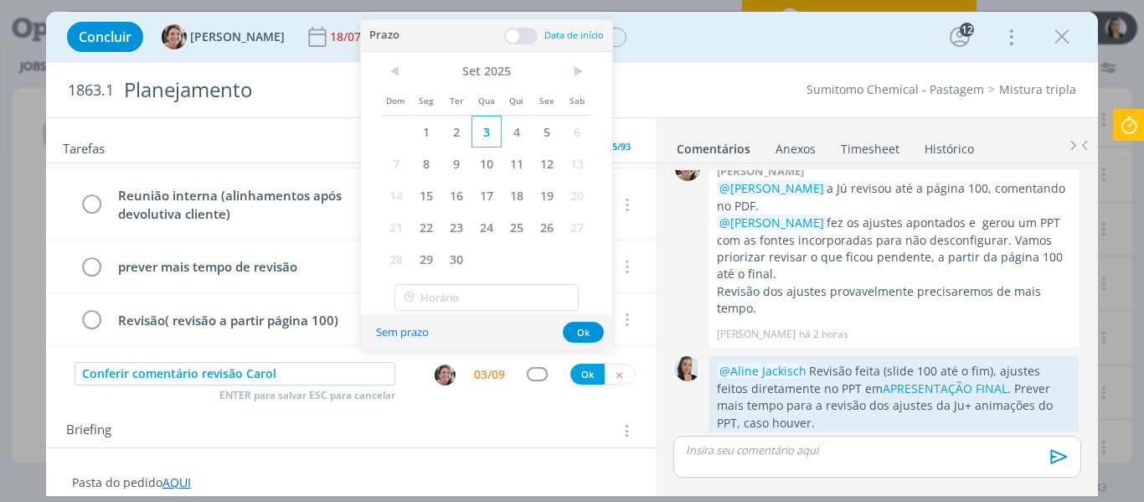
click at [487, 137] on span "3" at bounding box center [487, 132] width 30 height 32
type input "12:00"
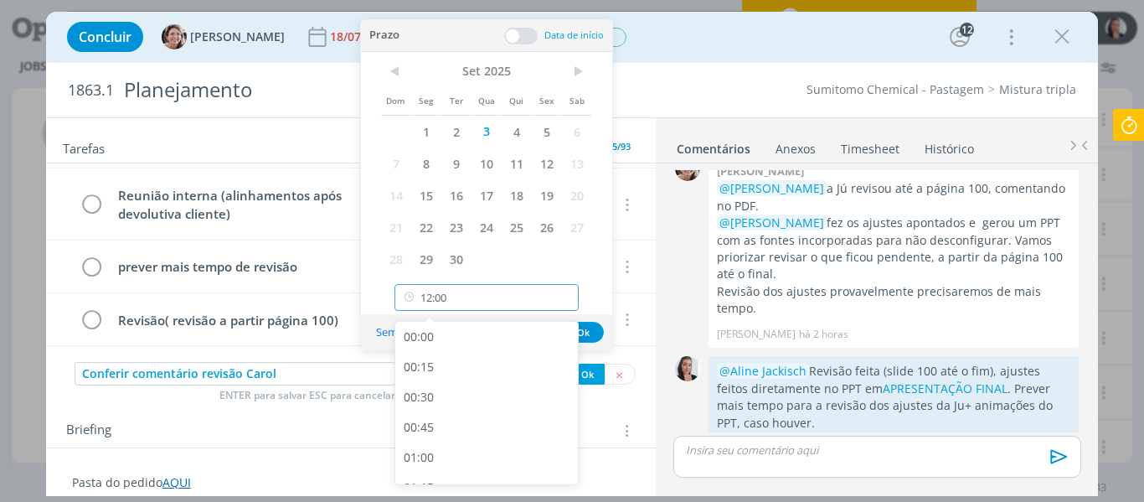
click at [493, 298] on input "12:00" at bounding box center [486, 297] width 184 height 27
click at [439, 462] on div "12:00" at bounding box center [489, 464] width 188 height 30
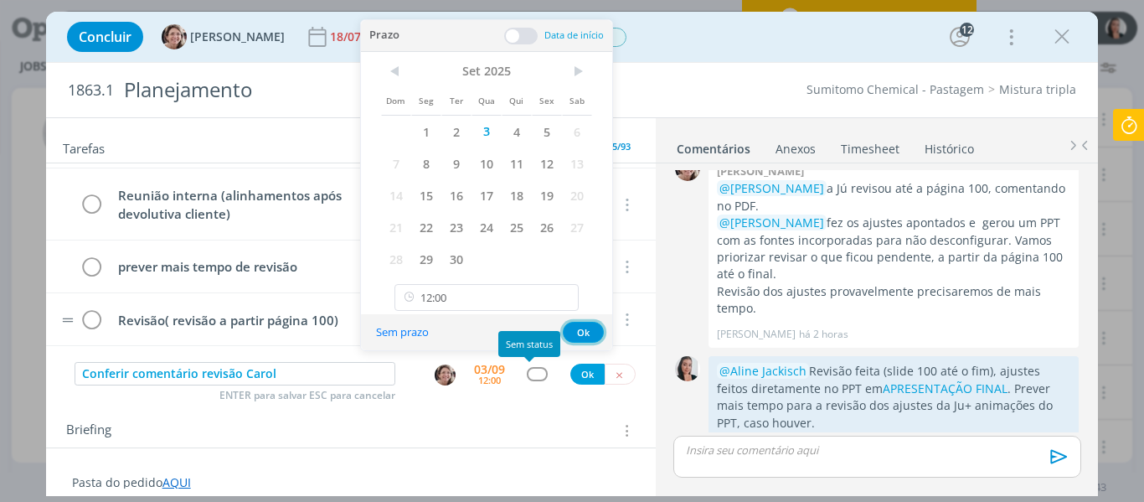
click at [580, 330] on button "Ok" at bounding box center [583, 332] width 41 height 21
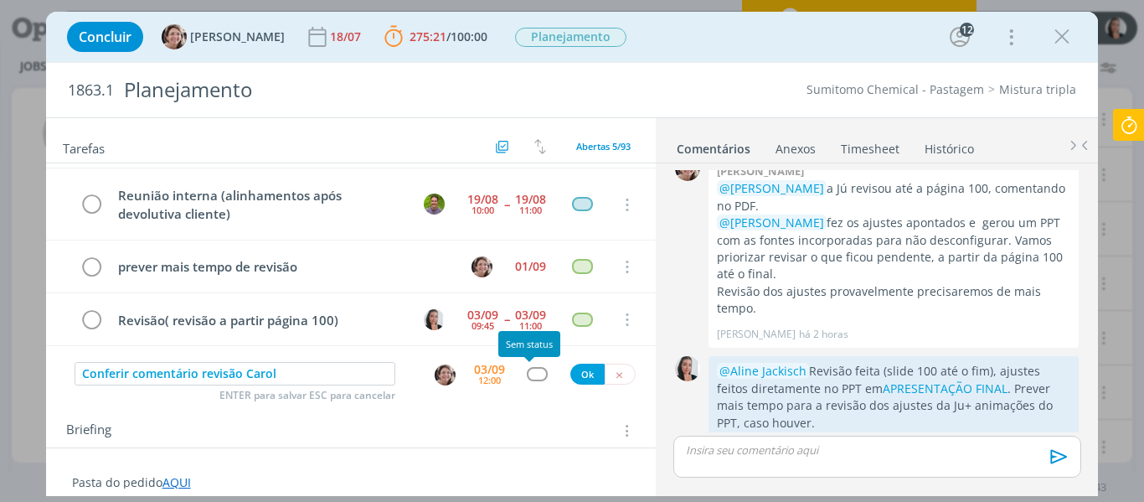
click at [531, 371] on div "dialog" at bounding box center [537, 374] width 21 height 14
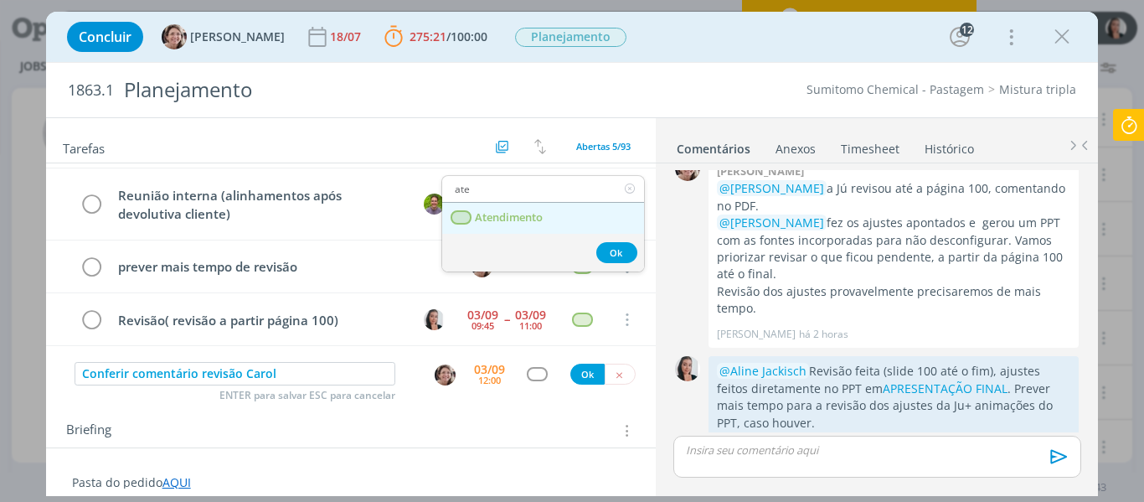
type input "ate"
drag, startPoint x: 558, startPoint y: 216, endPoint x: 565, endPoint y: 222, distance: 8.9
click at [558, 216] on link "Atendimento" at bounding box center [543, 218] width 202 height 31
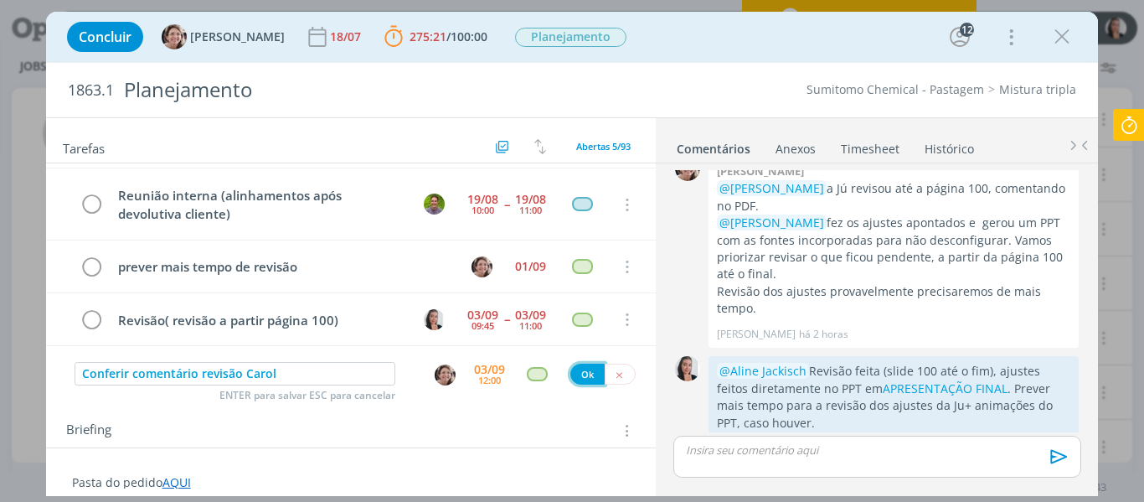
click at [580, 374] on button "Ok" at bounding box center [587, 374] width 34 height 21
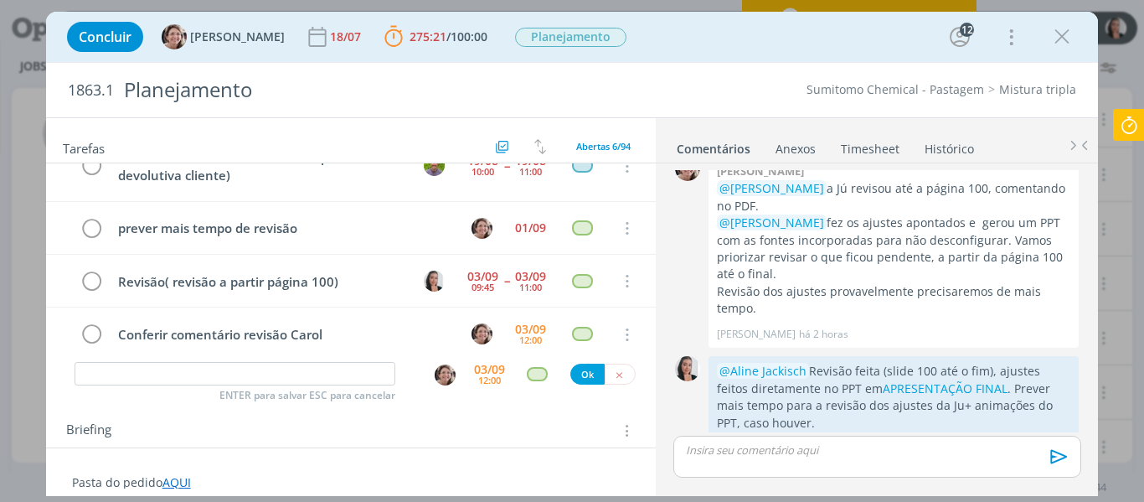
click at [1128, 133] on icon at bounding box center [1129, 125] width 30 height 33
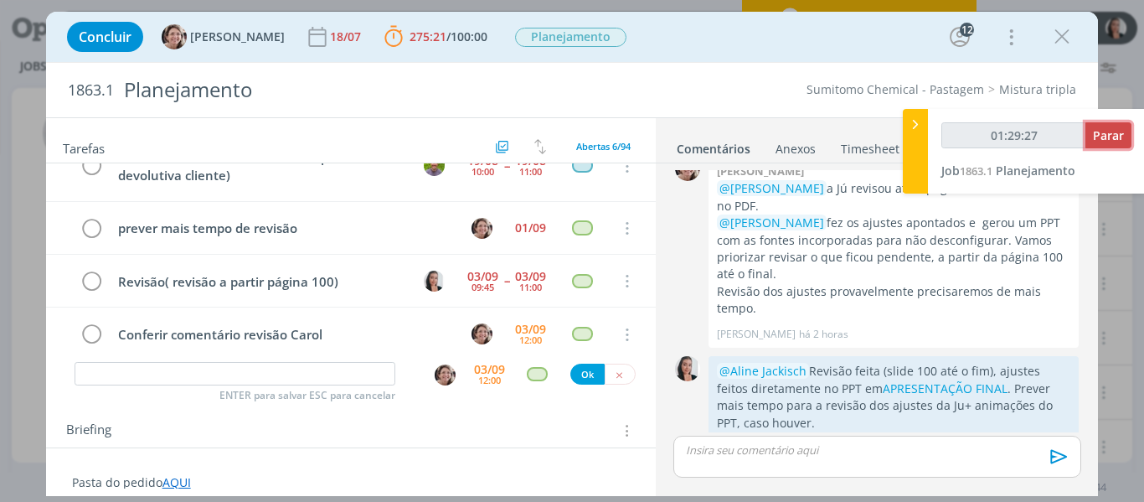
click at [1105, 130] on span "Parar" at bounding box center [1108, 135] width 31 height 16
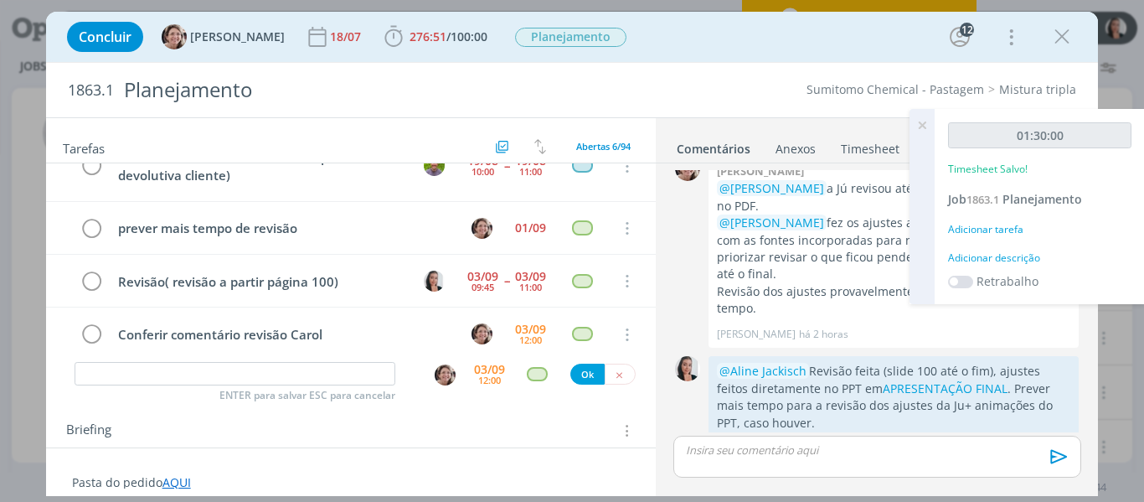
click at [982, 251] on div "Adicionar descrição" at bounding box center [1039, 257] width 183 height 15
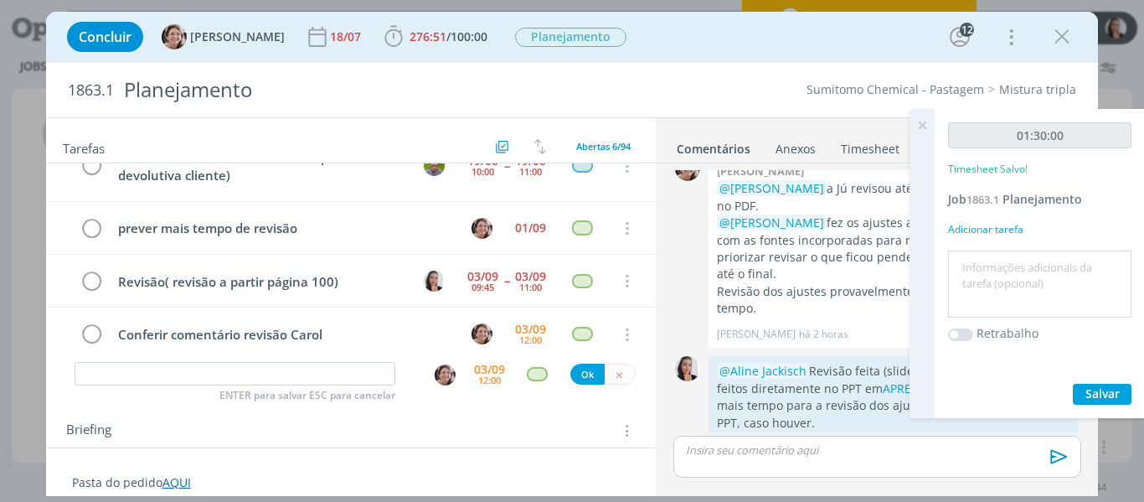
click at [984, 279] on textarea at bounding box center [1039, 284] width 175 height 59
click at [1081, 281] on textarea "revisão" at bounding box center [1039, 284] width 175 height 59
click at [1069, 291] on textarea "revisão" at bounding box center [1039, 284] width 175 height 59
click at [1043, 307] on textarea "revisão" at bounding box center [1039, 284] width 175 height 59
click at [1043, 309] on textarea "revisão" at bounding box center [1039, 284] width 175 height 59
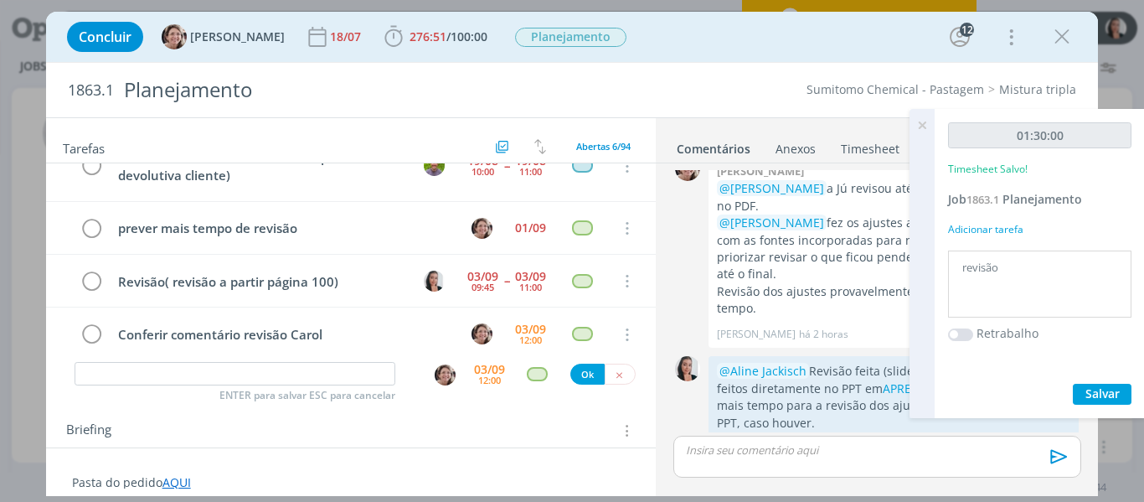
click at [1046, 272] on textarea "revisão" at bounding box center [1039, 284] width 175 height 59
click at [1020, 292] on textarea "revisão" at bounding box center [1039, 284] width 175 height 59
click at [1039, 286] on textarea "revisão" at bounding box center [1039, 284] width 175 height 59
click at [1039, 284] on textarea "revisão" at bounding box center [1039, 284] width 175 height 59
click at [1018, 290] on textarea "revisão" at bounding box center [1039, 284] width 175 height 59
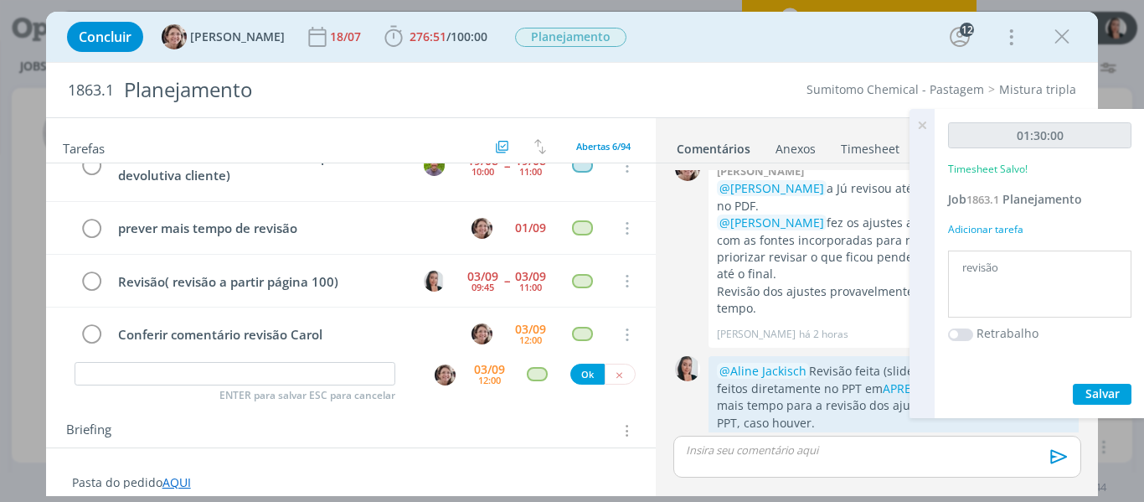
click at [1045, 283] on textarea "revisão" at bounding box center [1039, 284] width 175 height 59
type textarea "revisão continuação PPT"
click at [1096, 379] on div "01:30:00 Timesheet Salvo! Job 1863.1 Planejamento Adicionar tarefa revisão cont…" at bounding box center [1040, 263] width 210 height 309
click at [1085, 405] on div "01:30:00 Timesheet Salvo! Job 1863.1 Planejamento Adicionar tarefa revisão cont…" at bounding box center [1040, 263] width 210 height 309
click at [1090, 400] on span "Salvar" at bounding box center [1102, 393] width 34 height 16
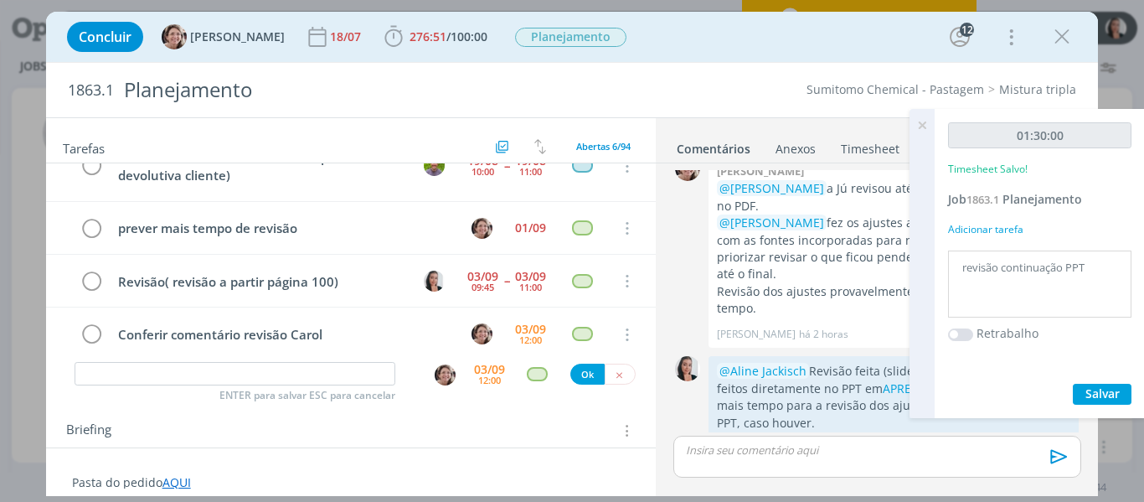
click at [921, 127] on icon at bounding box center [922, 125] width 30 height 33
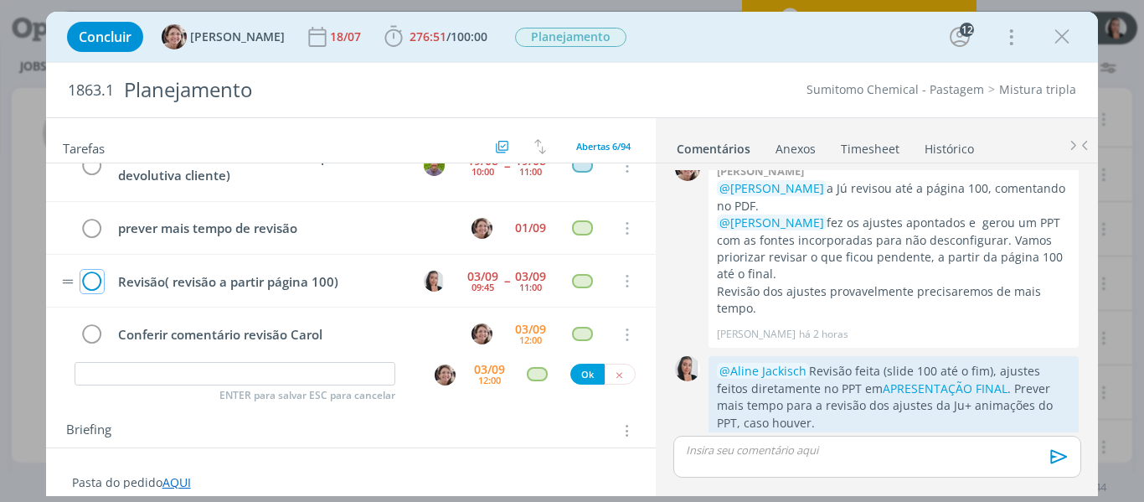
click at [95, 284] on icon "dialog" at bounding box center [91, 281] width 23 height 25
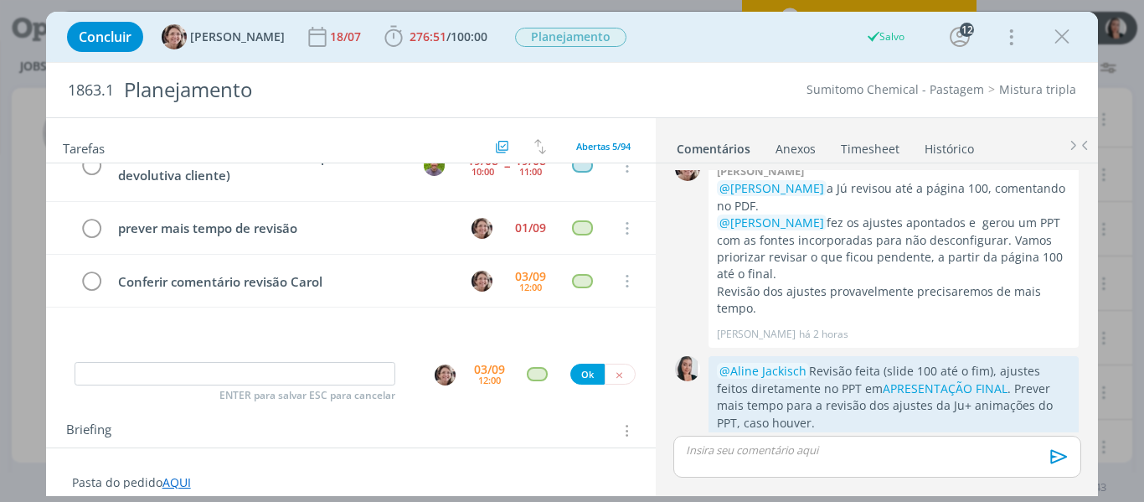
scroll to position [120, 0]
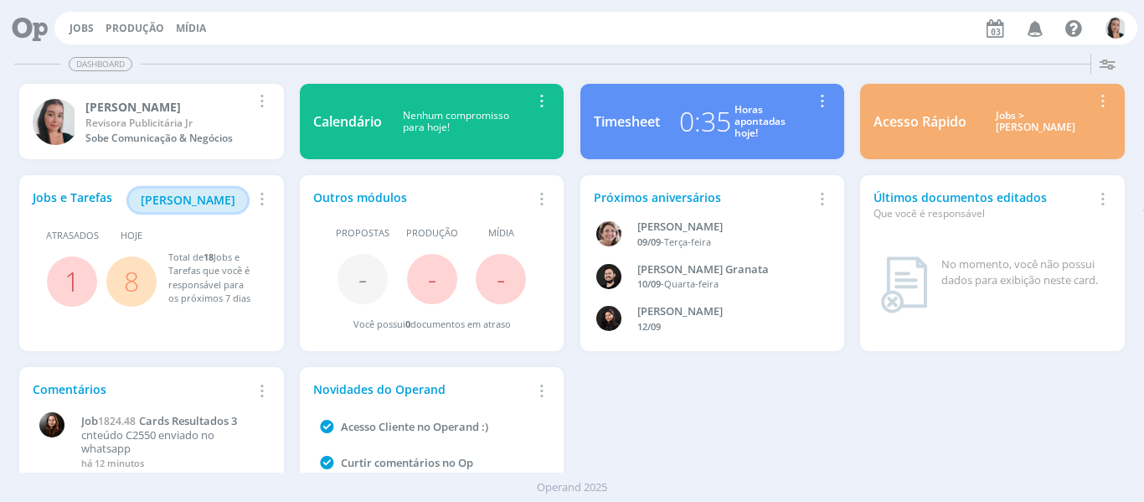
click at [183, 204] on span "[PERSON_NAME]" at bounding box center [188, 200] width 95 height 16
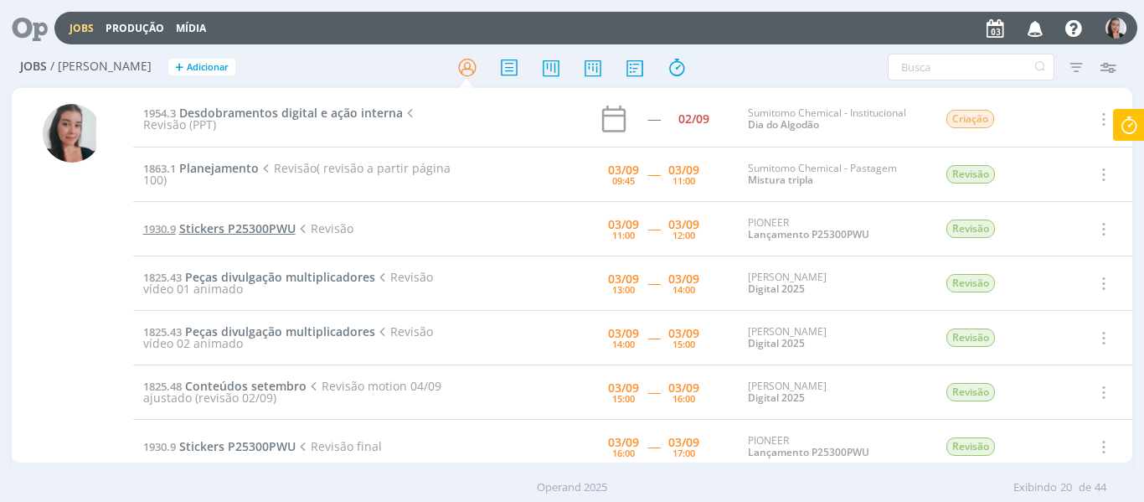
click at [240, 226] on span "Stickers P25300PWU" at bounding box center [237, 228] width 116 height 16
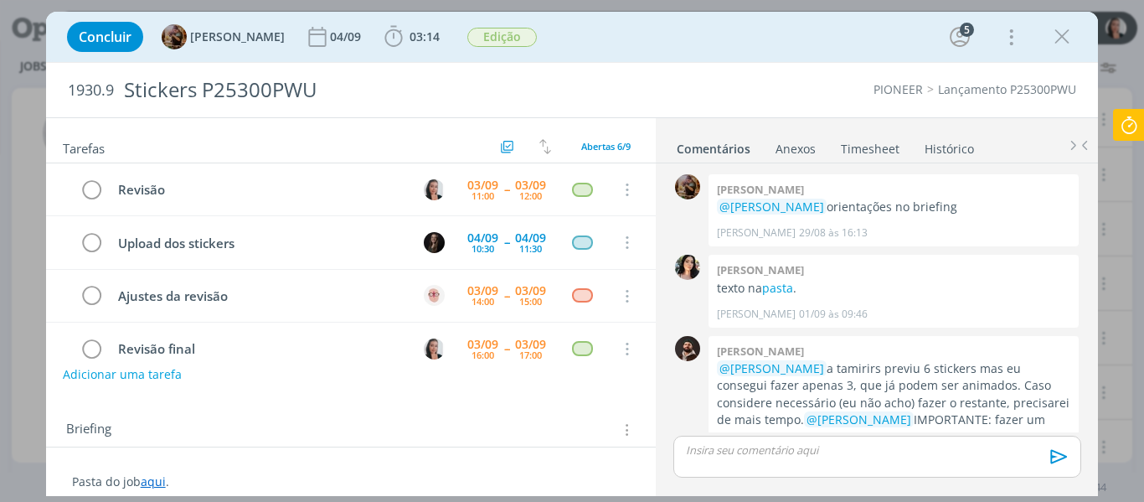
scroll to position [65, 0]
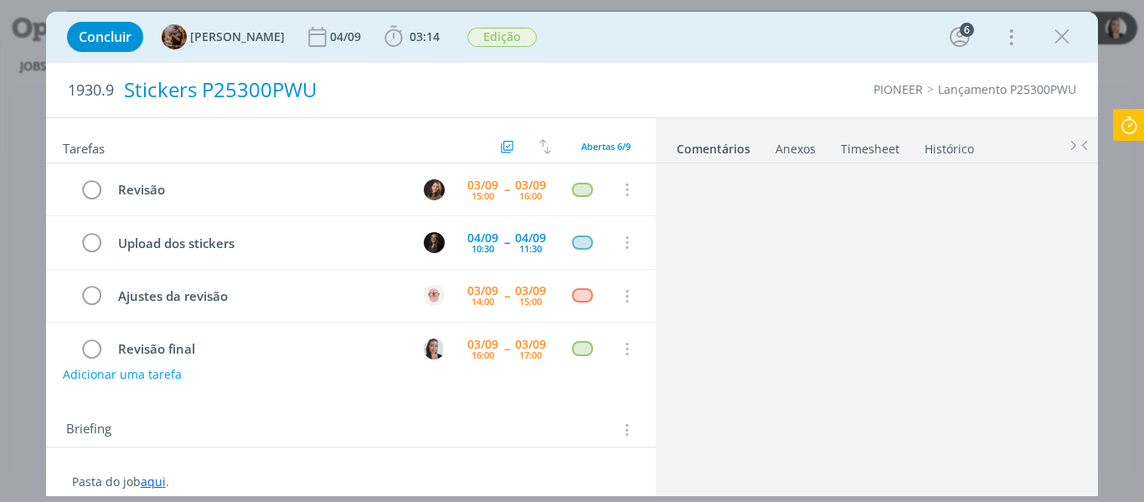
scroll to position [65, 0]
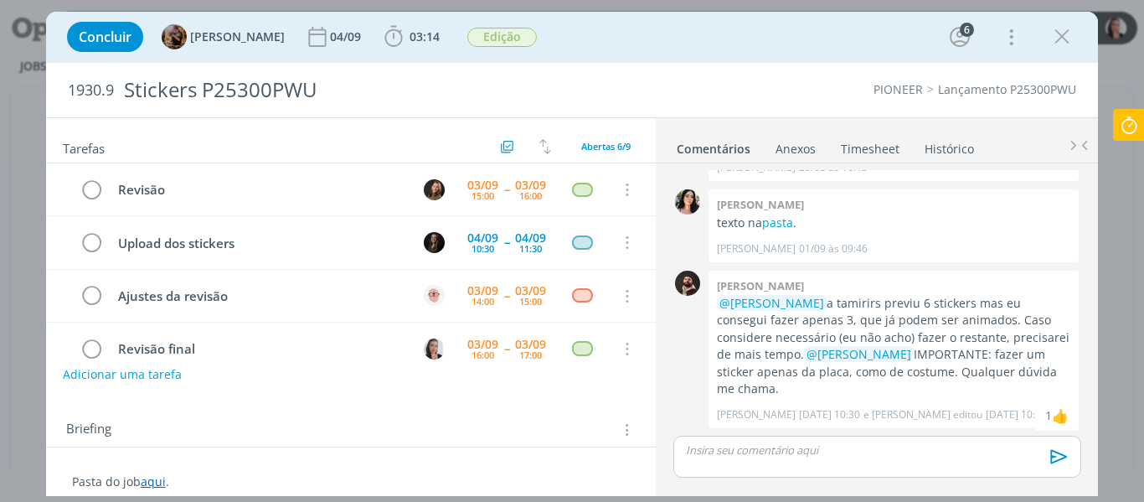
click at [797, 39] on div "Concluir Amanda Rodrigues 04/09 03:14 Iniciar Apontar Data * 03/09/2025 Horas *…" at bounding box center [573, 37] width 1028 height 40
click at [1048, 39] on div "dialog" at bounding box center [1062, 37] width 30 height 30
drag, startPoint x: 1054, startPoint y: 39, endPoint x: 572, endPoint y: 16, distance: 482.2
click at [1054, 39] on icon "dialog" at bounding box center [1061, 36] width 25 height 25
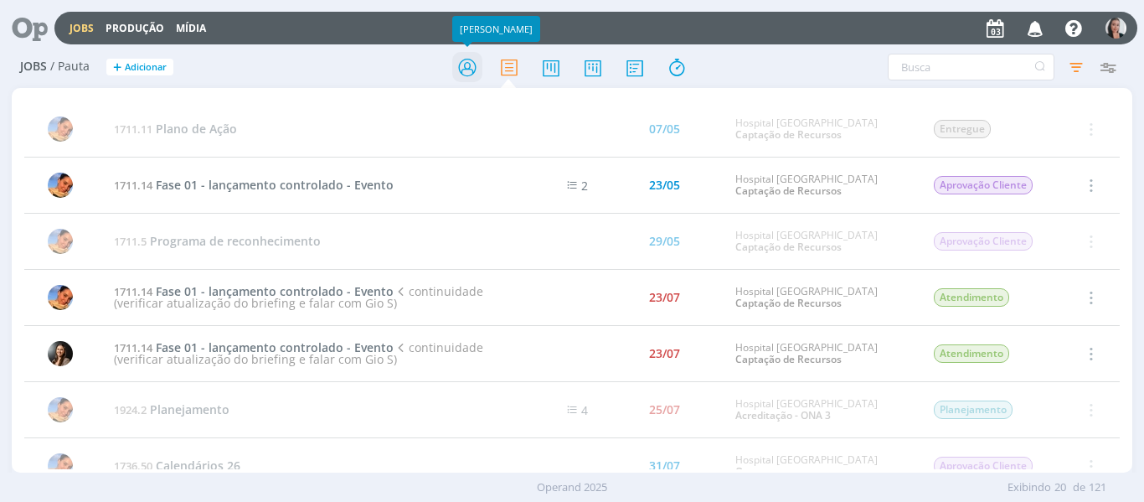
click at [463, 75] on icon at bounding box center [467, 67] width 30 height 33
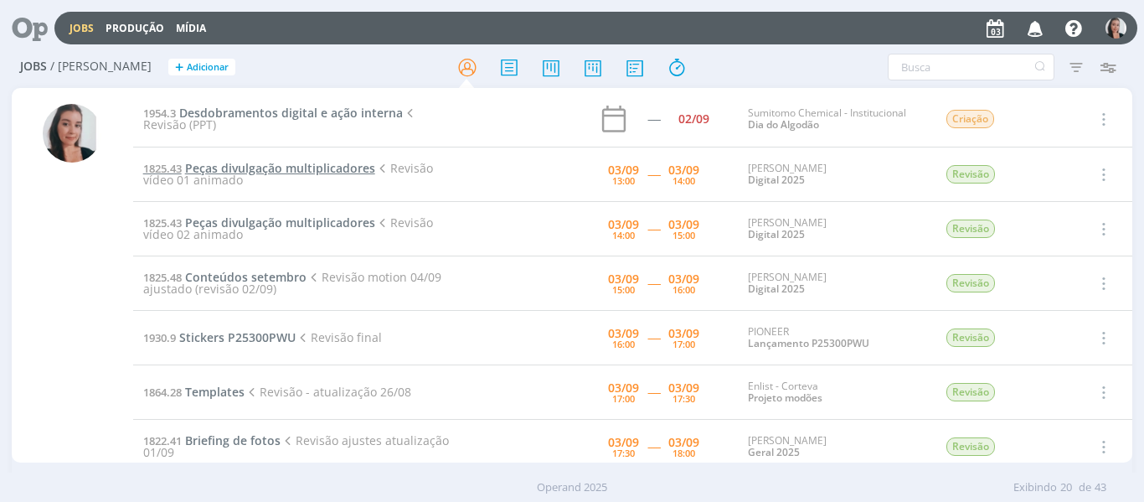
click at [299, 164] on span "Peças divulgação multiplicadores" at bounding box center [280, 168] width 190 height 16
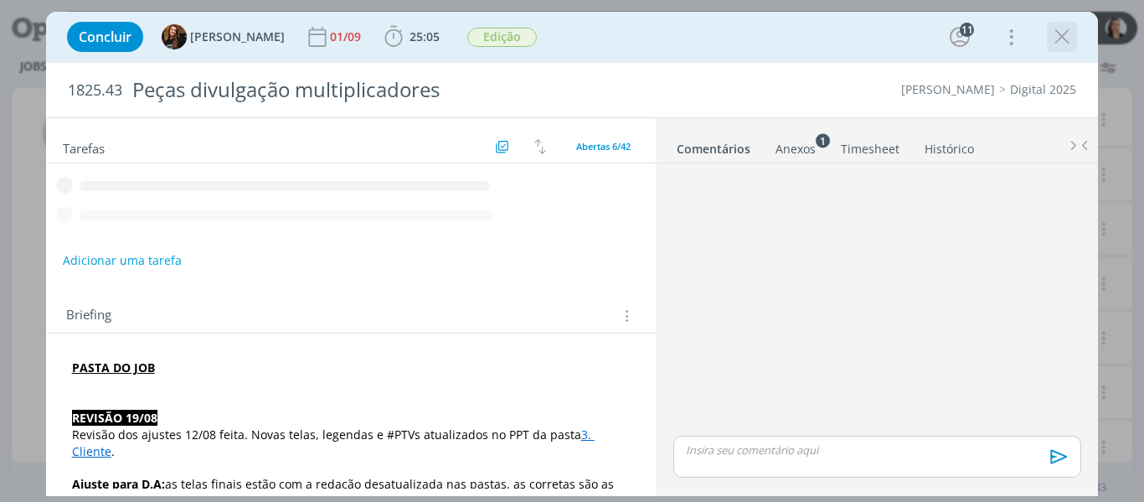
click at [1065, 46] on icon "dialog" at bounding box center [1061, 36] width 25 height 25
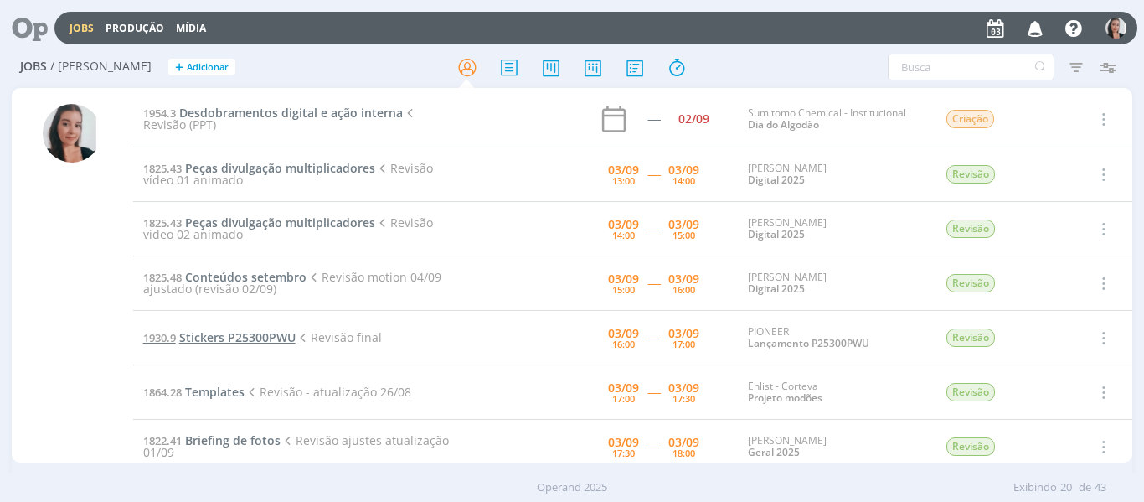
click at [229, 333] on span "Stickers P25300PWU" at bounding box center [237, 337] width 116 height 16
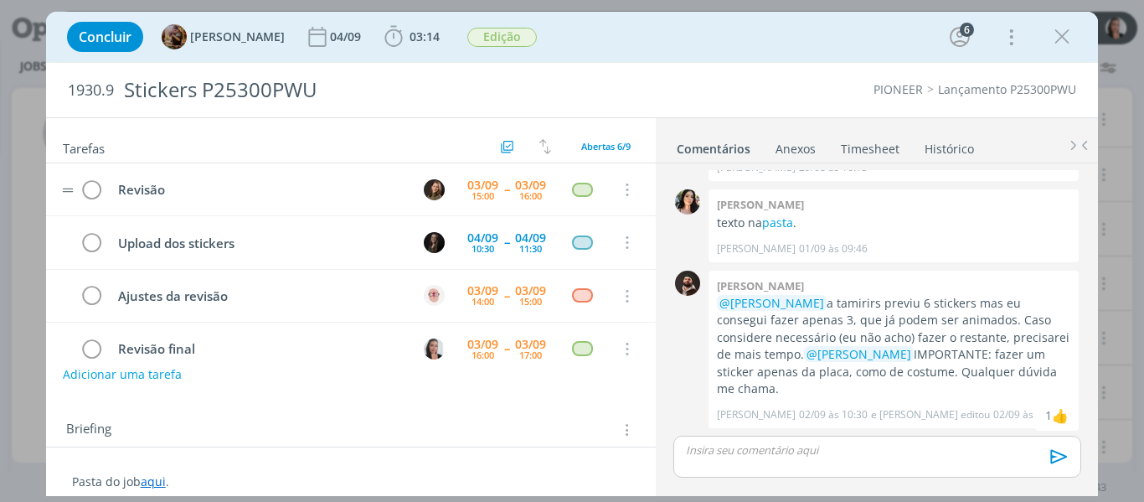
scroll to position [9, 0]
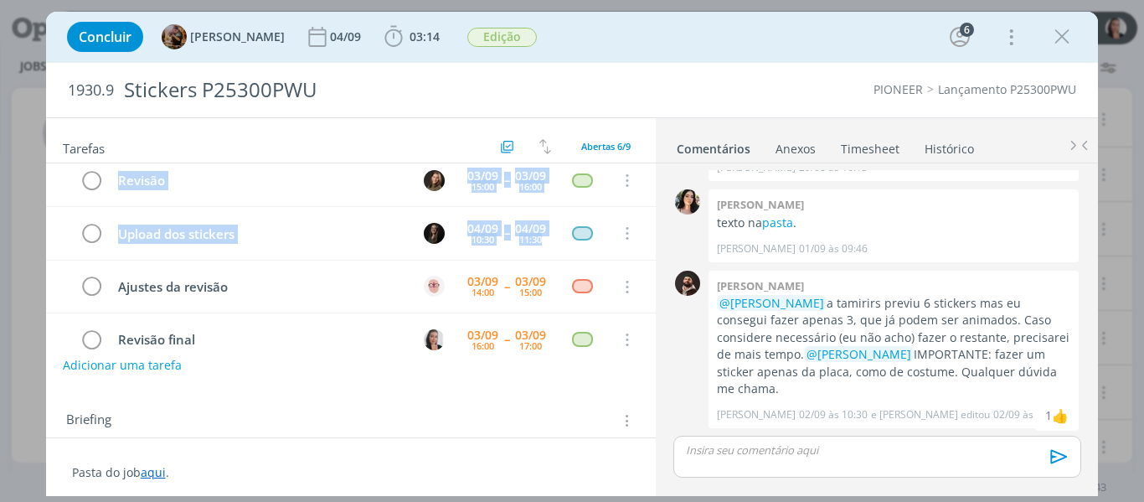
drag, startPoint x: 647, startPoint y: 207, endPoint x: 649, endPoint y: 223, distance: 16.0
click at [649, 223] on div "Tarefas Usar Job de template Ordenar por: Prazo crescente Prazo decrescente Ord…" at bounding box center [351, 303] width 611 height 370
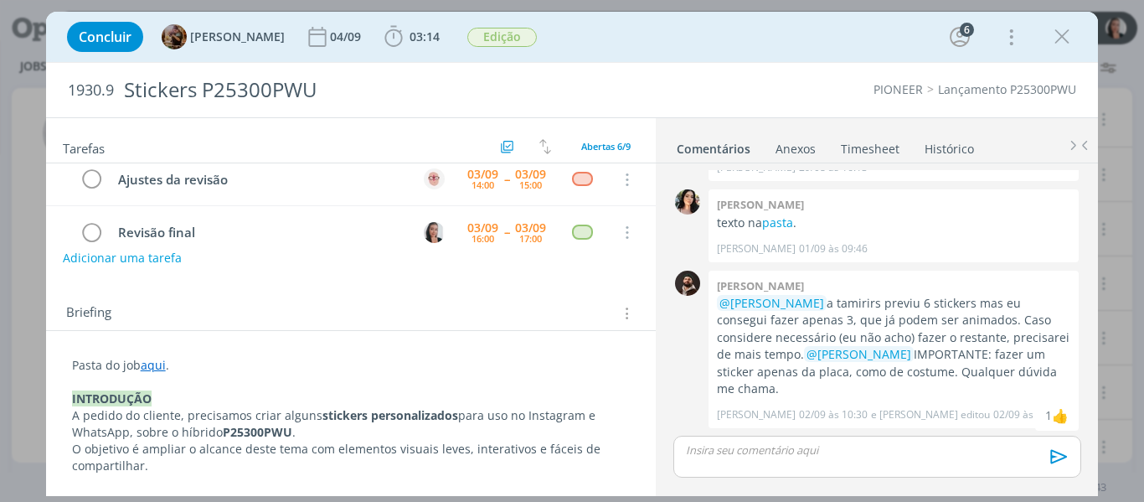
scroll to position [119, 0]
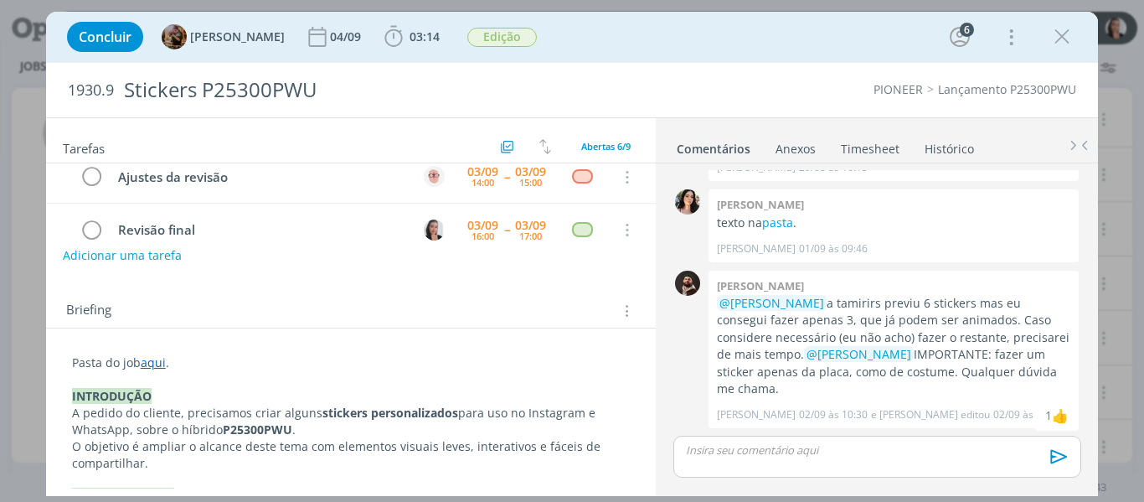
click at [1075, 39] on button "dialog" at bounding box center [1061, 36] width 25 height 25
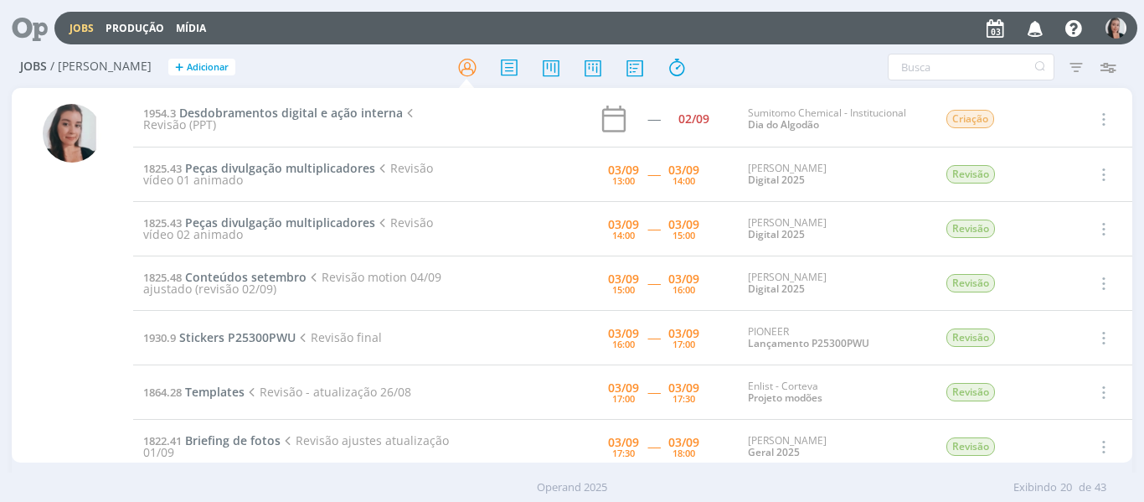
click at [809, 53] on div "Jobs / Minha Pauta + Adicionar Filtros Filtrar Limpar Tipo Jobs e Tarefas Data …" at bounding box center [573, 68] width 1122 height 42
click at [743, 71] on div at bounding box center [572, 67] width 374 height 30
click at [761, 80] on div "Filtros Filtrar [GEOGRAPHIC_DATA] Tipo Jobs e Tarefas Data Personalizado a Situ…" at bounding box center [946, 67] width 374 height 27
click at [757, 77] on div at bounding box center [572, 67] width 374 height 30
click at [322, 54] on h2 "Jobs / Minha Pauta + Adicionar" at bounding box center [198, 64] width 357 height 35
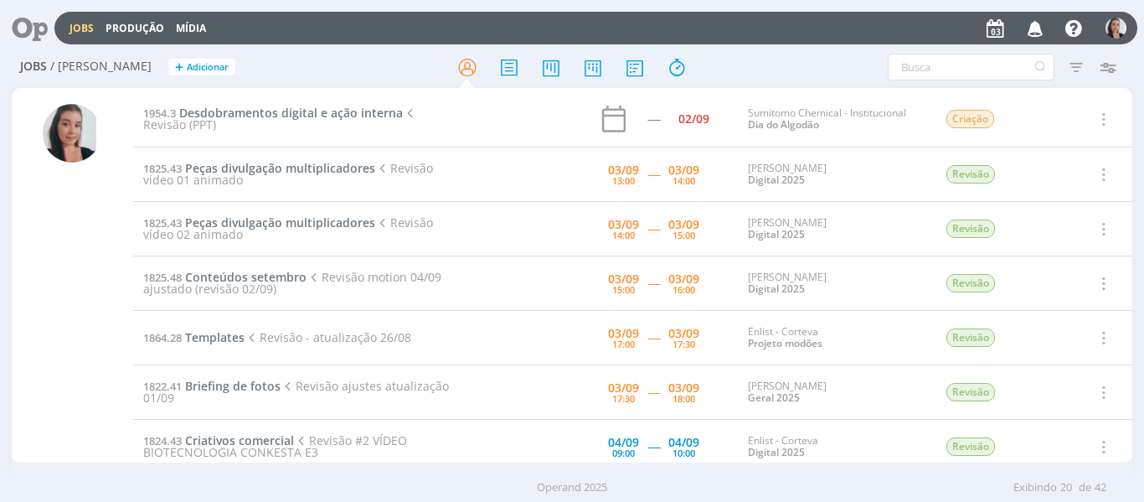
click at [338, 74] on h2 "Jobs / Minha Pauta + Adicionar" at bounding box center [198, 64] width 357 height 35
click at [826, 65] on div "Filtros Filtrar [GEOGRAPHIC_DATA] Tipo Jobs e Tarefas Data Personalizado a Situ…" at bounding box center [945, 67] width 357 height 27
click at [768, 72] on div "Filtros Filtrar [GEOGRAPHIC_DATA] Tipo Jobs e Tarefas Data Personalizado a Situ…" at bounding box center [945, 67] width 357 height 27
click at [336, 80] on h2 "Jobs / Minha Pauta + Adicionar" at bounding box center [198, 64] width 357 height 35
click at [735, 60] on div at bounding box center [572, 67] width 374 height 30
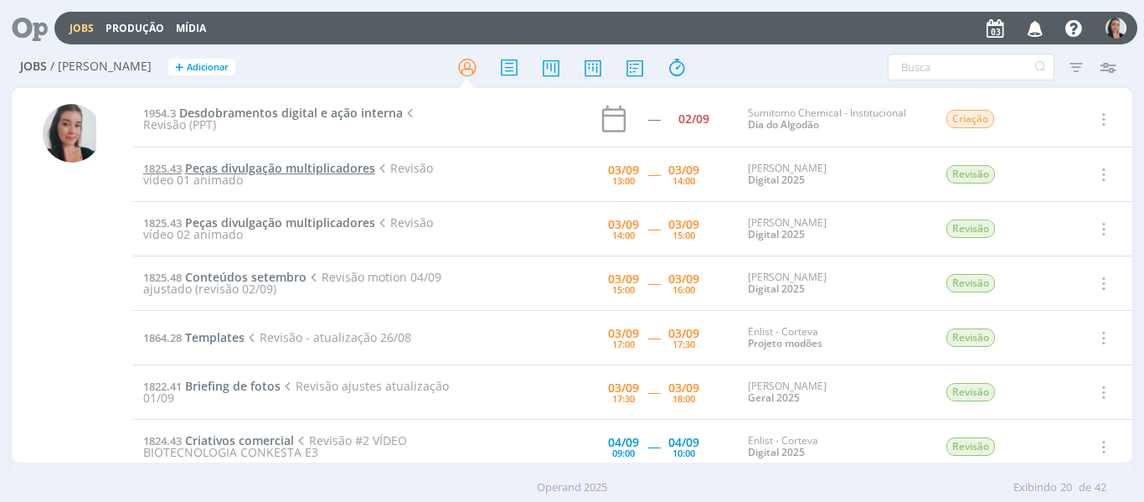
click at [234, 166] on span "Peças divulgação multiplicadores" at bounding box center [280, 168] width 190 height 16
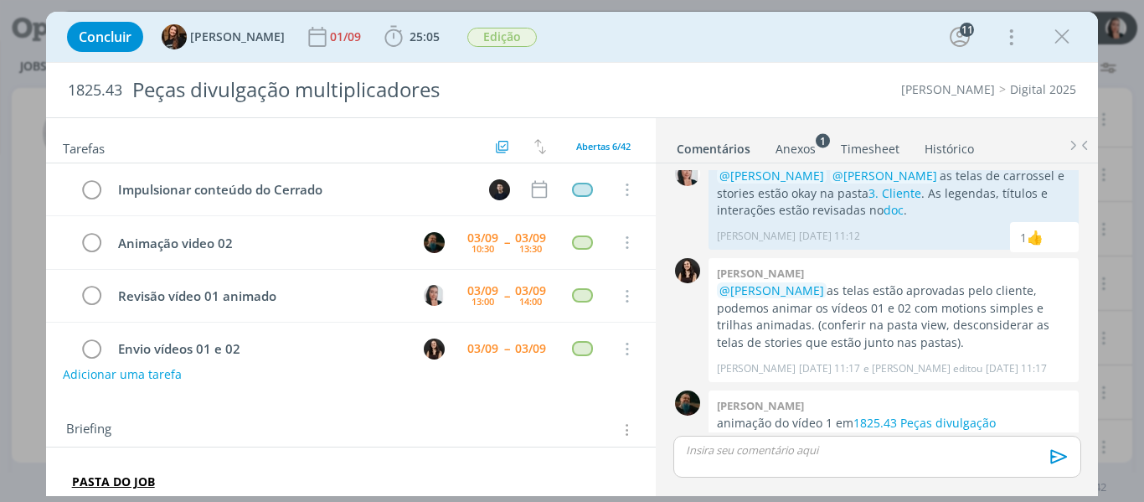
scroll to position [54, 0]
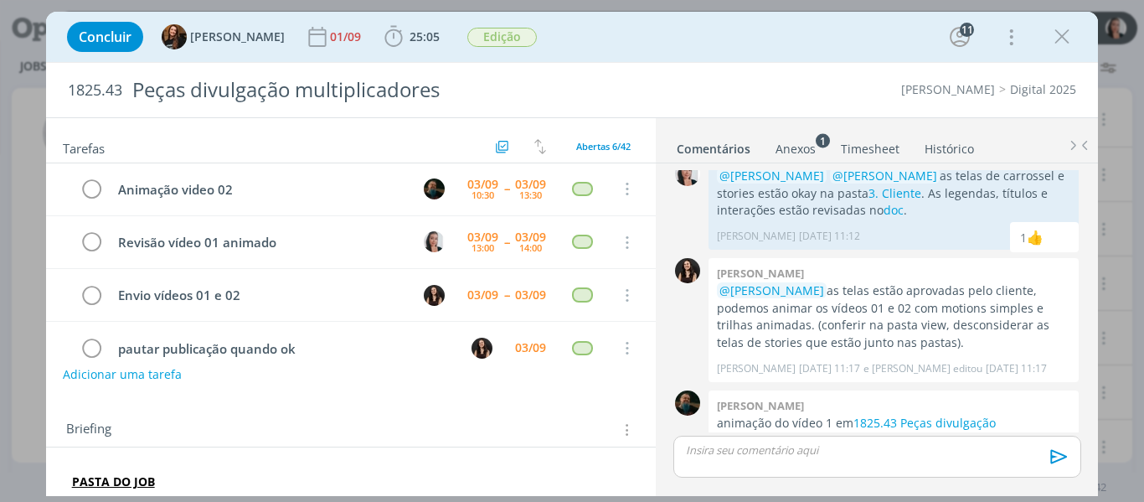
click at [680, 40] on div "Concluir Tayná Morsch 01/09 25:05 Iniciar Apontar Data * [DATE] Horas * 00:00 T…" at bounding box center [573, 37] width 1028 height 40
click at [1063, 46] on icon "dialog" at bounding box center [1061, 36] width 25 height 25
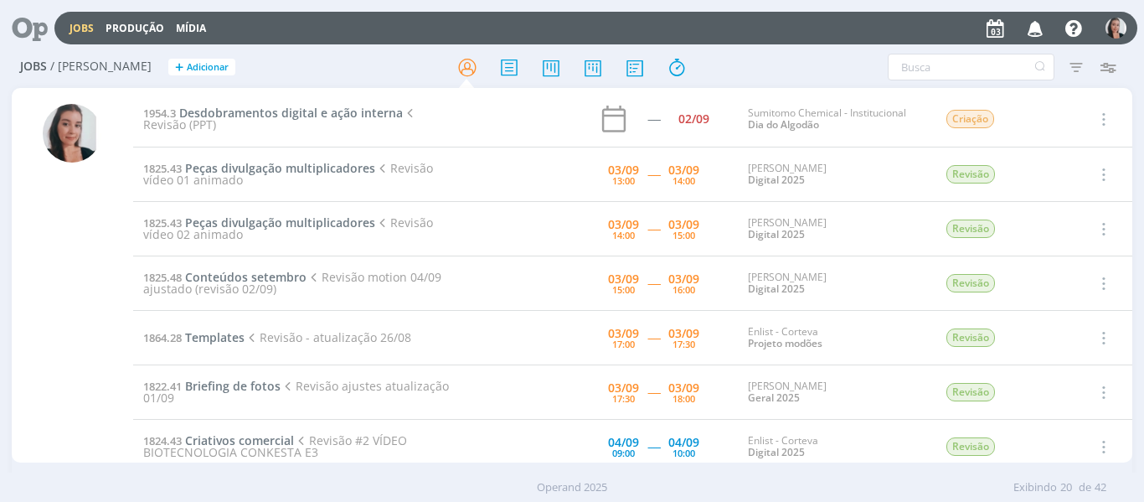
click at [802, 64] on div "Filtros Filtrar [GEOGRAPHIC_DATA] Tipo Jobs e Tarefas Data Personalizado a Situ…" at bounding box center [945, 67] width 357 height 27
click at [776, 70] on div "Filtros Filtrar [GEOGRAPHIC_DATA] Tipo Jobs e Tarefas Data Personalizado a Situ…" at bounding box center [945, 67] width 357 height 27
click at [281, 170] on span "Peças divulgação multiplicadores" at bounding box center [280, 168] width 190 height 16
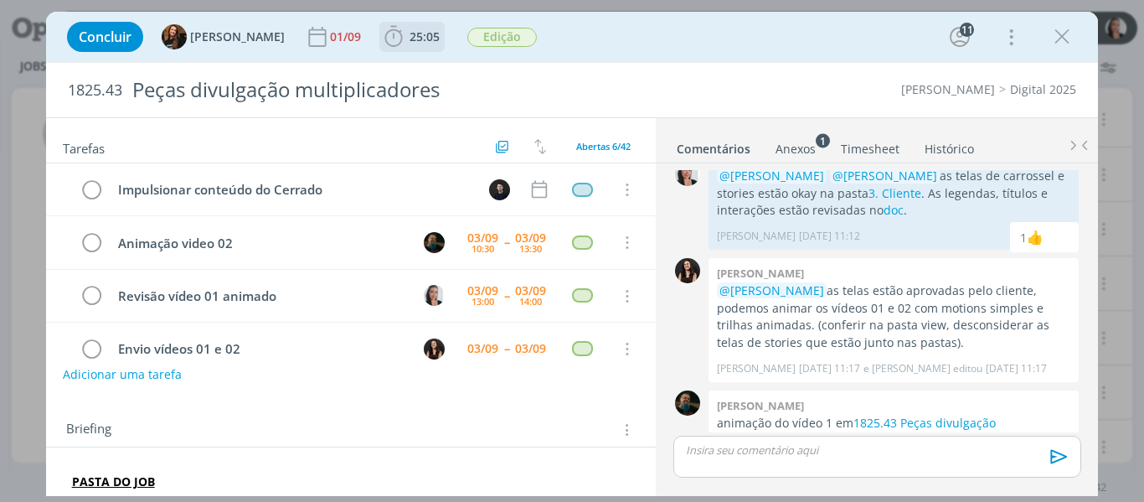
click at [384, 35] on icon "dialog" at bounding box center [393, 36] width 18 height 21
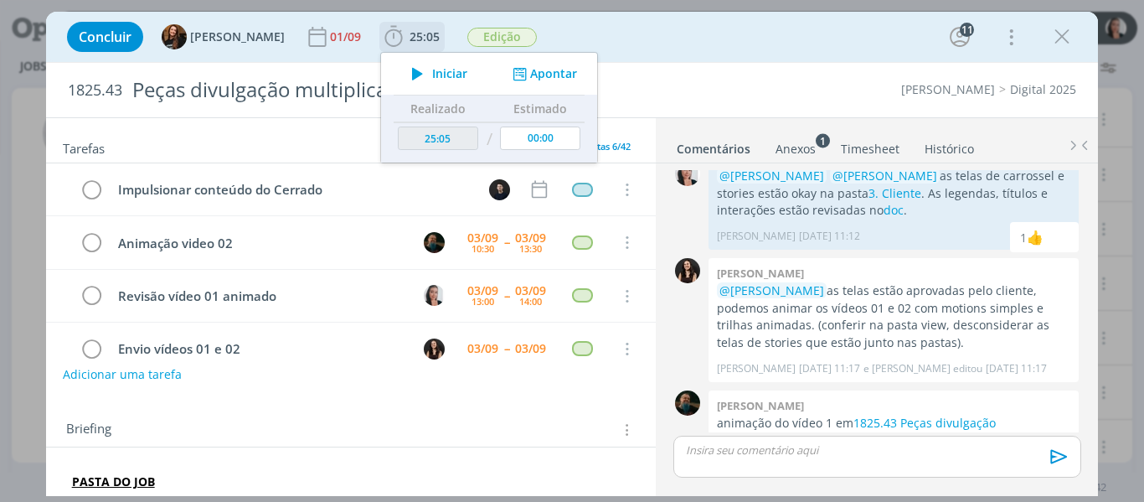
click at [414, 66] on icon "dialog" at bounding box center [417, 74] width 29 height 22
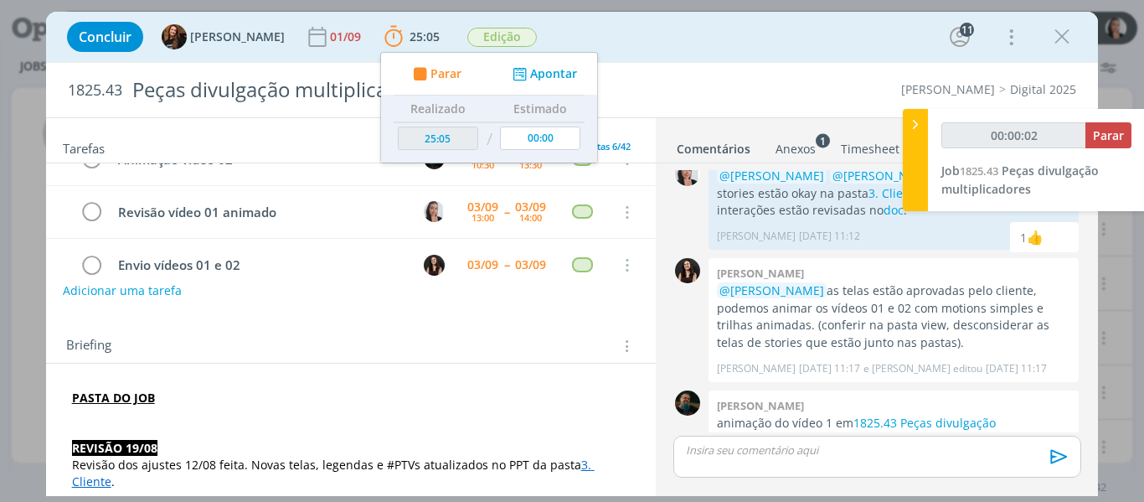
click at [669, 49] on div "Concluir Tayná Morsch 01/09 25:05 Parar Apontar Data * [DATE] Horas * 00:00 Tar…" at bounding box center [573, 37] width 1028 height 40
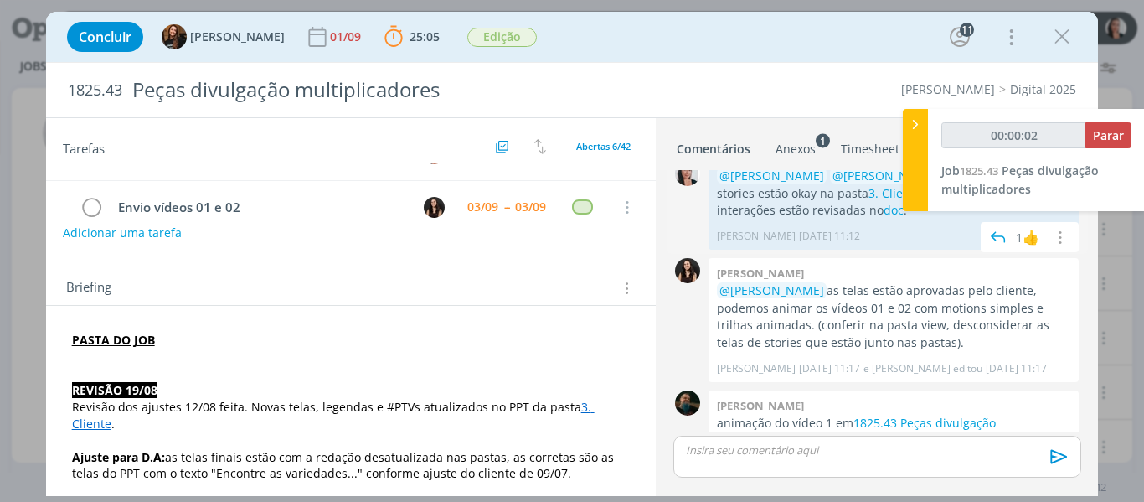
scroll to position [168, 0]
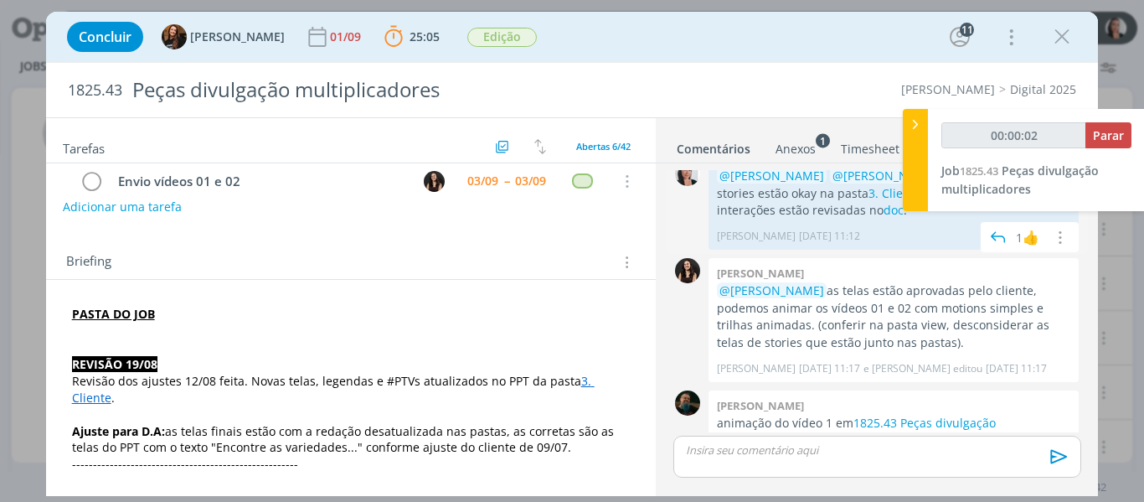
type input "00:00:03"
click at [921, 154] on div at bounding box center [915, 160] width 25 height 102
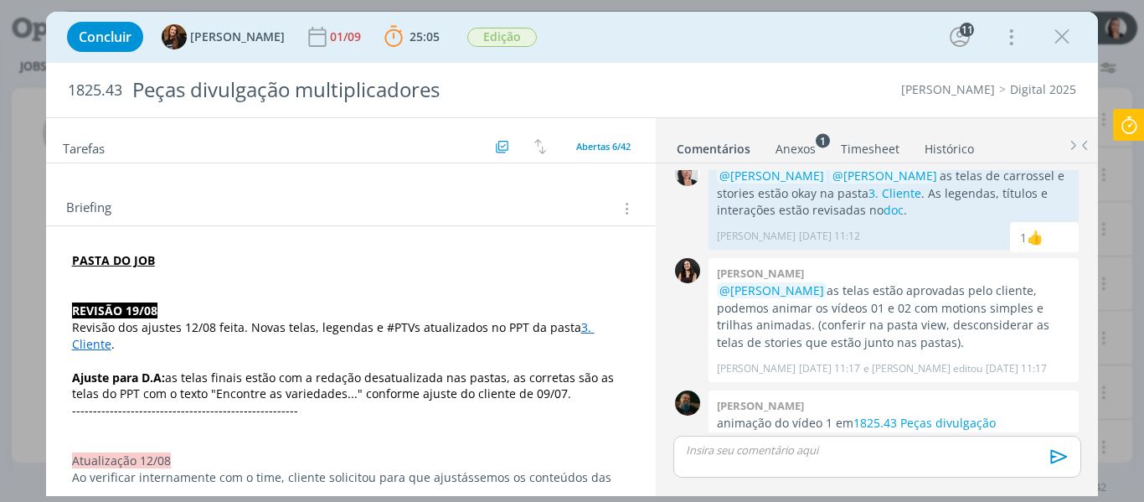
scroll to position [251, 0]
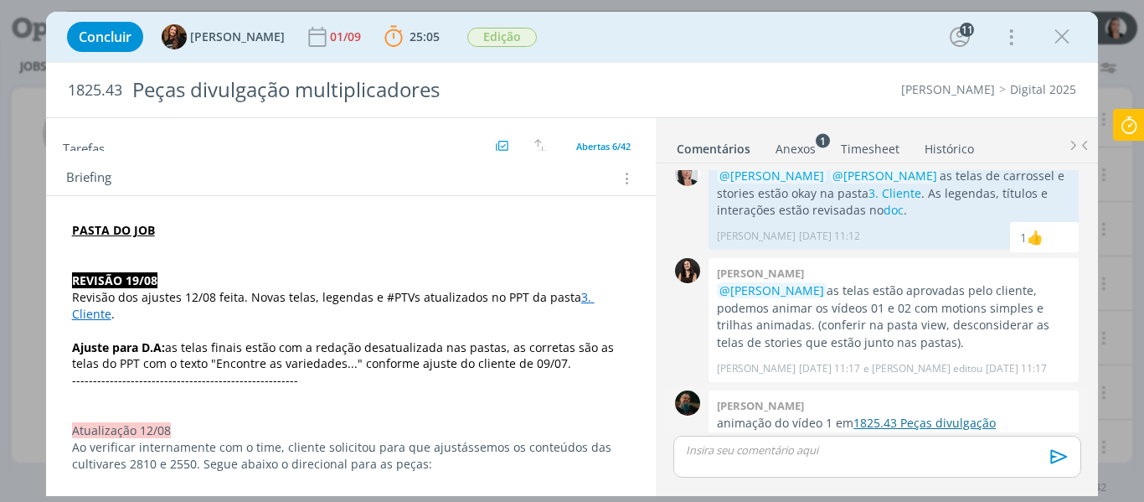
click at [888, 415] on link "1825.43 Peças divulgação multiplicadores - 01" at bounding box center [856, 431] width 279 height 33
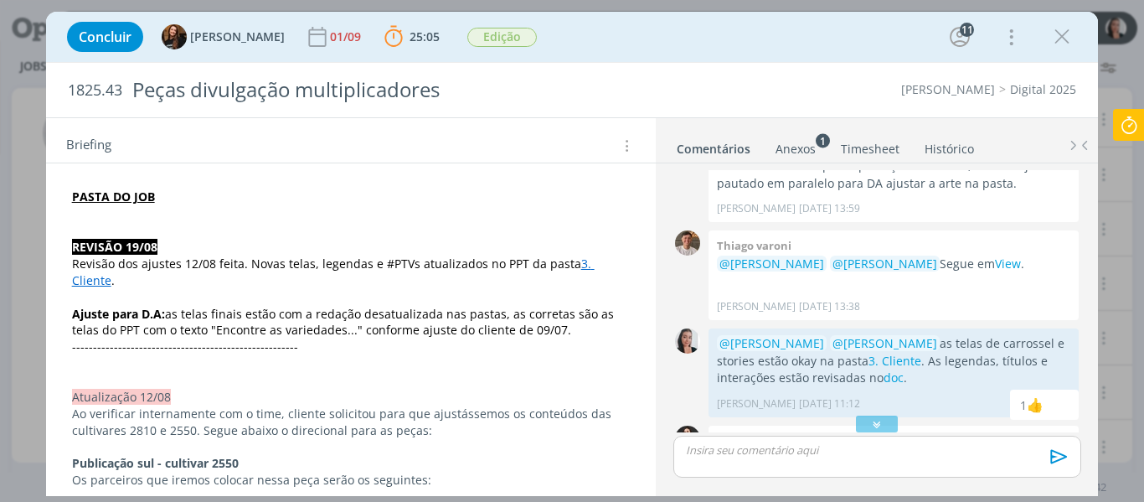
scroll to position [152, 0]
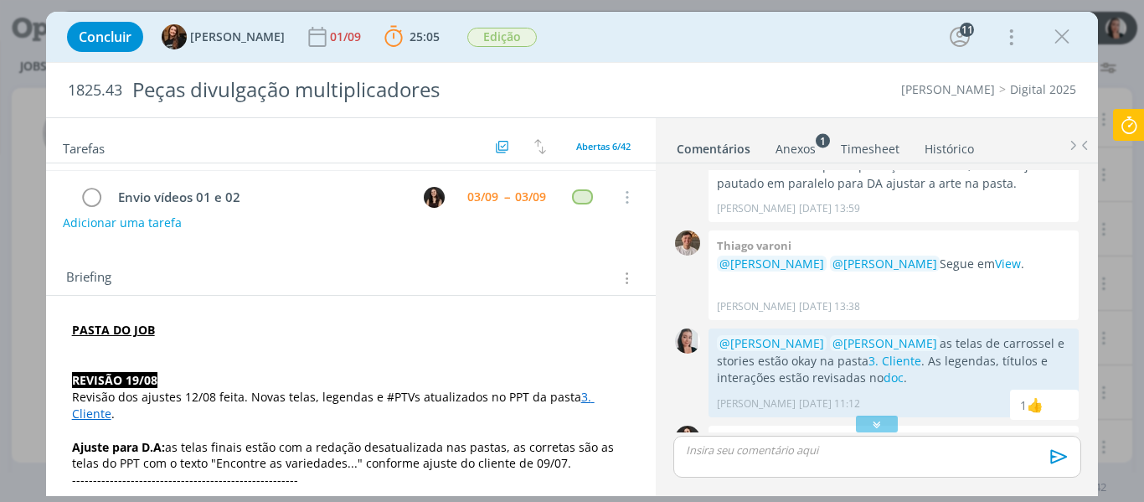
drag, startPoint x: 880, startPoint y: 430, endPoint x: 668, endPoint y: 501, distance: 223.5
click at [880, 429] on icon "dialog" at bounding box center [878, 423] width 18 height 17
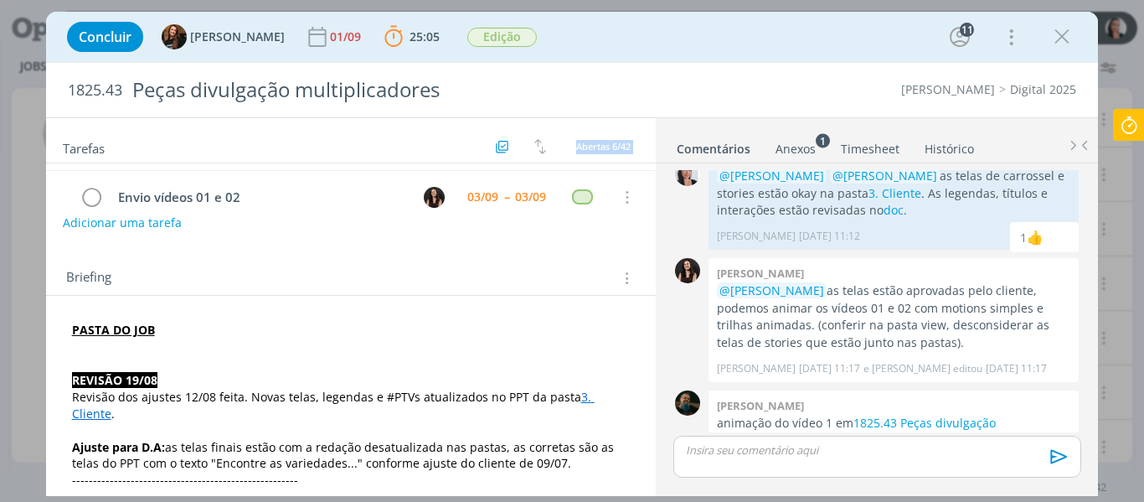
drag, startPoint x: 150, startPoint y: 157, endPoint x: 163, endPoint y: 146, distance: 17.8
click at [162, 144] on div "Tarefas Usar Job de template Ordenar por: Prazo crescente Prazo decrescente Ord…" at bounding box center [351, 303] width 611 height 370
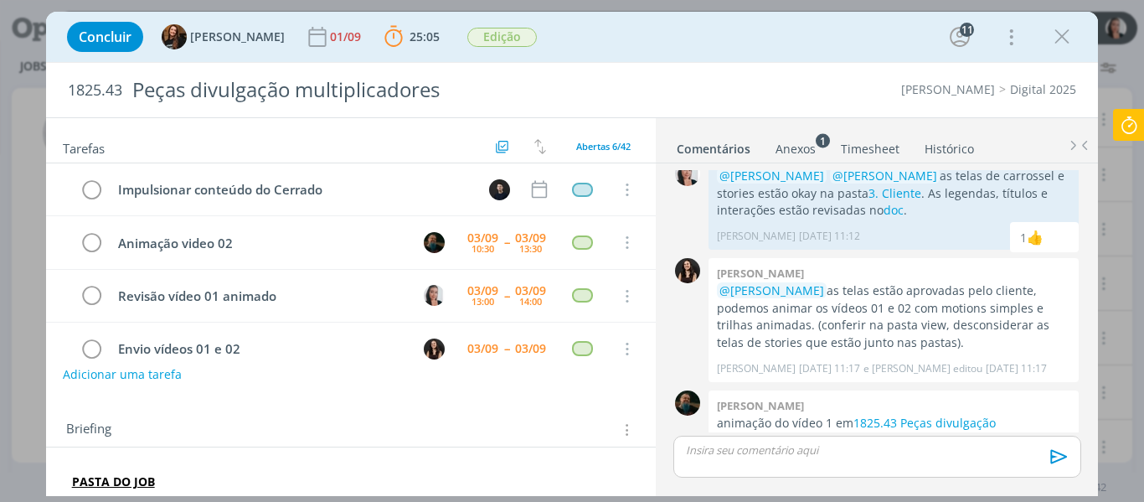
click at [611, 49] on div "Concluir Tayná Morsch 01/09 25:05 Parar Apontar Data * [DATE] Horas * 00:00 Tar…" at bounding box center [573, 37] width 1028 height 40
click at [1138, 131] on icon at bounding box center [1129, 125] width 30 height 33
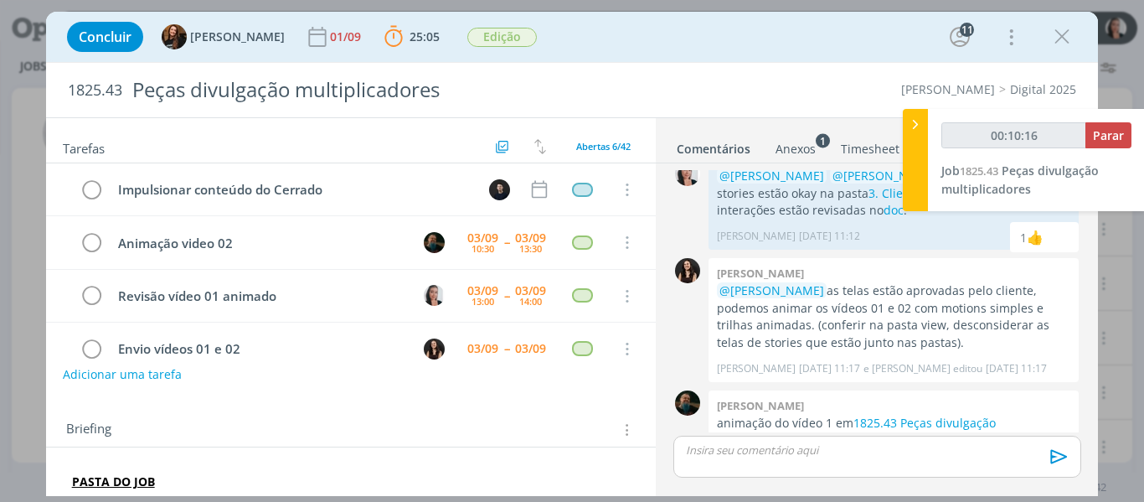
type input "00:10:17"
click at [1119, 137] on span "Parar" at bounding box center [1108, 135] width 31 height 16
